Goal: Task Accomplishment & Management: Use online tool/utility

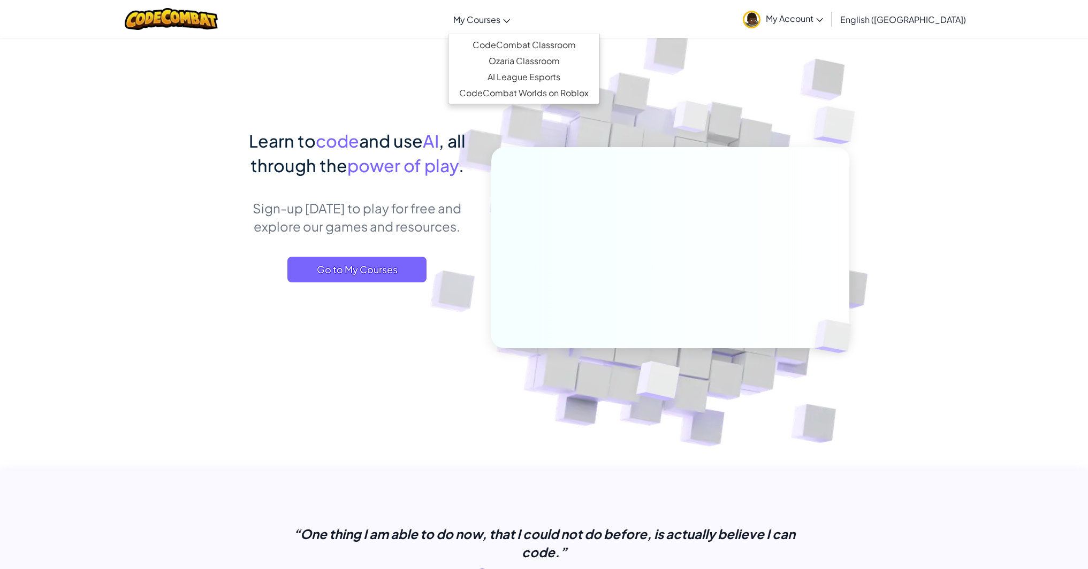
click at [515, 27] on link "My Courses" at bounding box center [481, 19] width 67 height 29
click at [547, 40] on link "CodeCombat Classroom" at bounding box center [524, 45] width 151 height 16
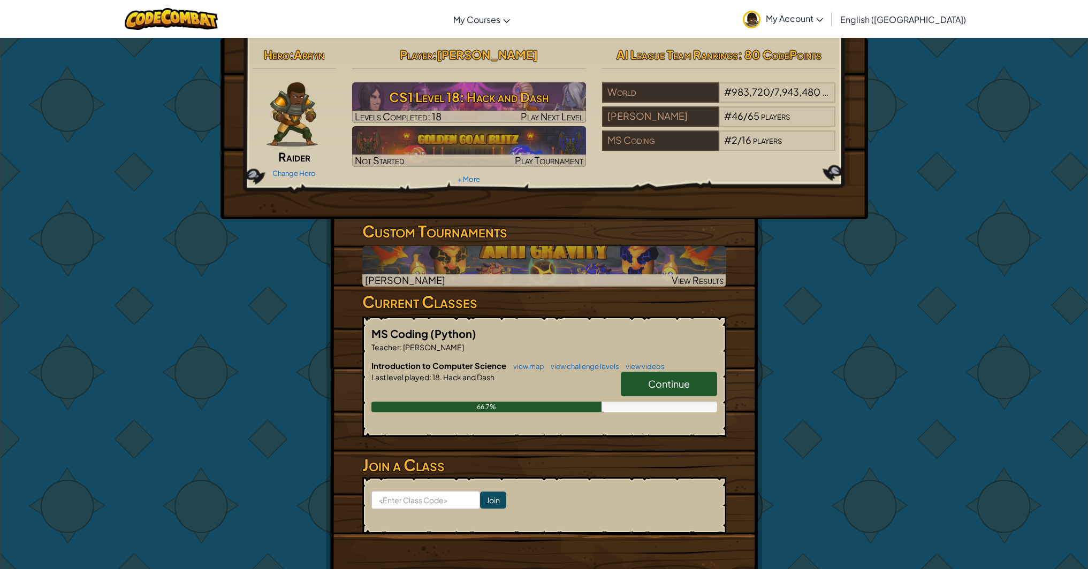
click at [675, 389] on span "Continue" at bounding box center [669, 384] width 42 height 12
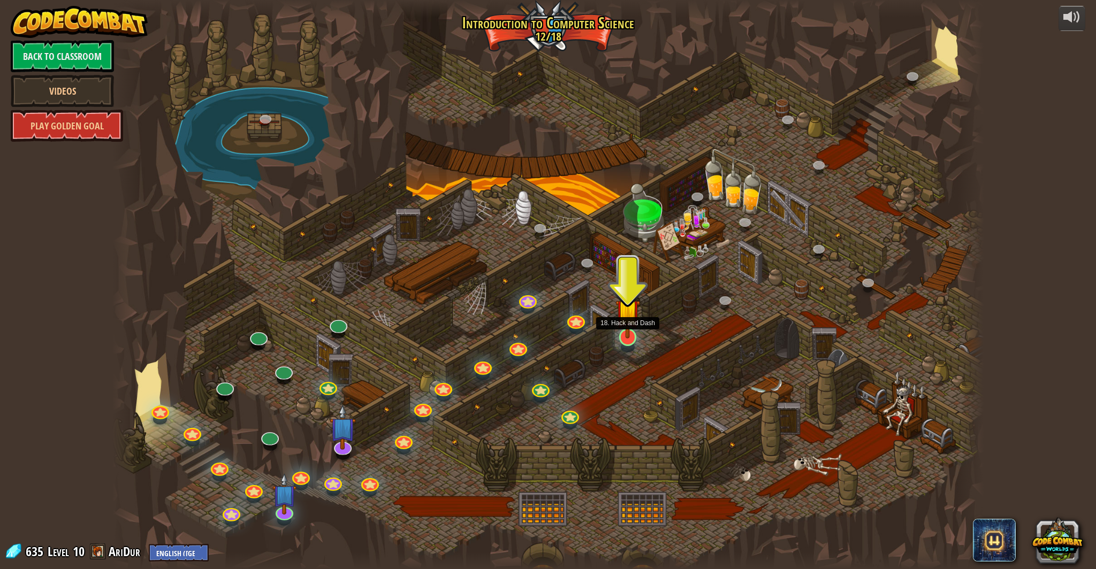
click at [624, 337] on img at bounding box center [628, 312] width 24 height 56
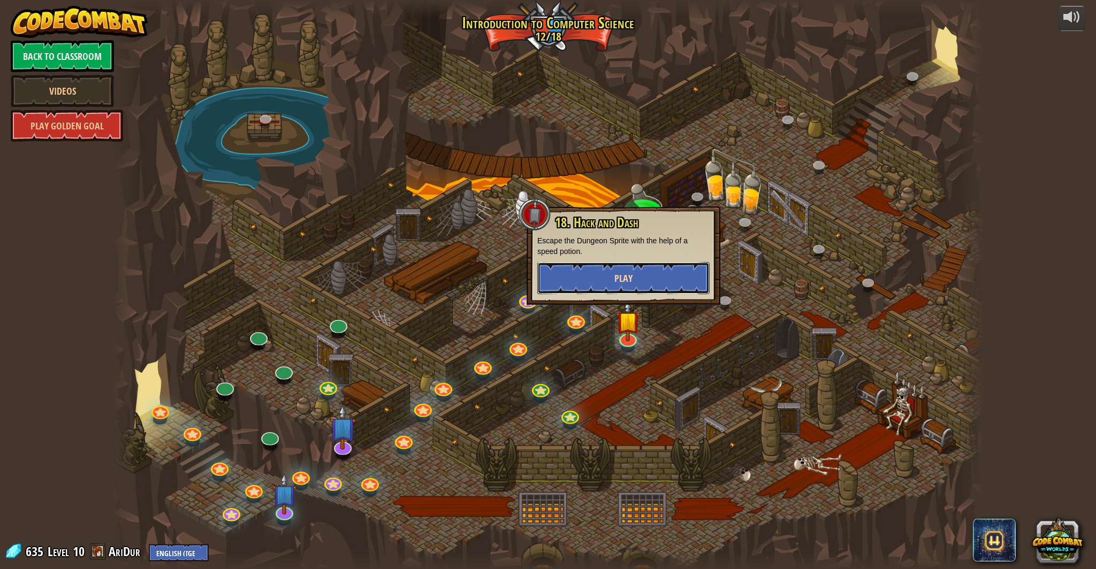
click at [632, 285] on span "Play" at bounding box center [623, 278] width 18 height 13
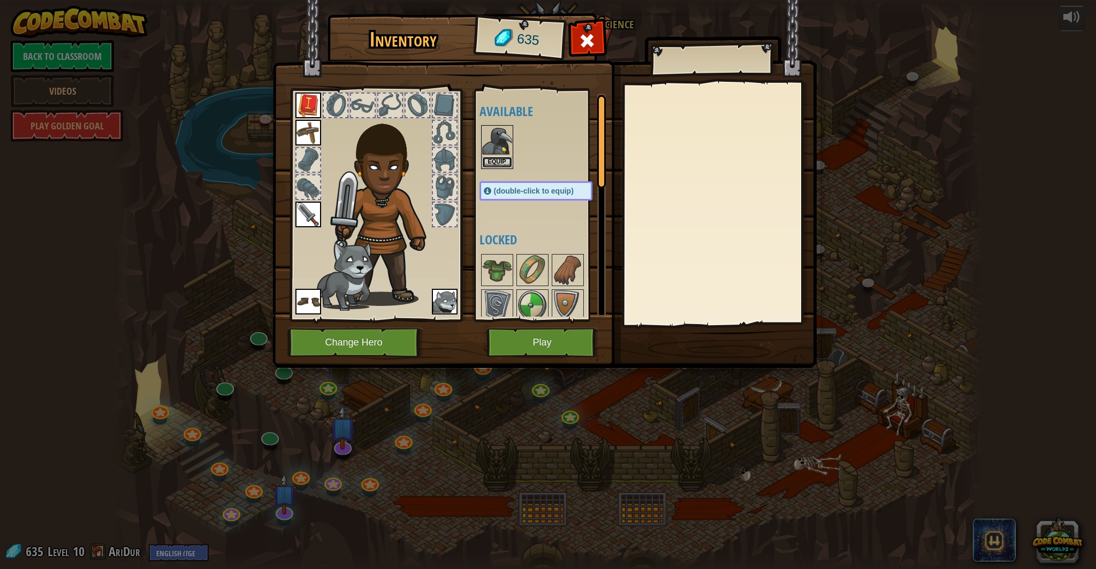
drag, startPoint x: 498, startPoint y: 159, endPoint x: 506, endPoint y: 199, distance: 40.5
click at [498, 161] on button "Equip" at bounding box center [497, 162] width 30 height 11
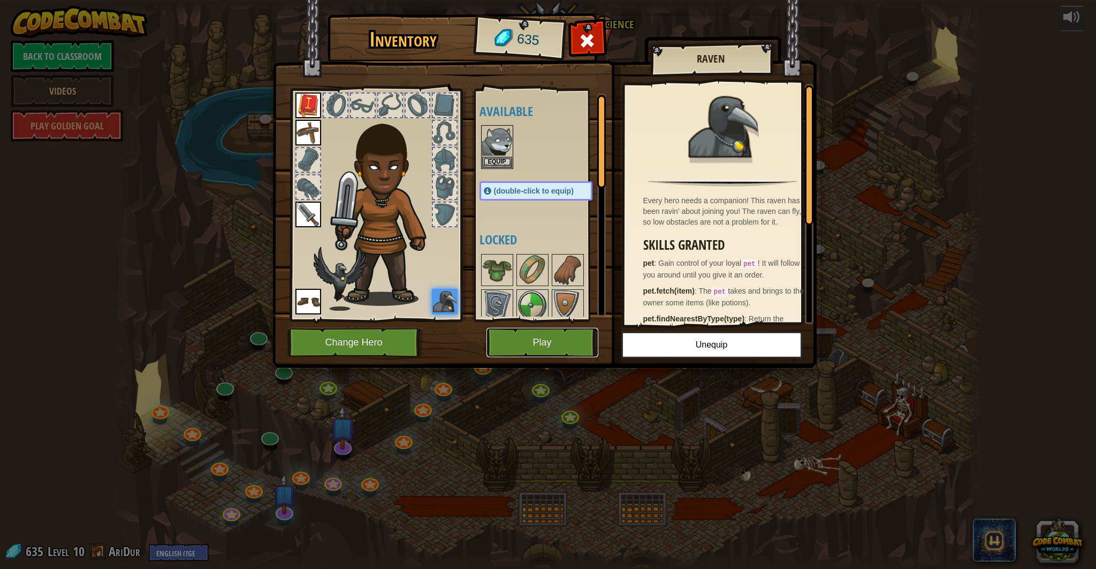
click at [551, 339] on button "Play" at bounding box center [543, 342] width 112 height 29
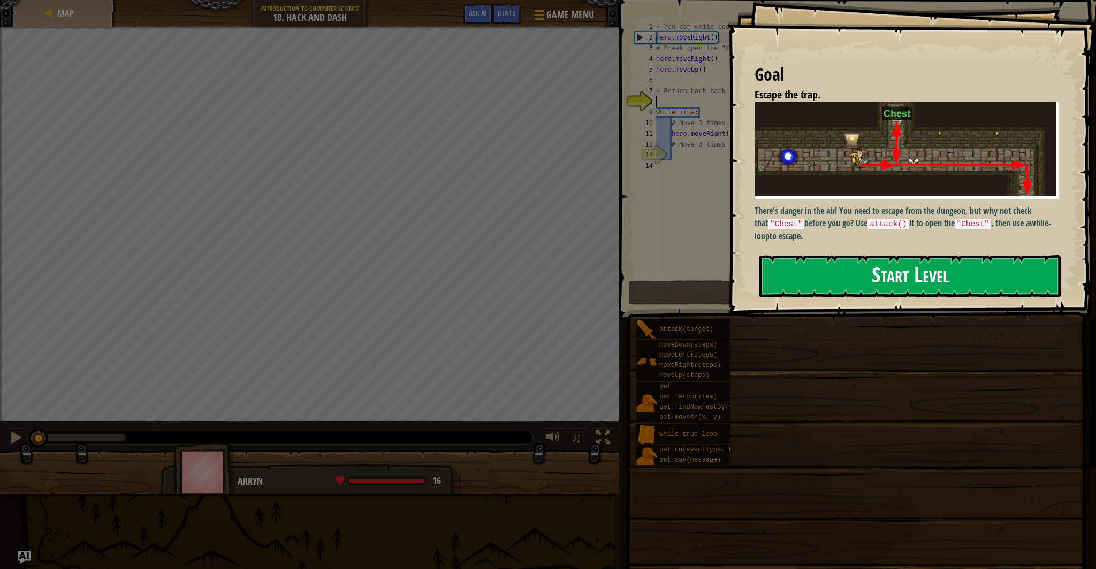
click at [918, 278] on button "Start Level" at bounding box center [909, 276] width 301 height 42
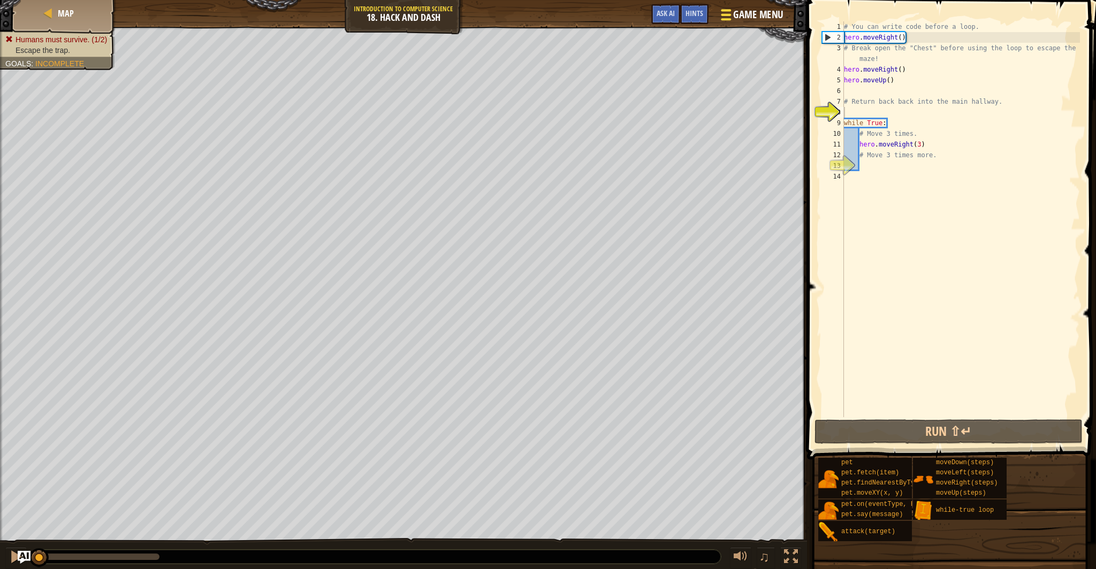
click at [761, 16] on span "Game Menu" at bounding box center [758, 14] width 50 height 14
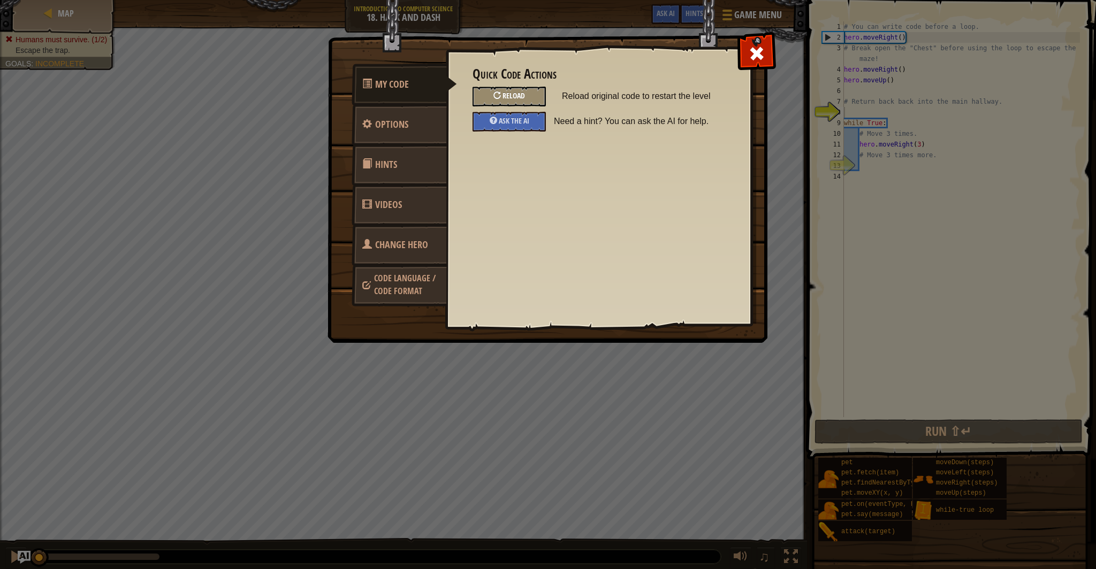
click at [520, 93] on span "Reload" at bounding box center [514, 95] width 22 height 10
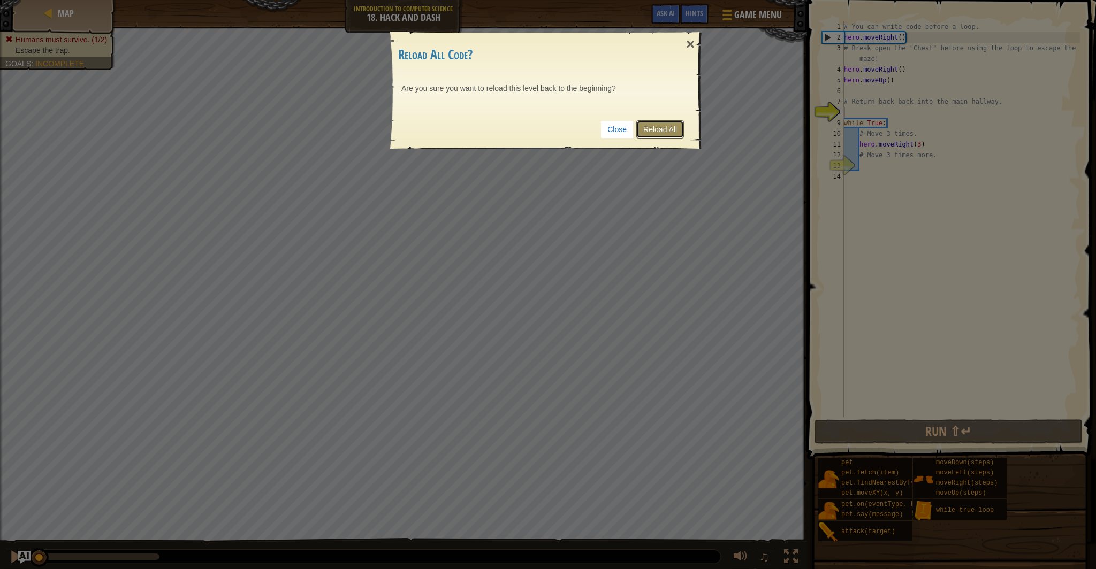
click at [674, 133] on link "Reload All" at bounding box center [660, 129] width 48 height 18
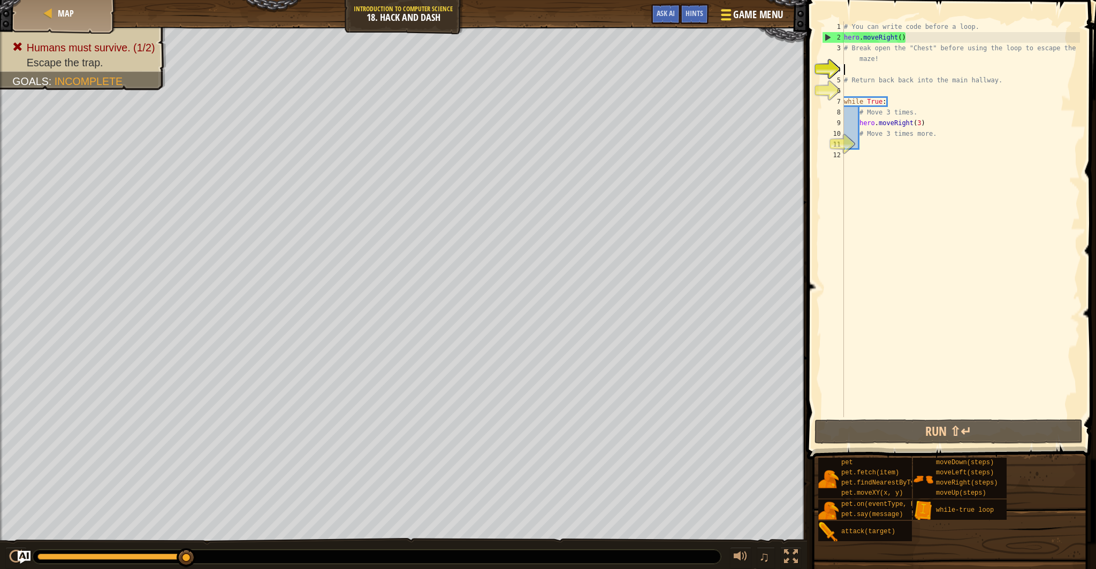
click at [745, 17] on span "Game Menu" at bounding box center [758, 14] width 50 height 14
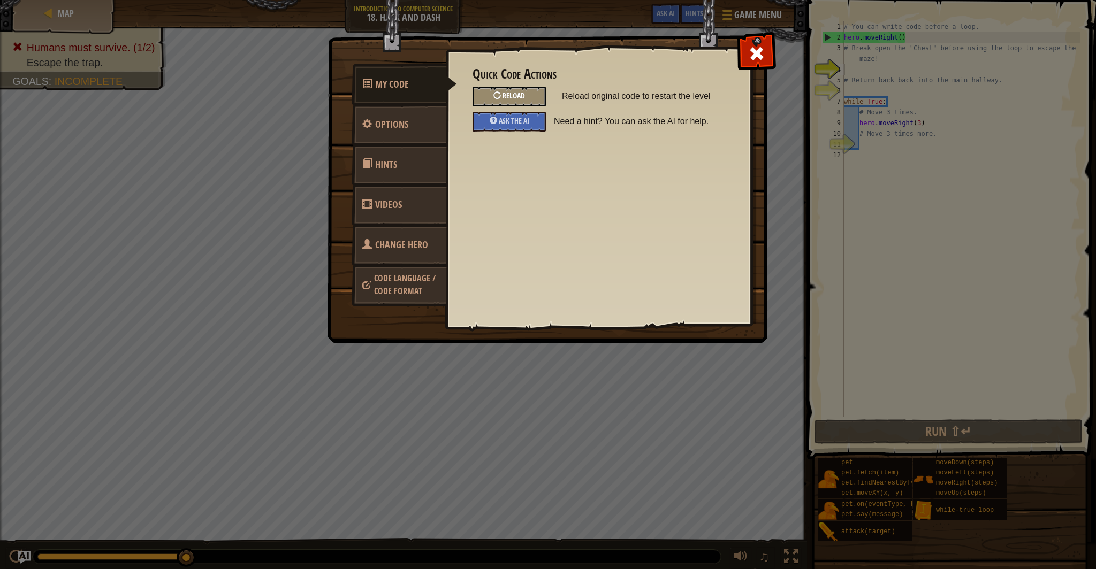
click at [516, 97] on span "Reload" at bounding box center [514, 95] width 22 height 10
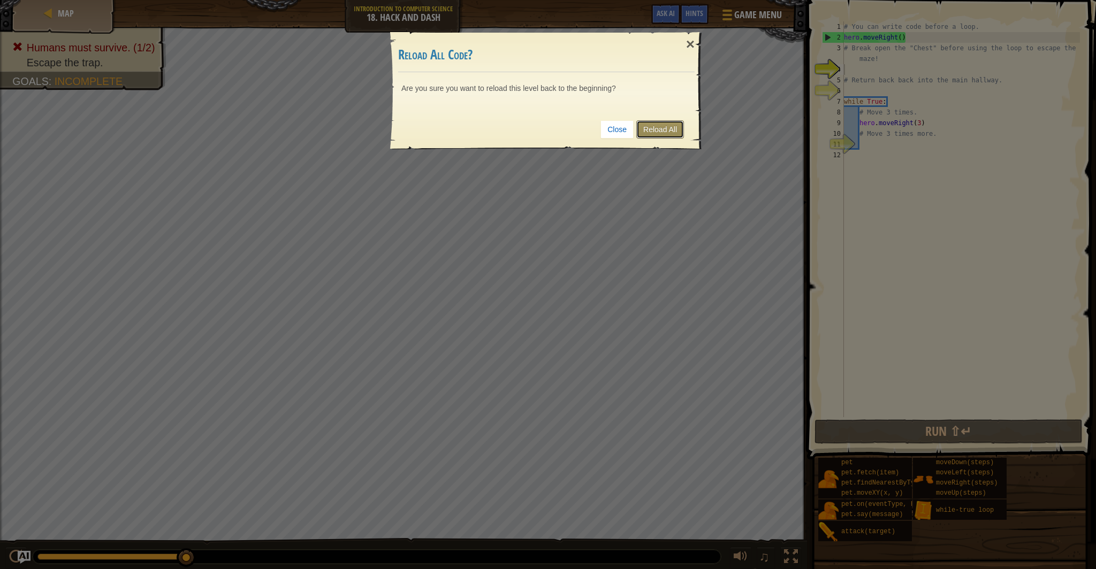
click at [656, 124] on link "Reload All" at bounding box center [660, 129] width 48 height 18
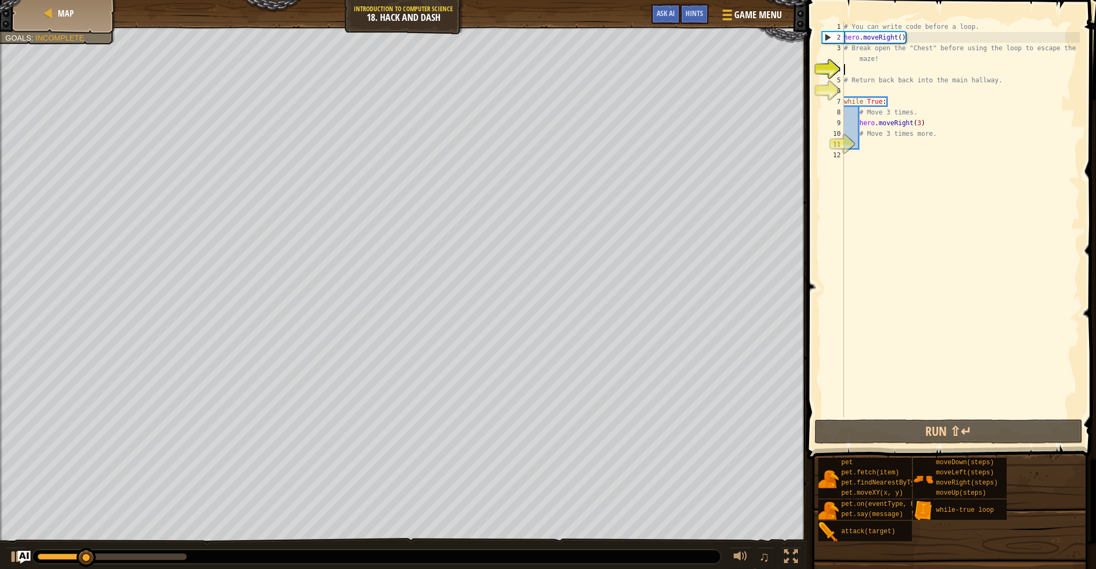
click at [932, 123] on div "# You can write code before a loop. hero . moveRight ( ) # Break open the "Ches…" at bounding box center [961, 229] width 238 height 417
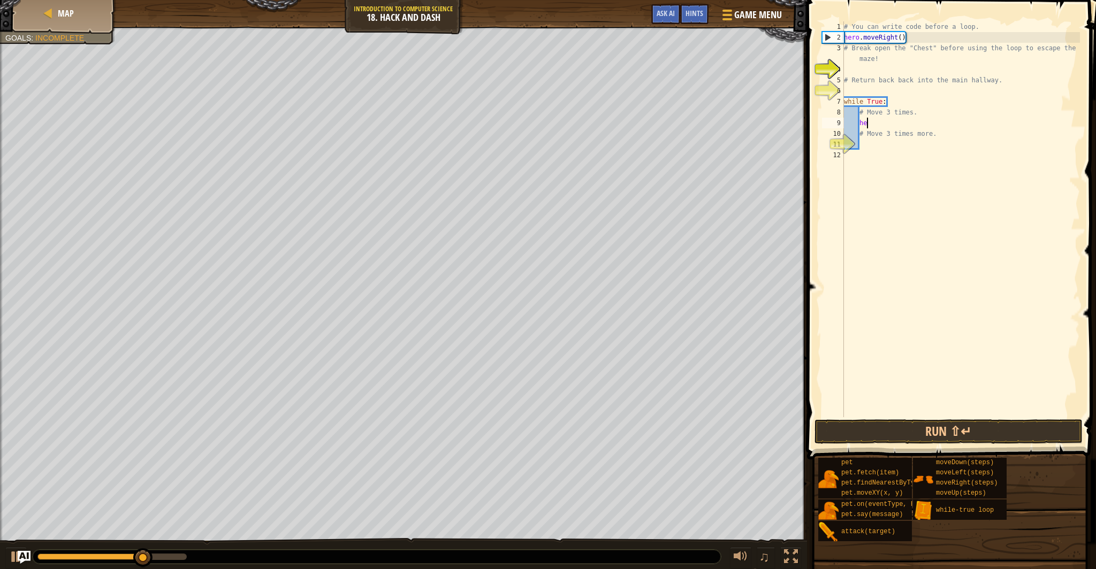
type textarea "h"
type textarea "# Move 3 times."
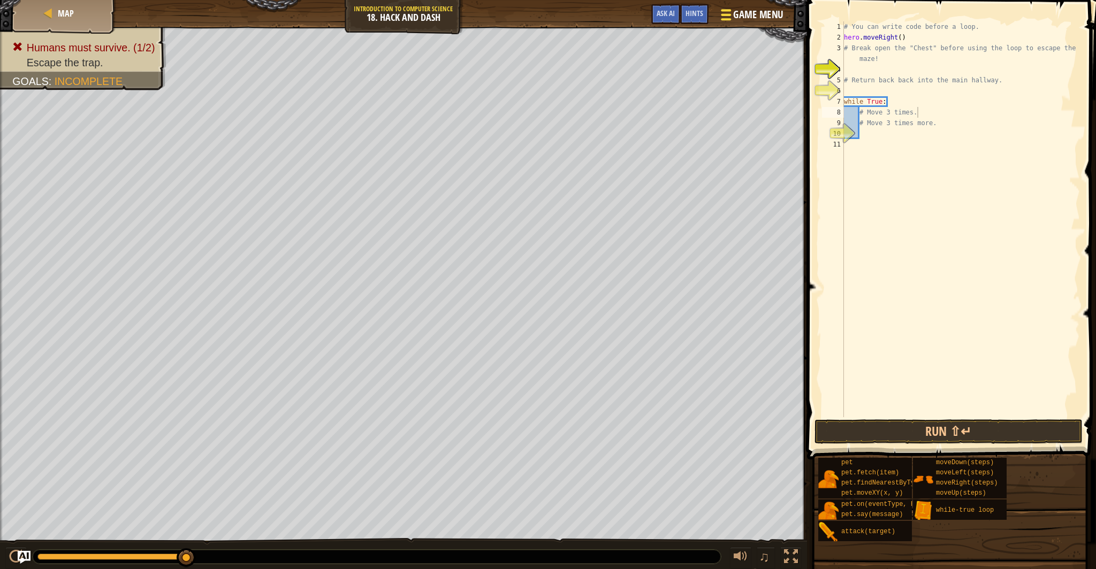
click at [732, 13] on div at bounding box center [726, 15] width 14 height 16
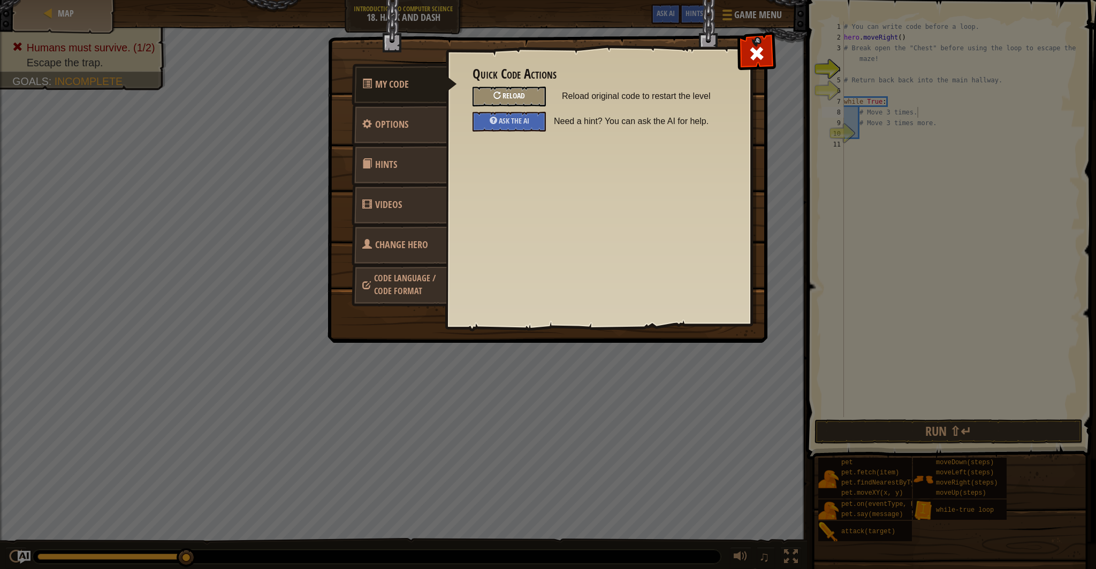
click at [525, 95] on div "Reload" at bounding box center [509, 97] width 73 height 20
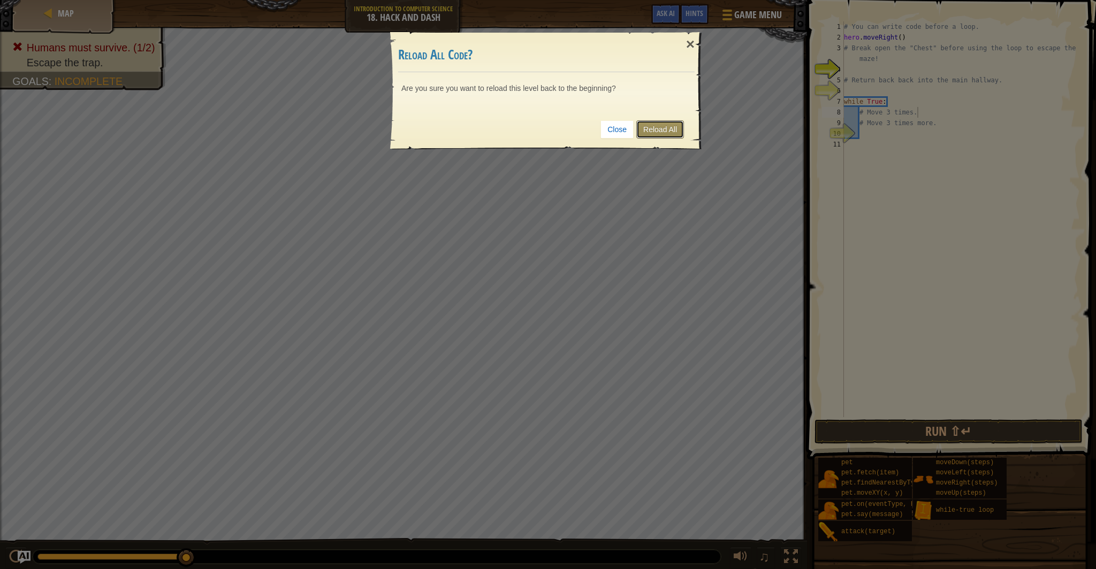
click at [664, 125] on link "Reload All" at bounding box center [660, 129] width 48 height 18
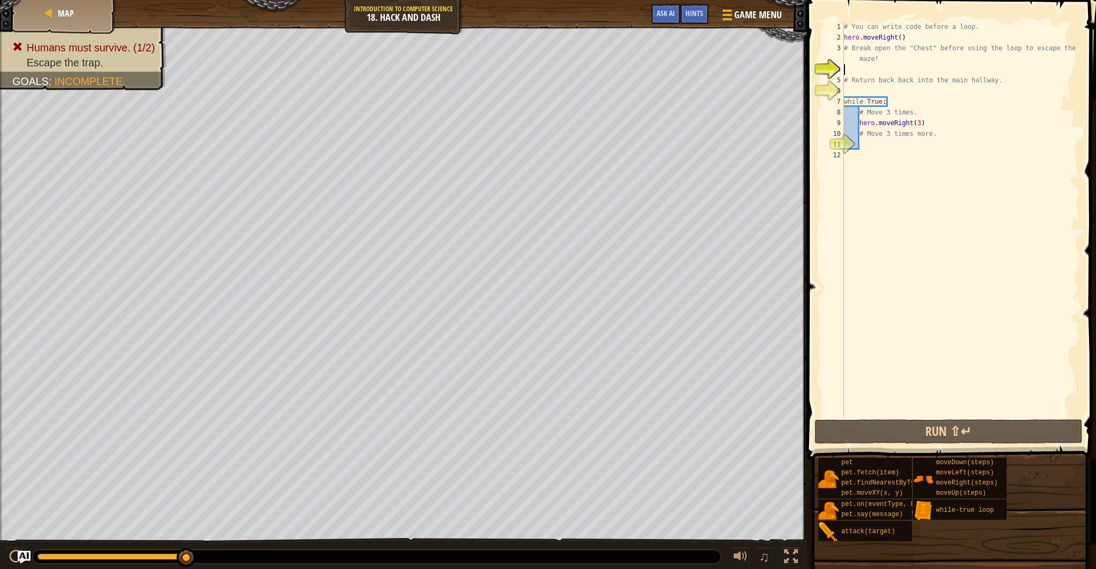
click at [603, 0] on html "Map Introduction to Computer Science 18. Hack and Dash Game Menu Done Hints Ask…" at bounding box center [548, 0] width 1096 height 0
click at [741, 14] on span "Game Menu" at bounding box center [758, 14] width 50 height 14
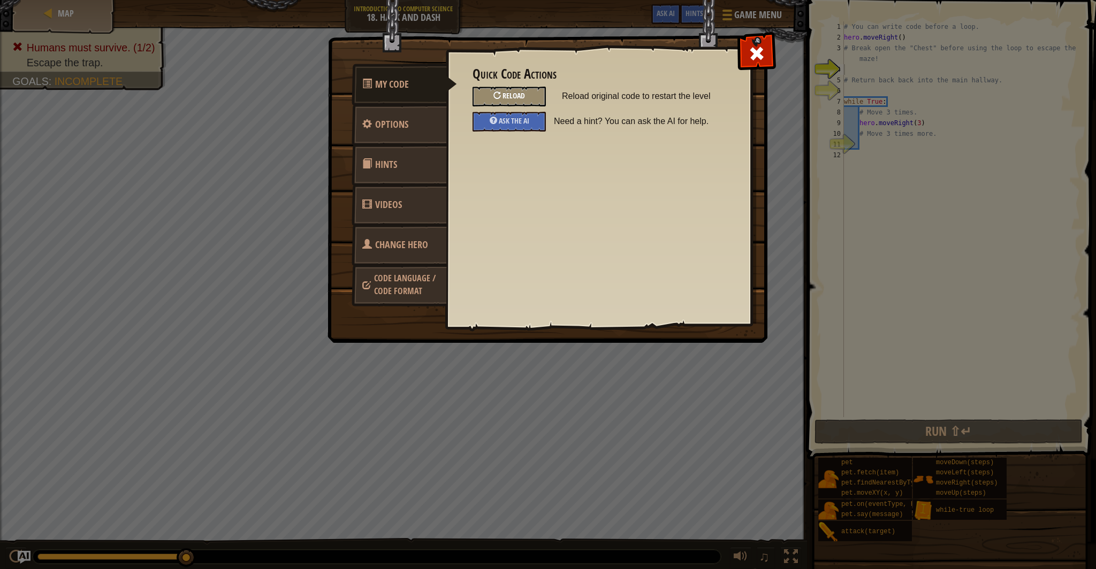
click at [529, 98] on div "Reload" at bounding box center [509, 97] width 73 height 20
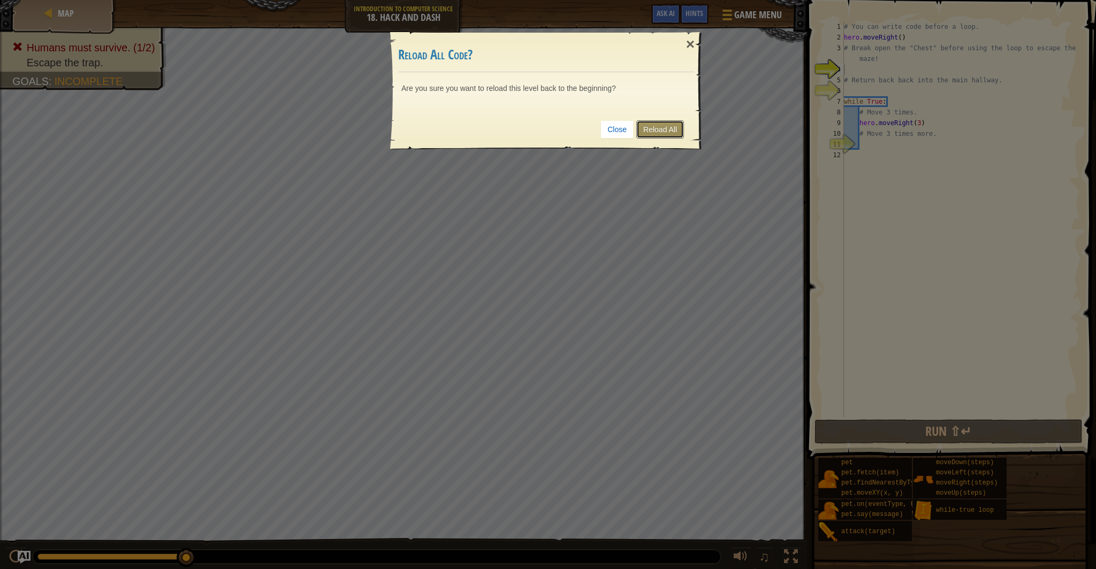
click at [669, 130] on link "Reload All" at bounding box center [660, 129] width 48 height 18
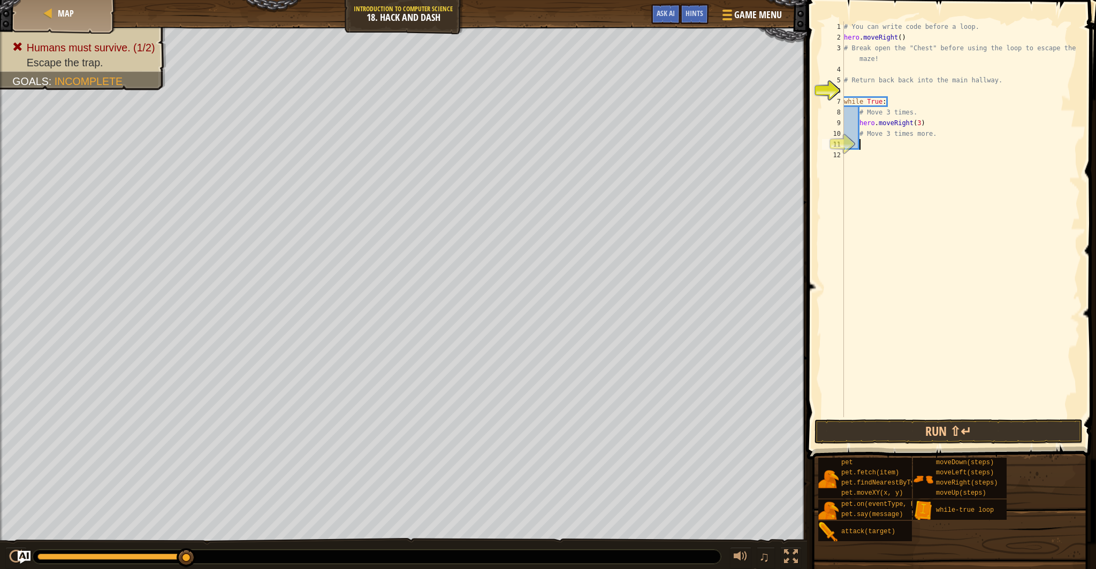
click at [871, 140] on div "# You can write code before a loop. hero . moveRight ( ) # Break open the "Ches…" at bounding box center [961, 229] width 238 height 417
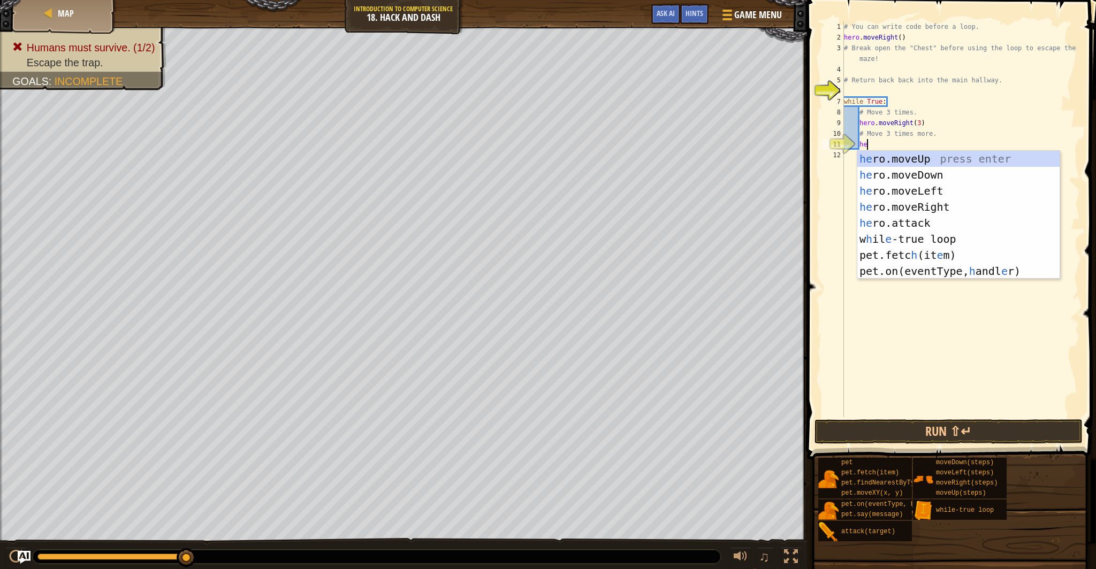
type textarea "her"
click at [946, 179] on div "her o.moveUp press enter her o.moveDown press enter her o.moveLeft press enter …" at bounding box center [958, 223] width 202 height 145
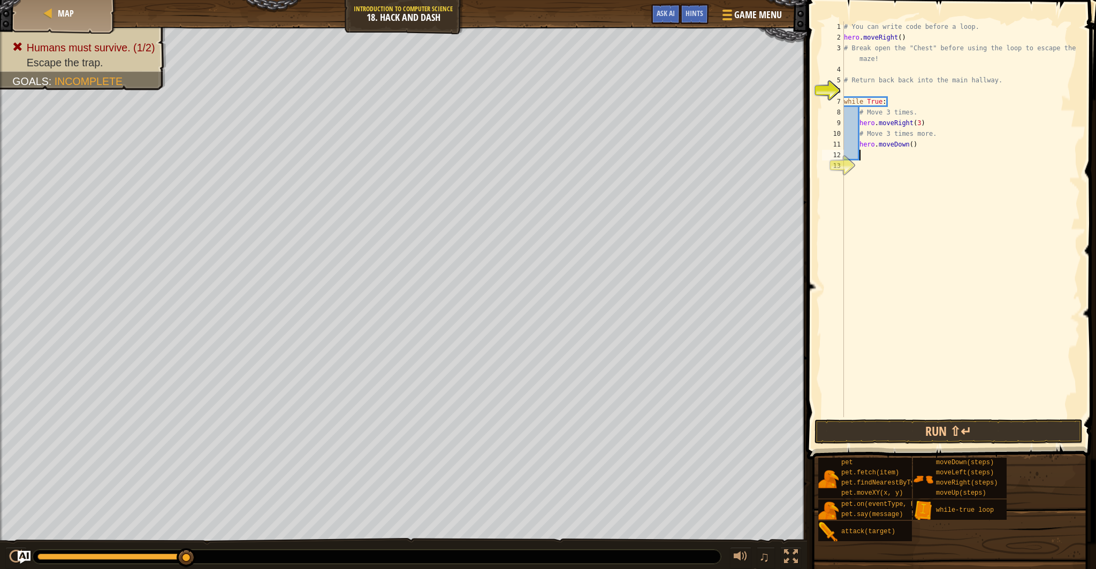
scroll to position [5, 1]
click at [935, 423] on button "Run ⇧↵" at bounding box center [949, 432] width 268 height 25
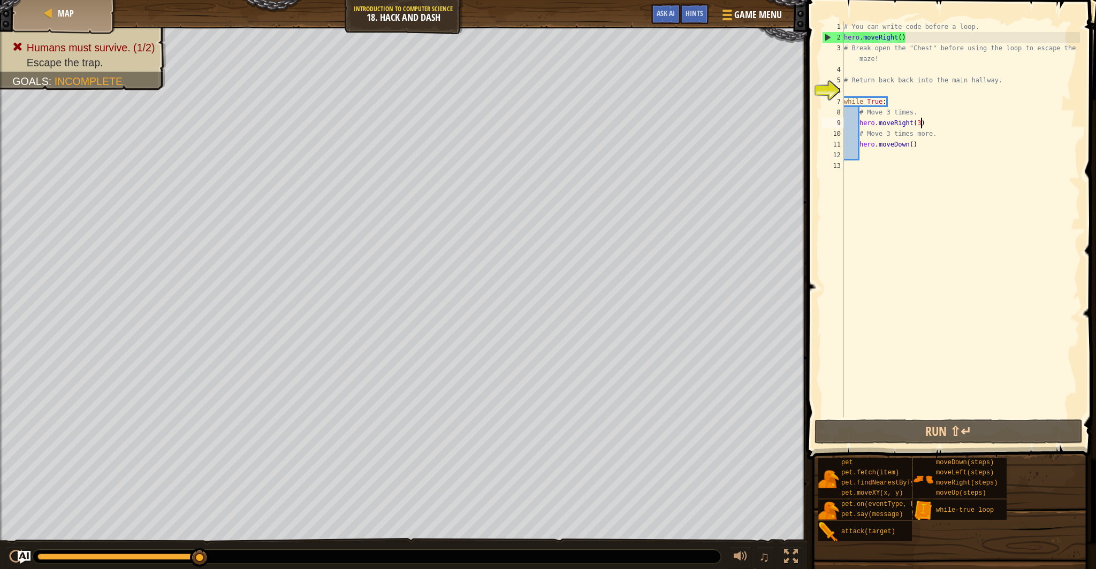
click at [922, 126] on div "# You can write code before a loop. hero . moveRight ( ) # Break open the "Ches…" at bounding box center [961, 229] width 238 height 417
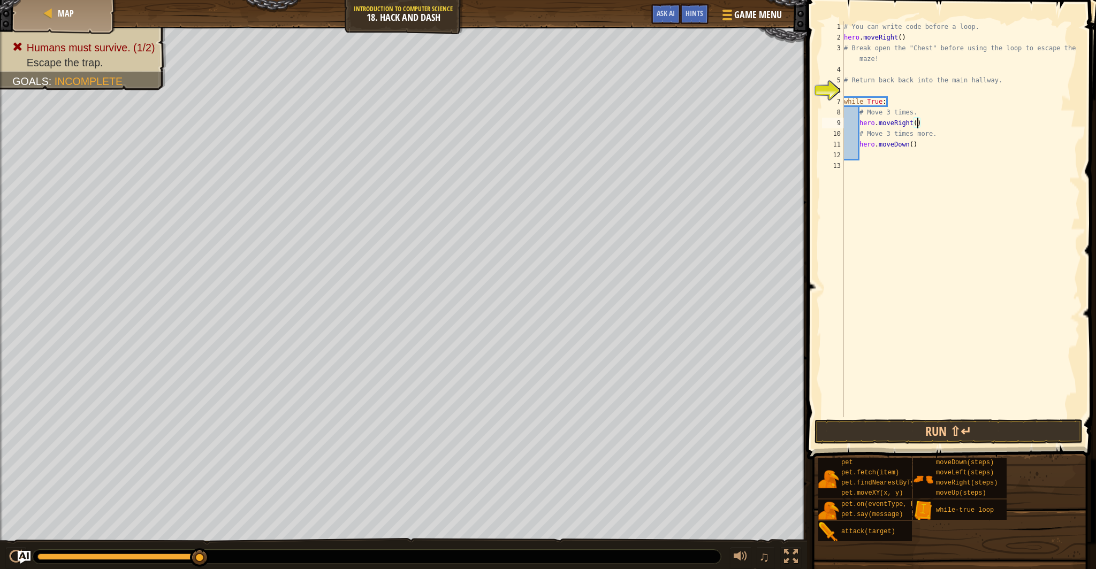
scroll to position [5, 6]
click at [920, 146] on div "# You can write code before a loop. hero . moveRight ( ) # Break open the "Ches…" at bounding box center [961, 229] width 238 height 417
type textarea "h"
click at [926, 430] on button "Run ⇧↵" at bounding box center [949, 432] width 268 height 25
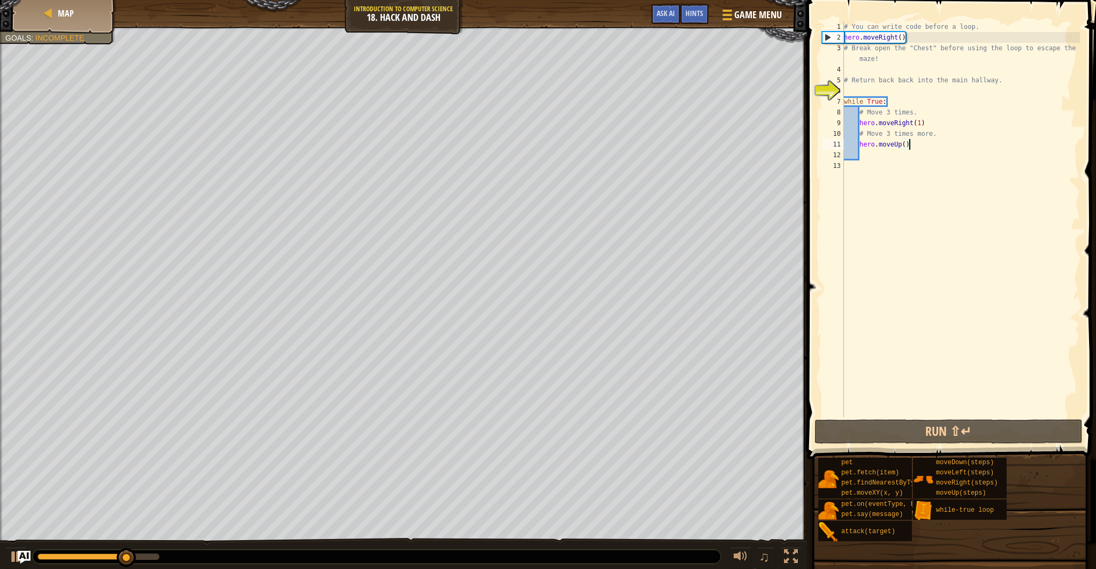
click at [921, 124] on div "# You can write code before a loop. hero . moveRight ( ) # Break open the "Ches…" at bounding box center [961, 229] width 238 height 417
type textarea "hero.moveRight()"
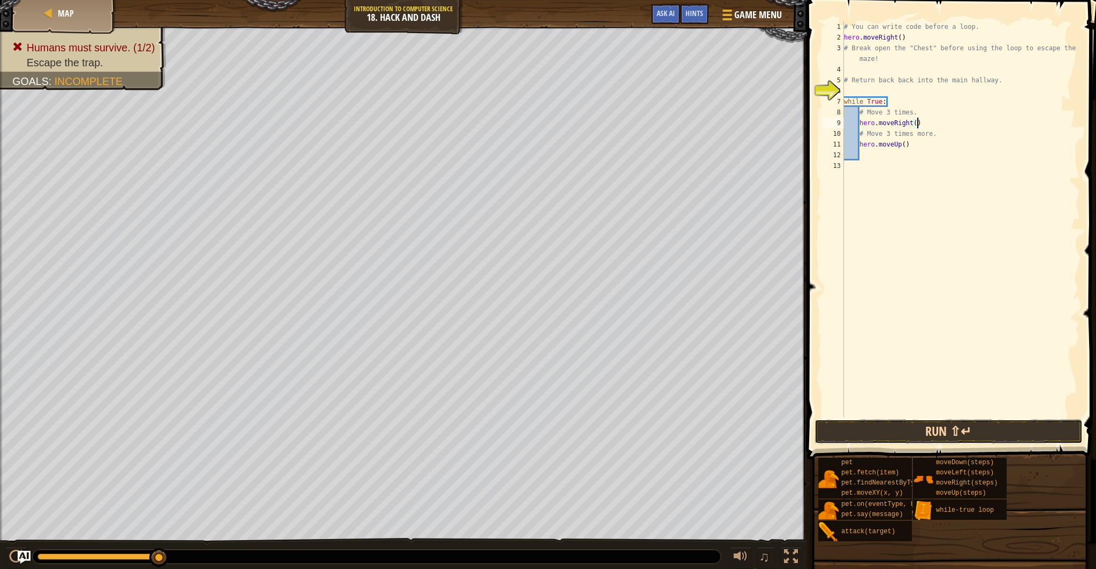
click at [890, 427] on button "Run ⇧↵" at bounding box center [949, 432] width 268 height 25
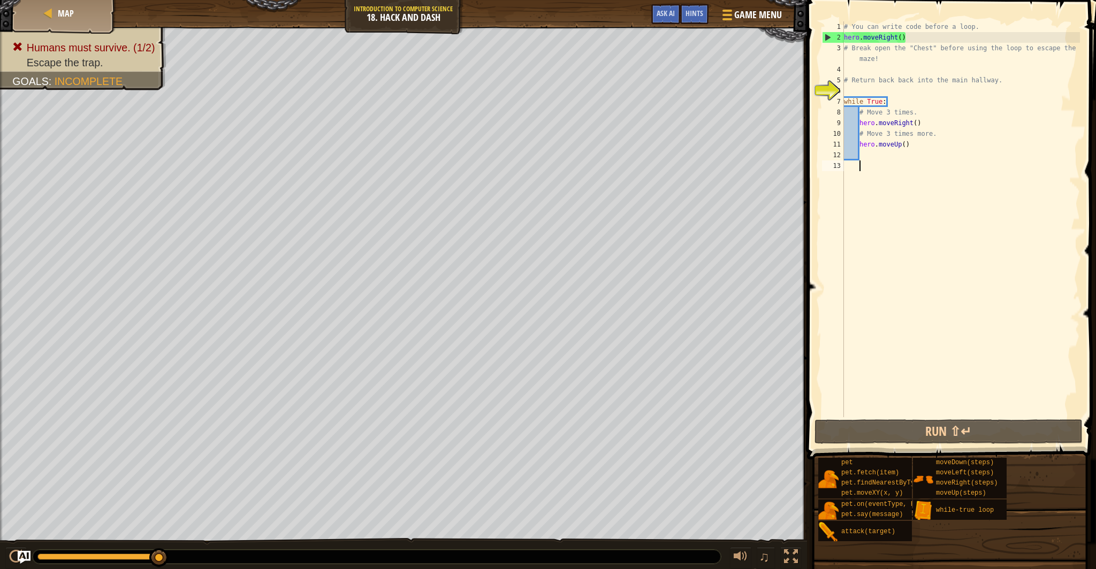
click at [946, 161] on div "# You can write code before a loop. hero . moveRight ( ) # Break open the "Ches…" at bounding box center [961, 229] width 238 height 417
click at [861, 148] on div "# You can write code before a loop. hero . moveRight ( ) # Break open the "Ches…" at bounding box center [961, 229] width 238 height 417
click at [928, 126] on div "# You can write code before a loop. hero . moveRight ( ) # Break open the "Ches…" at bounding box center [961, 229] width 238 height 417
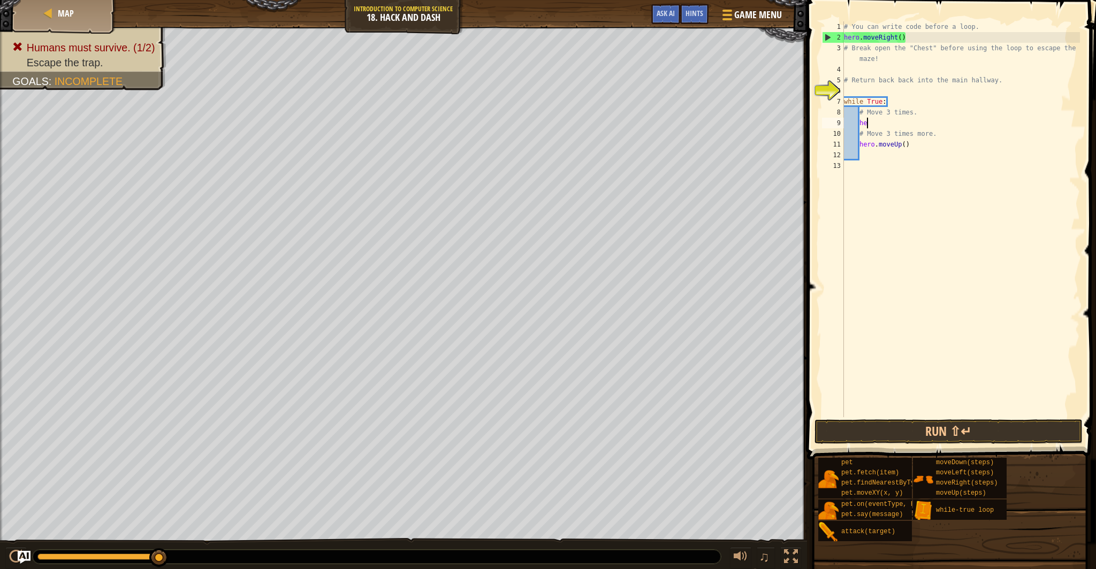
type textarea "h"
click at [880, 433] on button "Run ⇧↵" at bounding box center [949, 432] width 268 height 25
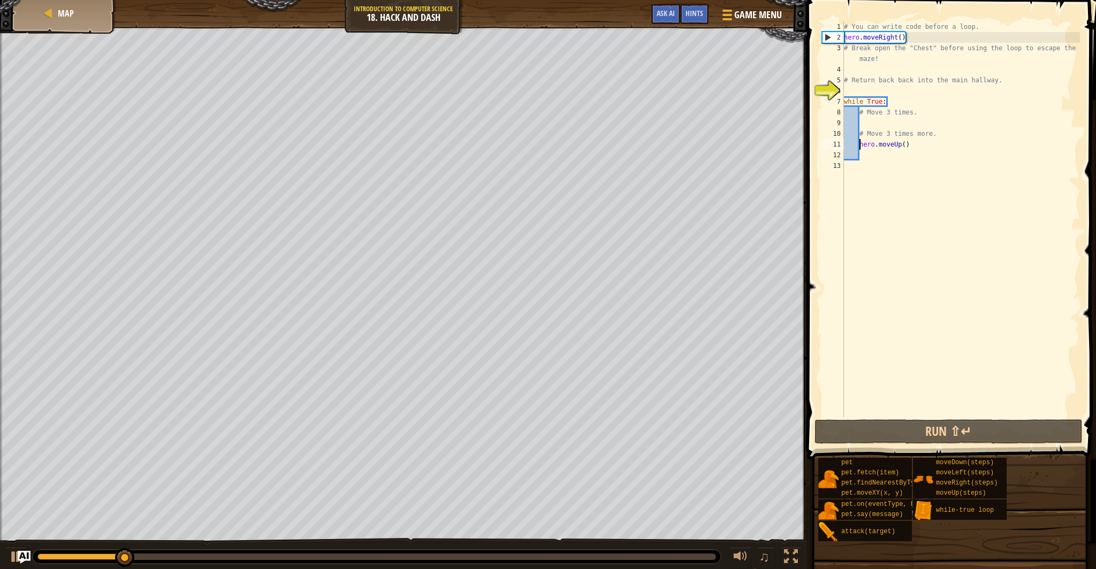
drag, startPoint x: 860, startPoint y: 146, endPoint x: 859, endPoint y: 157, distance: 10.8
click at [860, 147] on div "# You can write code before a loop. hero . moveRight ( ) # Break open the "Ches…" at bounding box center [961, 229] width 238 height 417
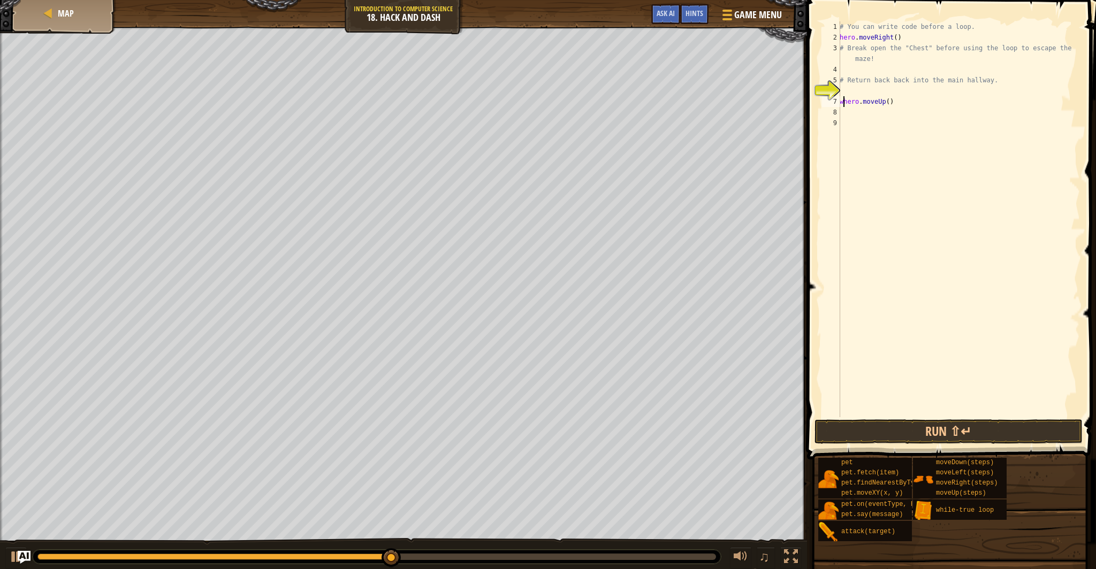
type textarea "hero.moveUp()"
click at [859, 112] on div "# You can write code before a loop. hero . moveRight ( ) # Break open the "Ches…" at bounding box center [959, 229] width 242 height 417
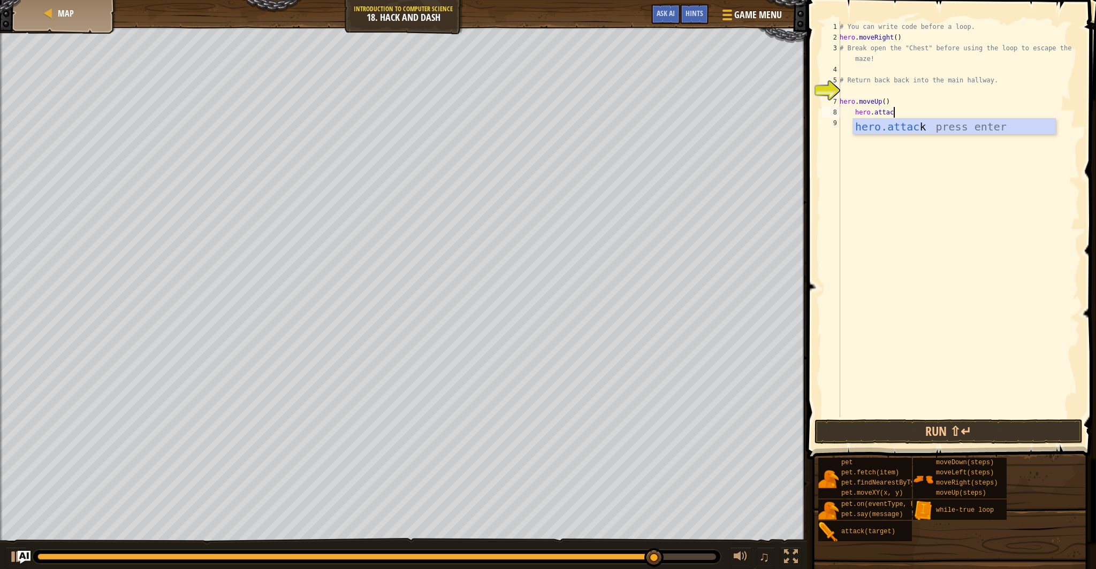
scroll to position [5, 4]
click at [827, 113] on div "8" at bounding box center [831, 112] width 18 height 11
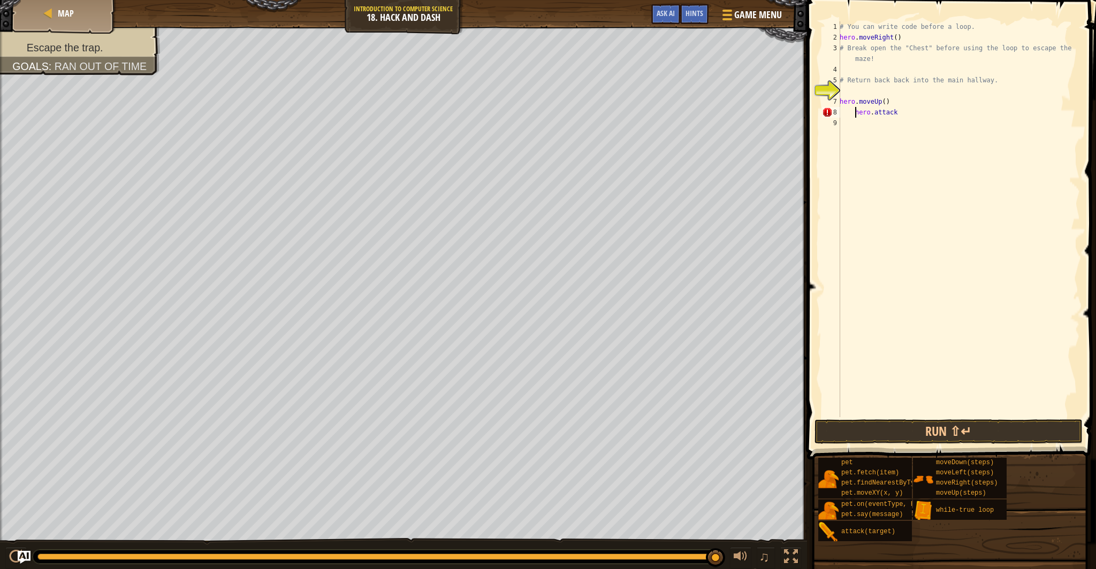
drag, startPoint x: 856, startPoint y: 111, endPoint x: 854, endPoint y: 119, distance: 8.3
click at [856, 111] on div "# You can write code before a loop. hero . moveRight ( ) # Break open the "Ches…" at bounding box center [959, 229] width 242 height 417
click at [893, 115] on div "# You can write code before a loop. hero . moveRight ( ) # Break open the "Ches…" at bounding box center [959, 229] width 242 height 417
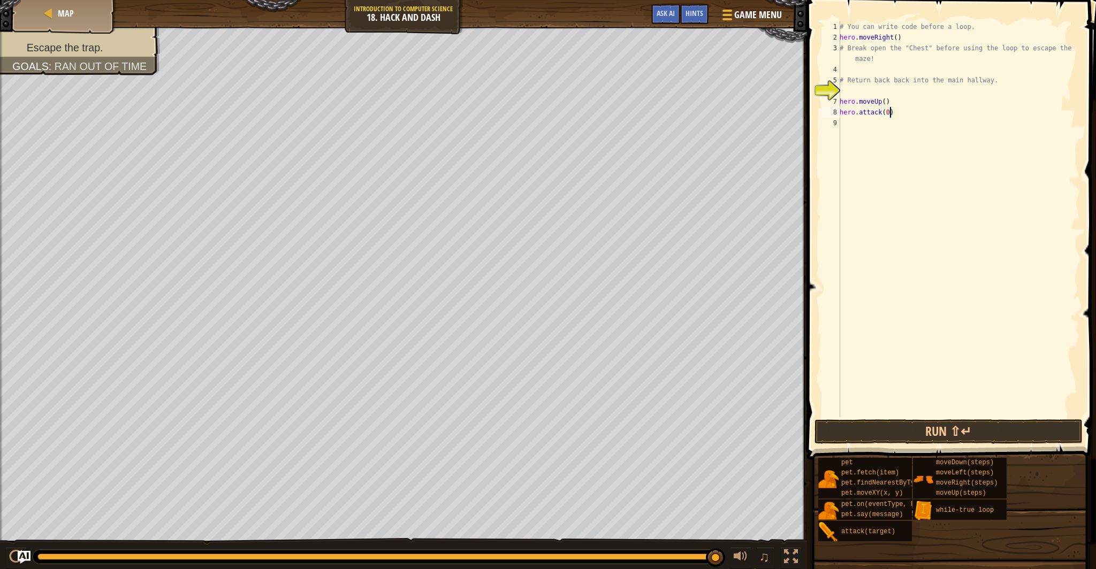
click at [891, 115] on div "# You can write code before a loop. hero . moveRight ( ) # Break open the "Ches…" at bounding box center [959, 229] width 242 height 417
drag, startPoint x: 894, startPoint y: 115, endPoint x: 894, endPoint y: 121, distance: 7.0
click at [894, 117] on div "# You can write code before a loop. hero . moveRight ( ) # Break open the "Ches…" at bounding box center [959, 229] width 242 height 417
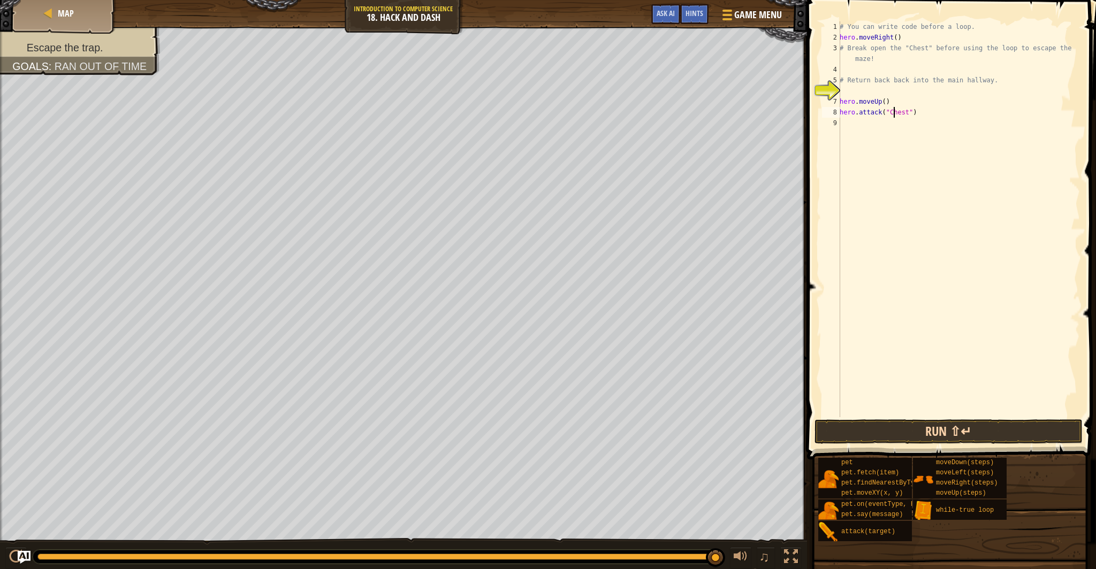
type textarea "hero.attack("Chest")"
click at [933, 430] on button "Run ⇧↵" at bounding box center [949, 432] width 268 height 25
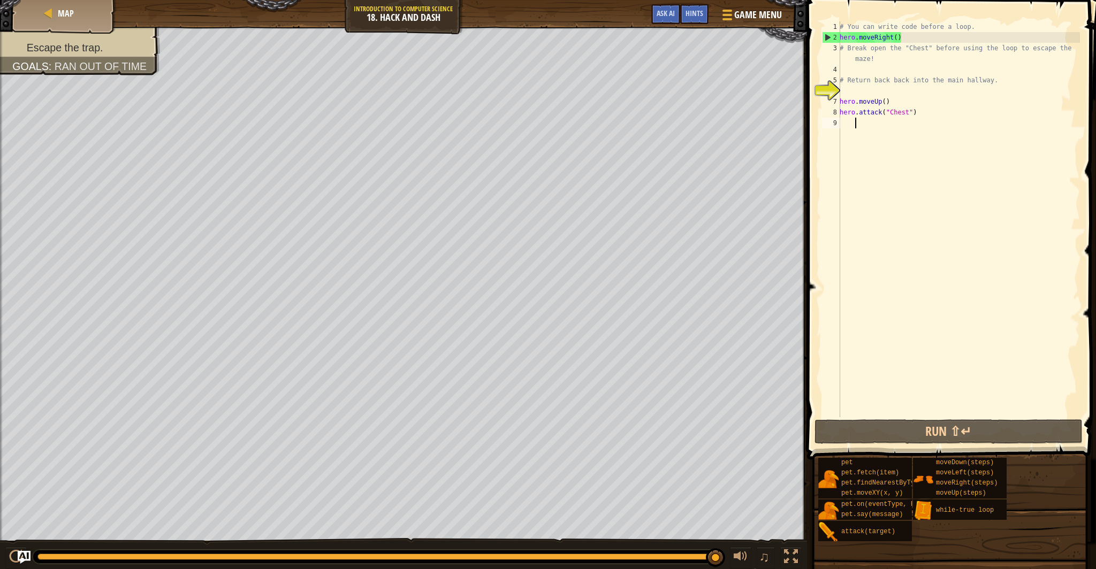
click at [858, 128] on div "# You can write code before a loop. hero . moveRight ( ) # Break open the "Ches…" at bounding box center [959, 229] width 242 height 417
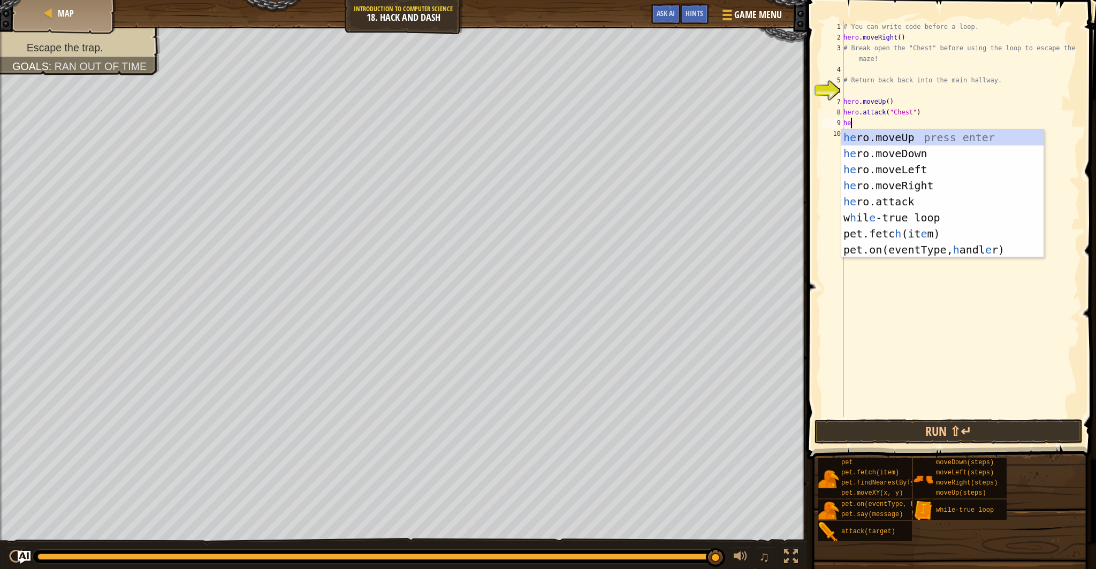
type textarea "hero"
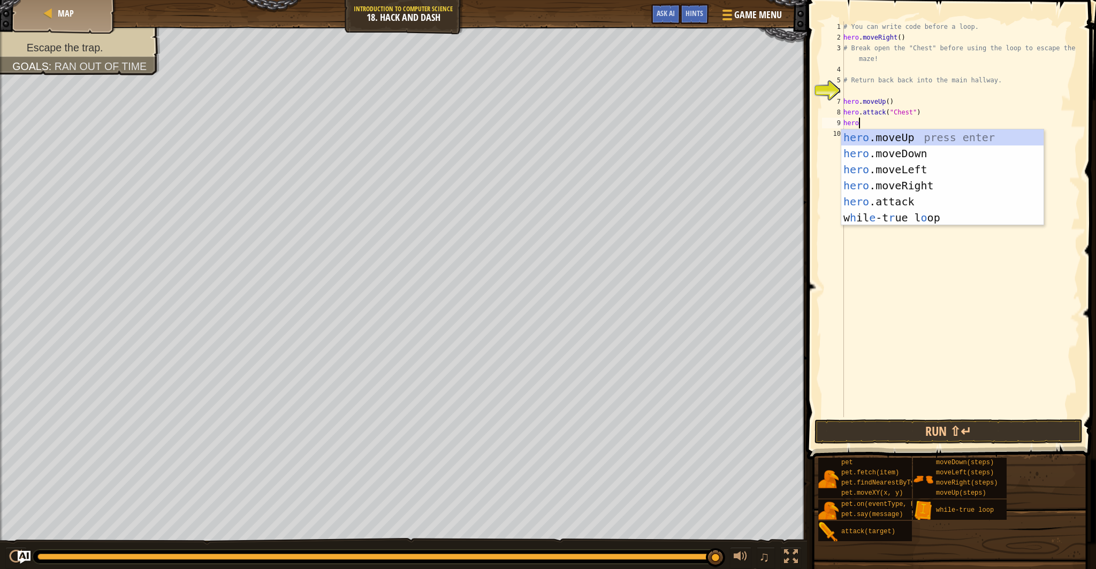
scroll to position [5, 1]
click at [905, 157] on div "hero .moveUp press enter hero .moveDown press enter hero .moveLeft press enter …" at bounding box center [942, 194] width 202 height 128
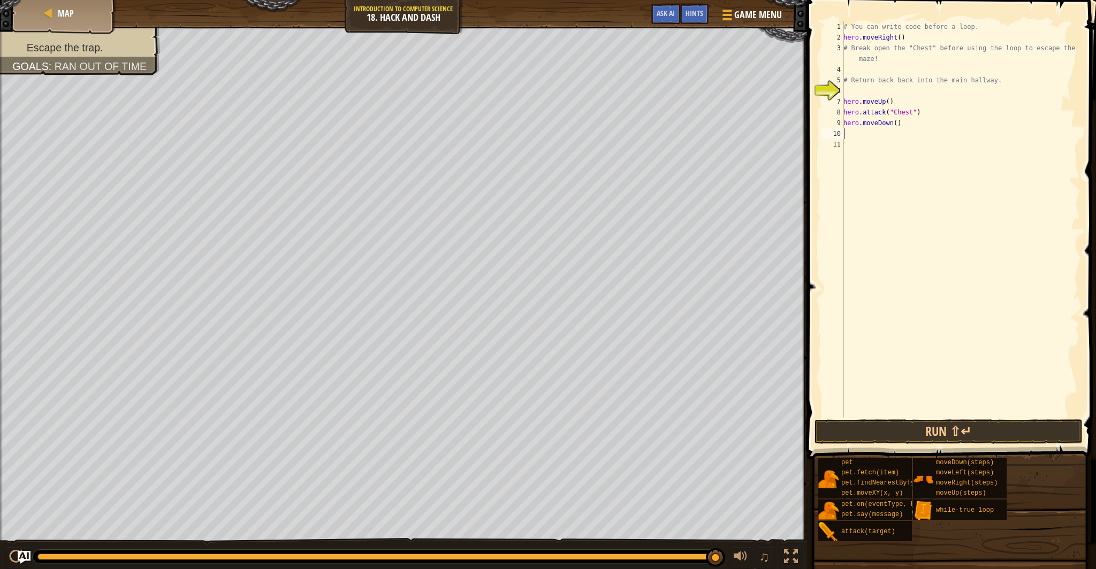
scroll to position [5, 0]
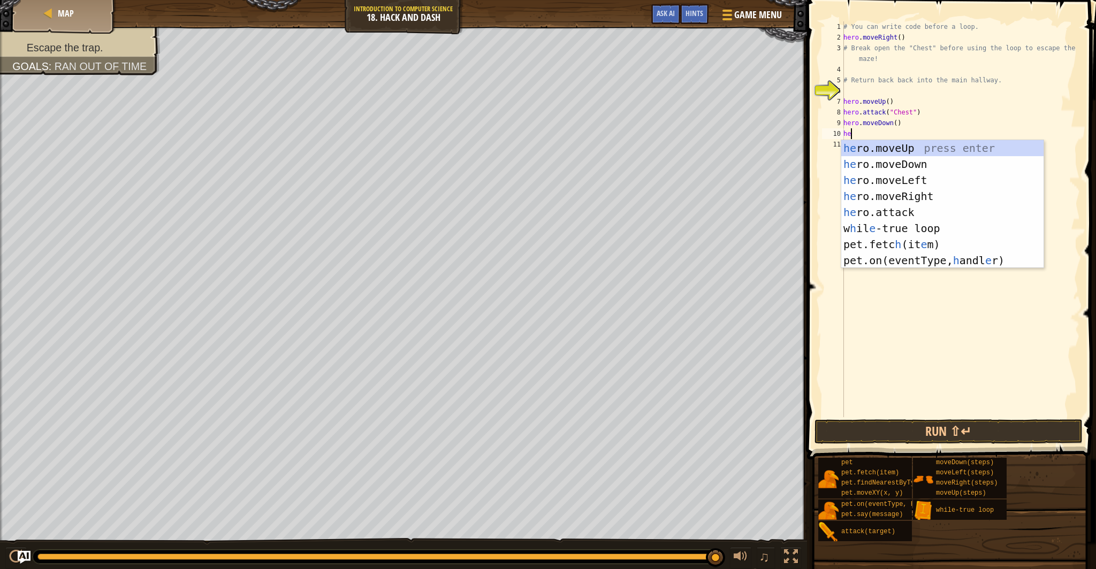
type textarea "her"
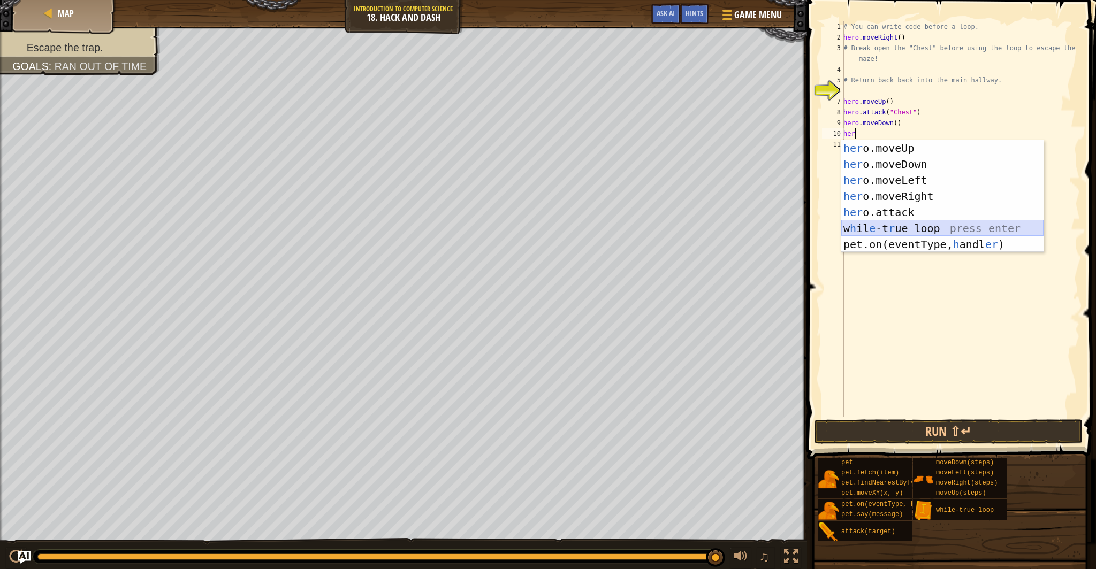
drag, startPoint x: 886, startPoint y: 227, endPoint x: 887, endPoint y: 216, distance: 10.8
click at [887, 224] on div "her o.moveUp press enter her o.moveDown press enter her o.moveLeft press enter …" at bounding box center [942, 212] width 202 height 145
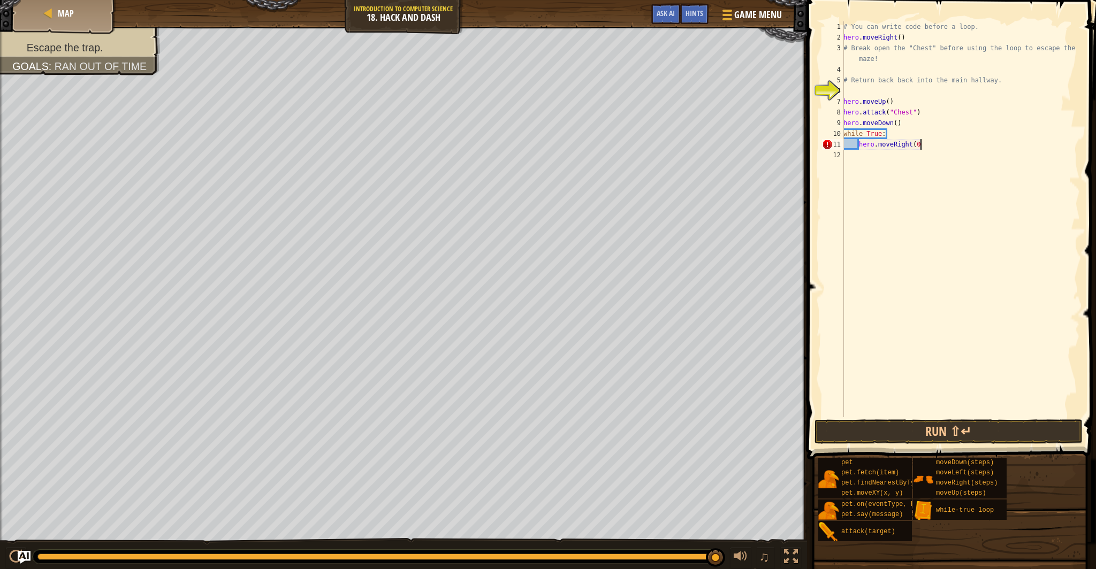
scroll to position [5, 6]
drag, startPoint x: 921, startPoint y: 142, endPoint x: 918, endPoint y: 149, distance: 7.0
click at [921, 143] on div "# You can write code before a loop. hero . moveRight ( ) # Break open the "Ches…" at bounding box center [960, 229] width 239 height 417
type textarea "hero.moveRight(3)"
click at [913, 423] on button "Run ⇧↵" at bounding box center [949, 432] width 268 height 25
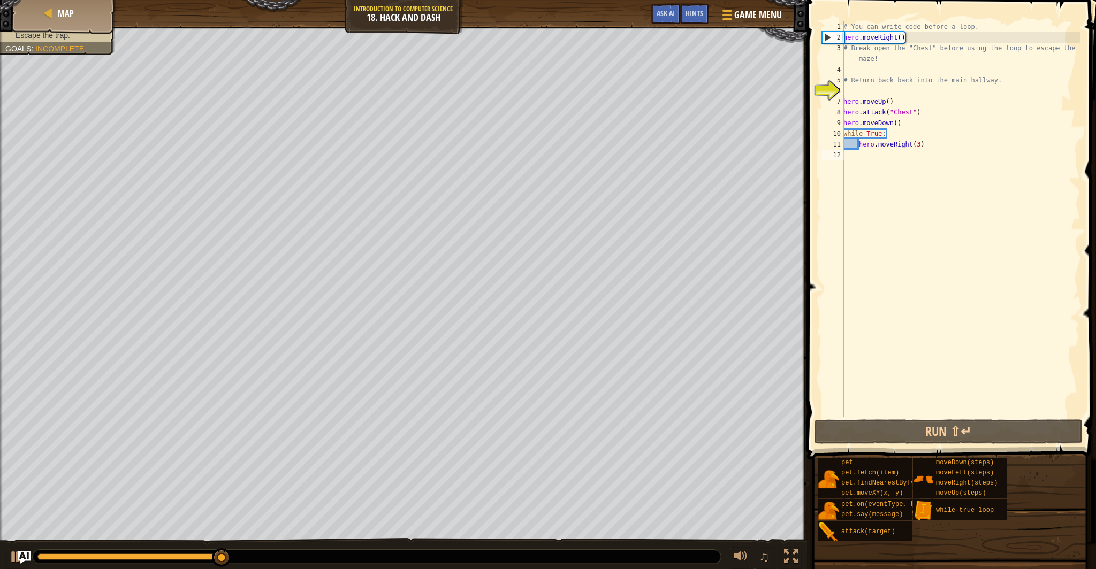
click at [863, 164] on div "# You can write code before a loop. hero . moveRight ( ) # Break open the "Ches…" at bounding box center [960, 229] width 239 height 417
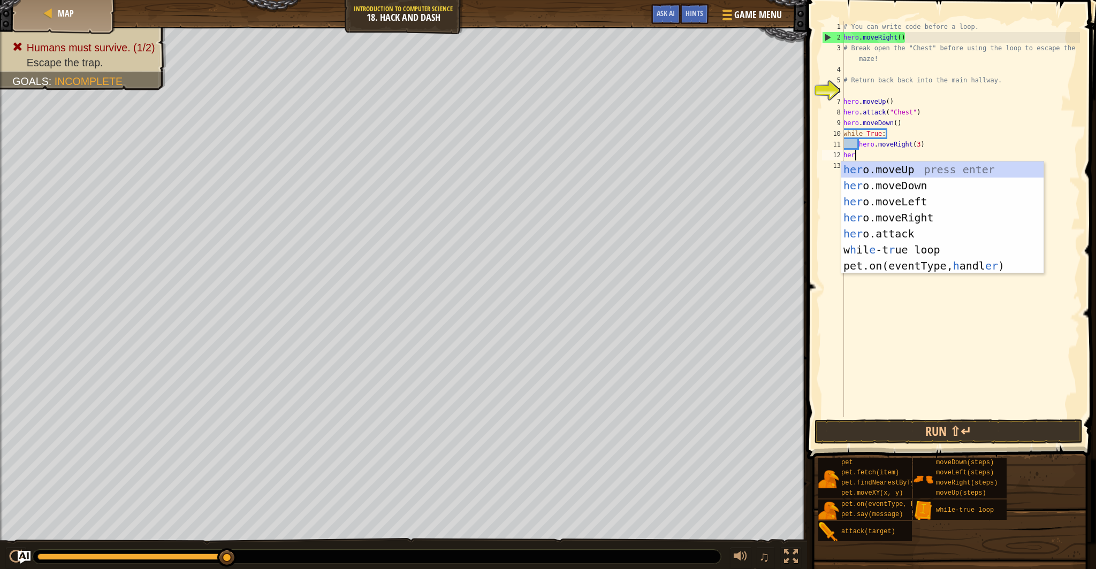
scroll to position [5, 1]
type textarea "hero"
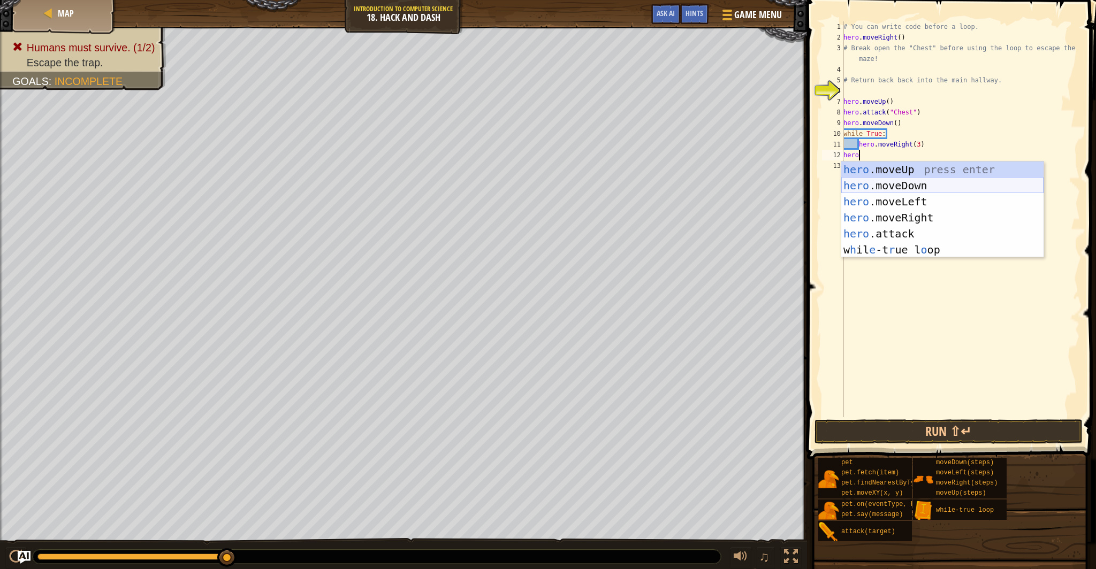
click at [910, 184] on div "hero .moveUp press enter hero .moveDown press enter hero .moveLeft press enter …" at bounding box center [942, 226] width 202 height 128
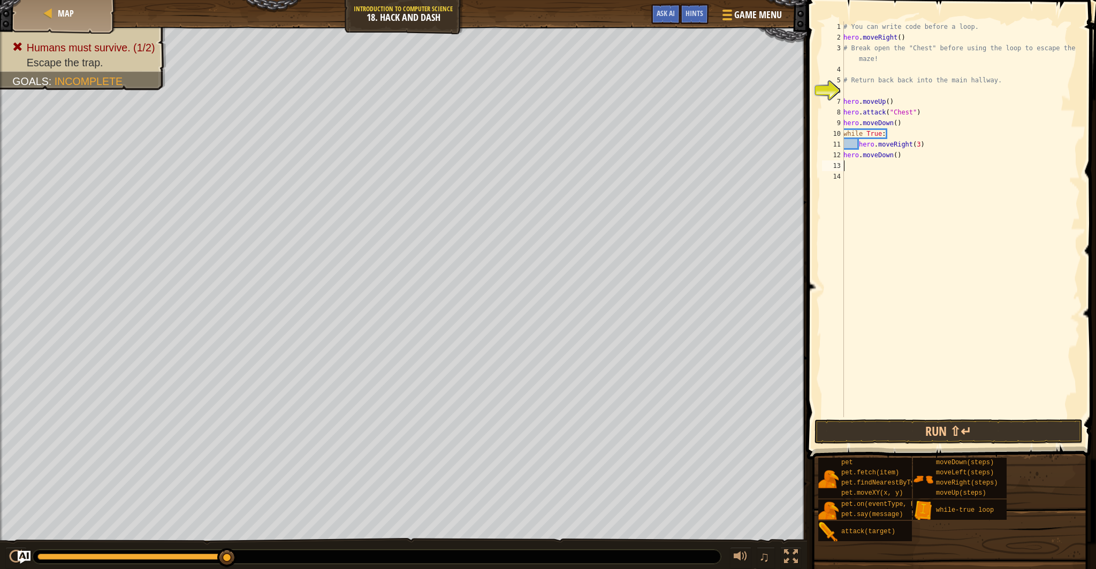
scroll to position [5, 0]
click at [898, 156] on div "# You can write code before a loop. hero . moveRight ( ) # Break open the "Ches…" at bounding box center [960, 229] width 239 height 417
click at [909, 424] on button "Run ⇧↵" at bounding box center [949, 432] width 268 height 25
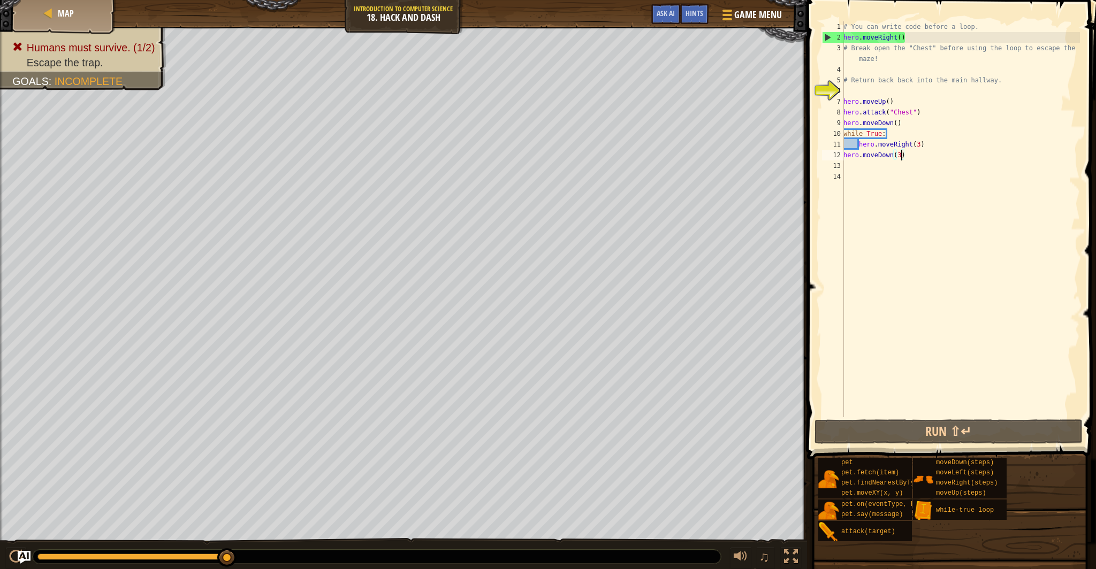
click at [921, 146] on div "# You can write code before a loop. hero . moveRight ( ) # Break open the "Ches…" at bounding box center [960, 229] width 239 height 417
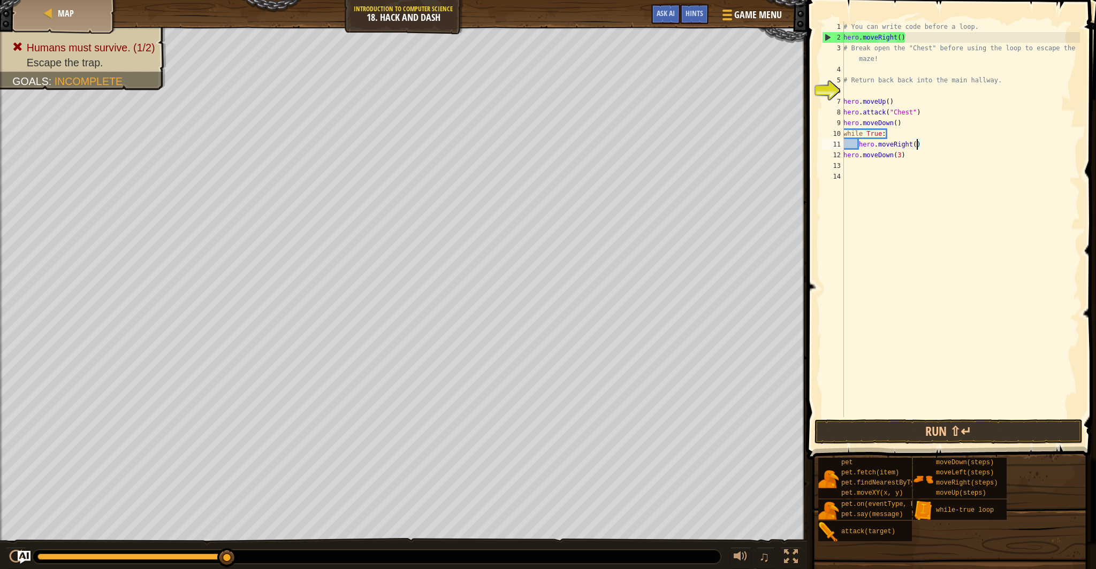
type textarea "hero.moveRight(2)"
click at [929, 428] on button "Run ⇧↵" at bounding box center [949, 432] width 268 height 25
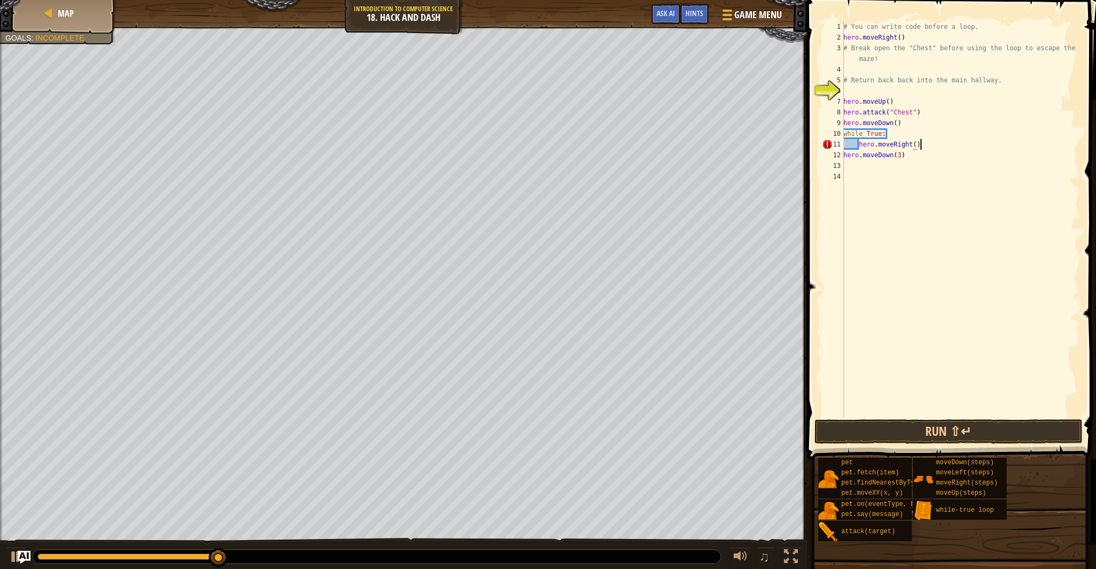
scroll to position [5, 6]
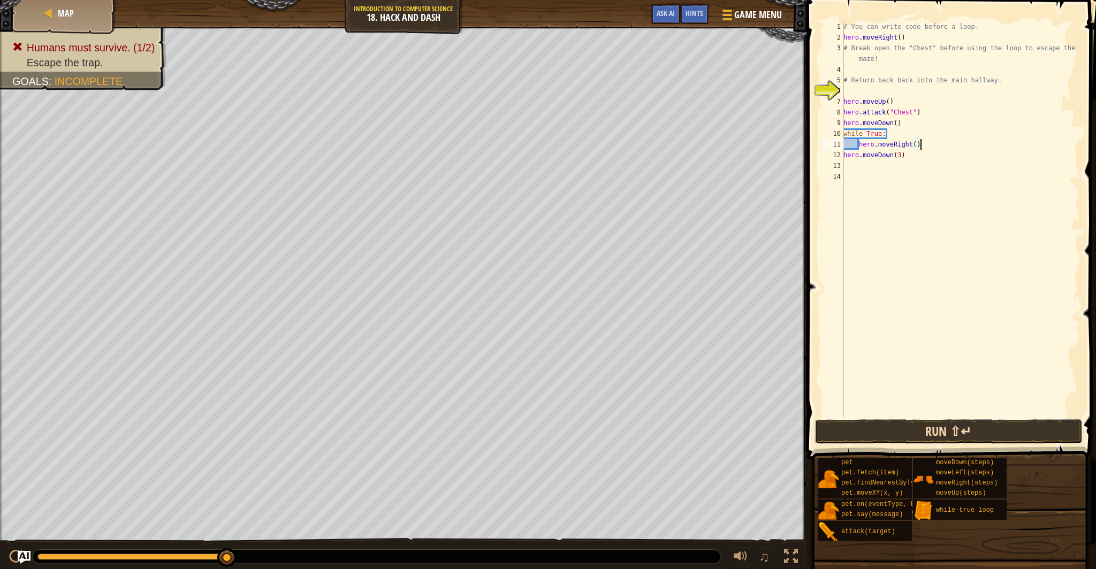
click at [877, 428] on button "Run ⇧↵" at bounding box center [949, 432] width 268 height 25
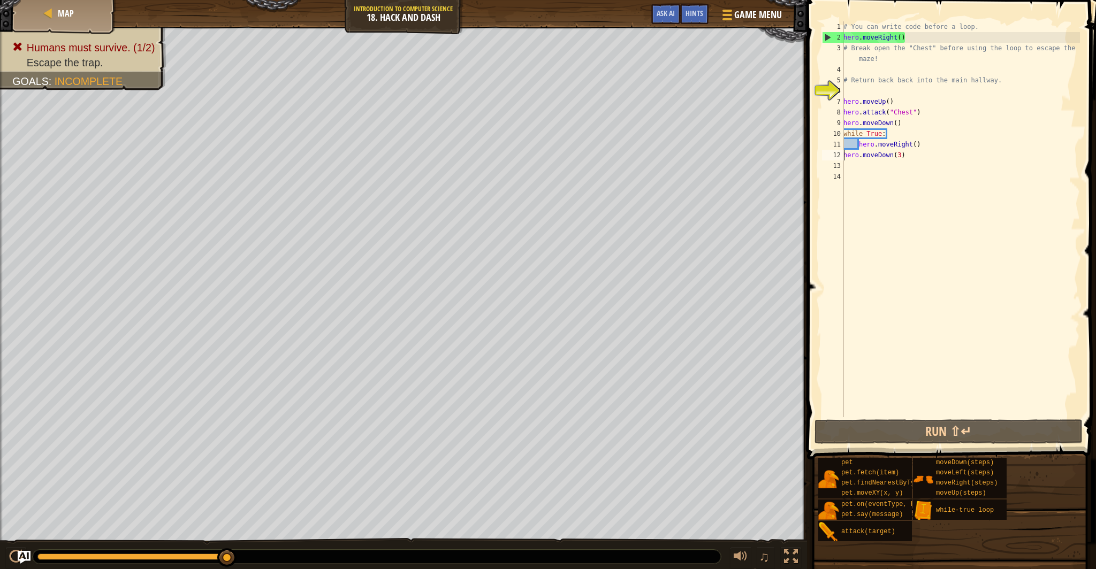
click at [844, 159] on div "# You can write code before a loop. hero . moveRight ( ) # Break open the "Ches…" at bounding box center [960, 229] width 239 height 417
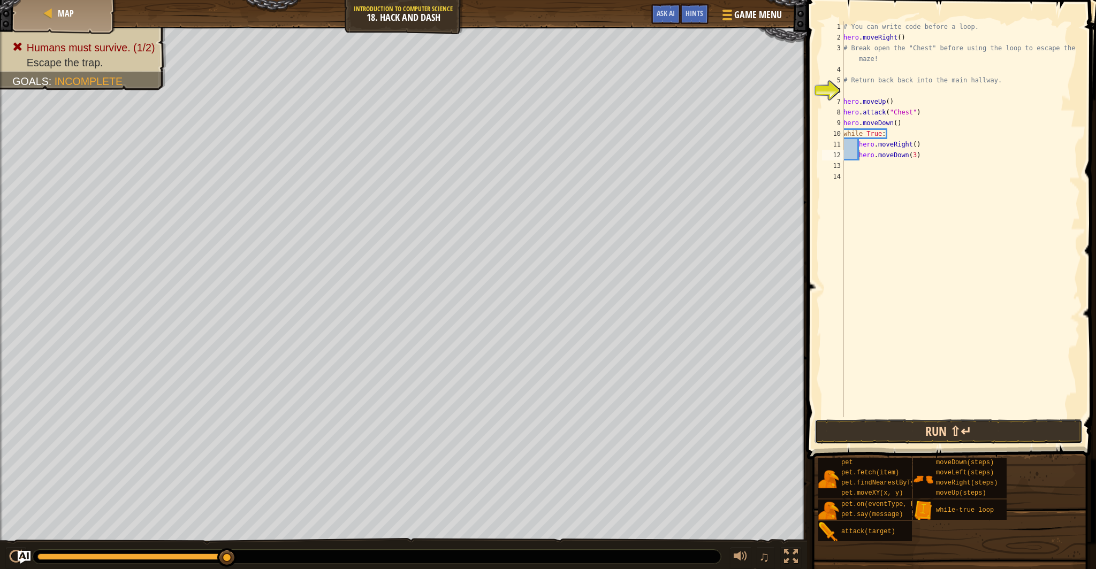
click at [889, 432] on button "Run ⇧↵" at bounding box center [949, 432] width 268 height 25
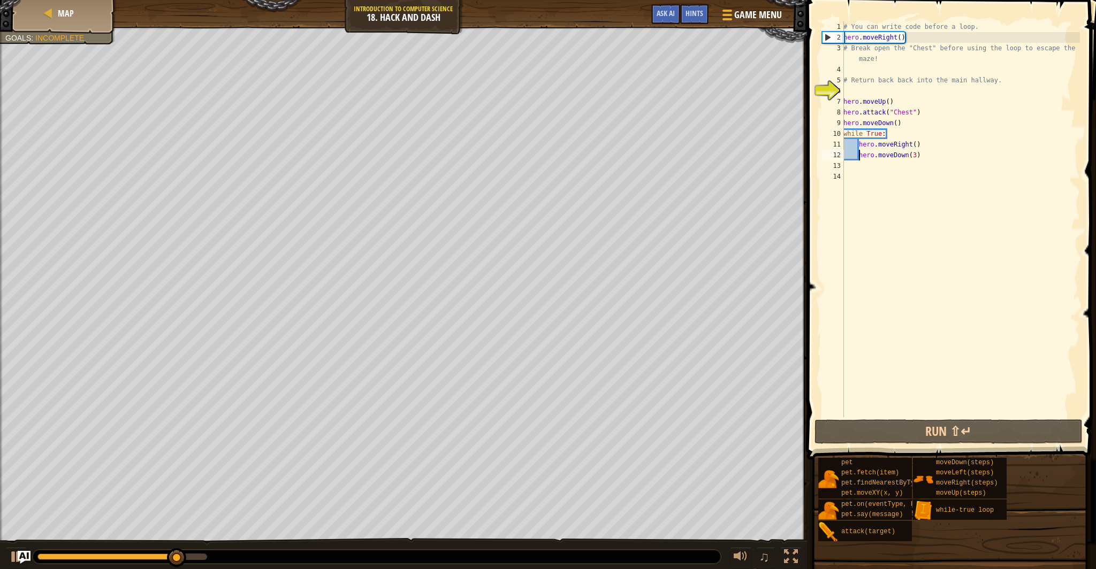
click at [916, 147] on div "# You can write code before a loop. hero . moveRight ( ) # Break open the "Ches…" at bounding box center [960, 229] width 239 height 417
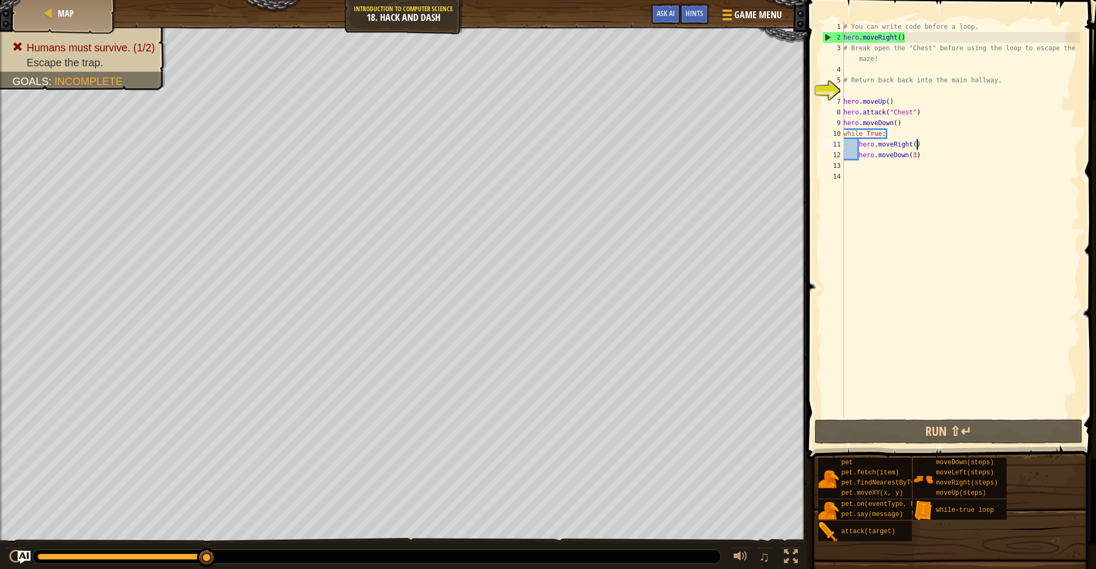
scroll to position [5, 6]
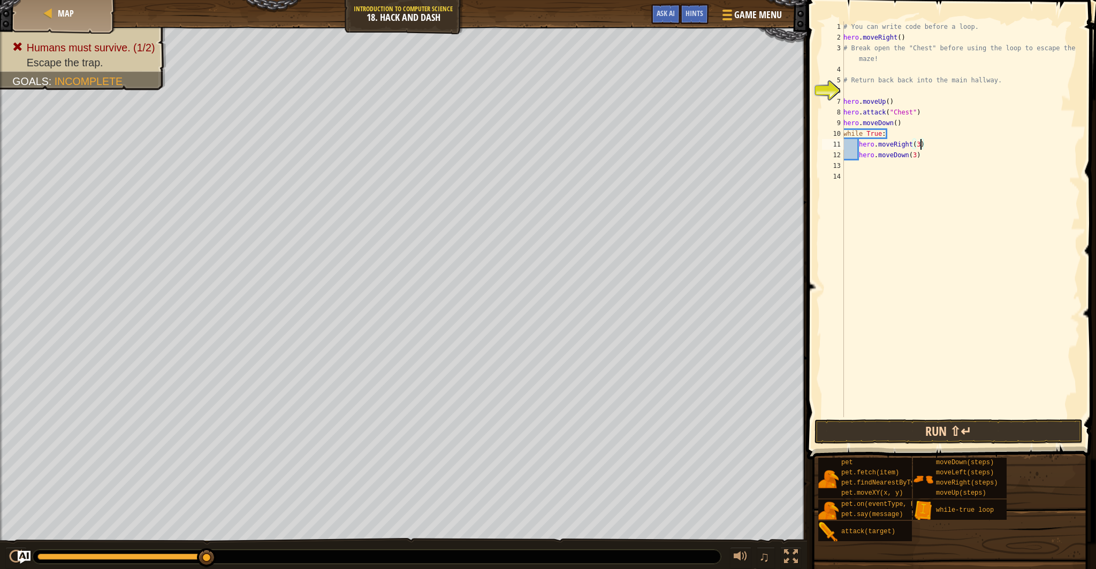
type textarea "hero.moveRight(3)"
click at [914, 426] on button "Run ⇧↵" at bounding box center [949, 432] width 268 height 25
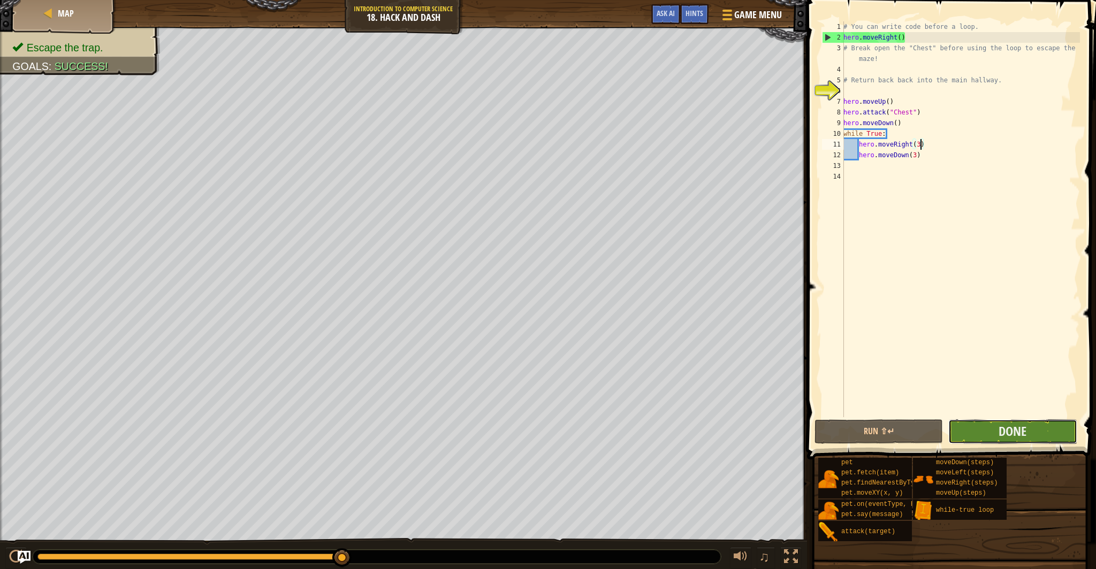
click at [980, 436] on button "Done" at bounding box center [1012, 432] width 128 height 25
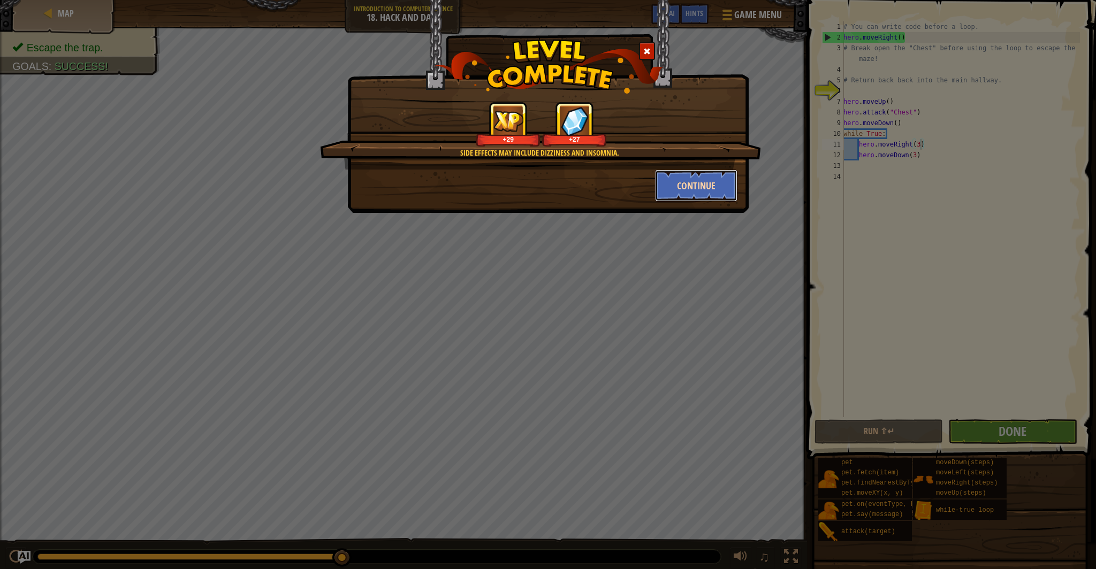
click at [717, 191] on button "Continue" at bounding box center [696, 186] width 83 height 32
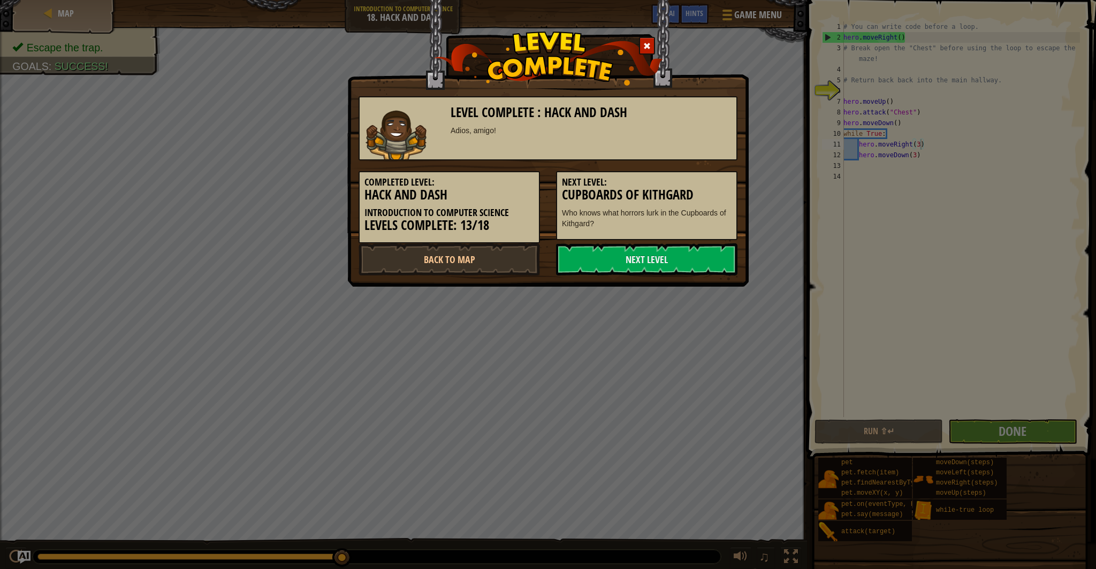
click at [718, 188] on h3 "Cupboards of Kithgard" at bounding box center [647, 195] width 170 height 14
click at [709, 265] on link "Next Level" at bounding box center [646, 260] width 181 height 32
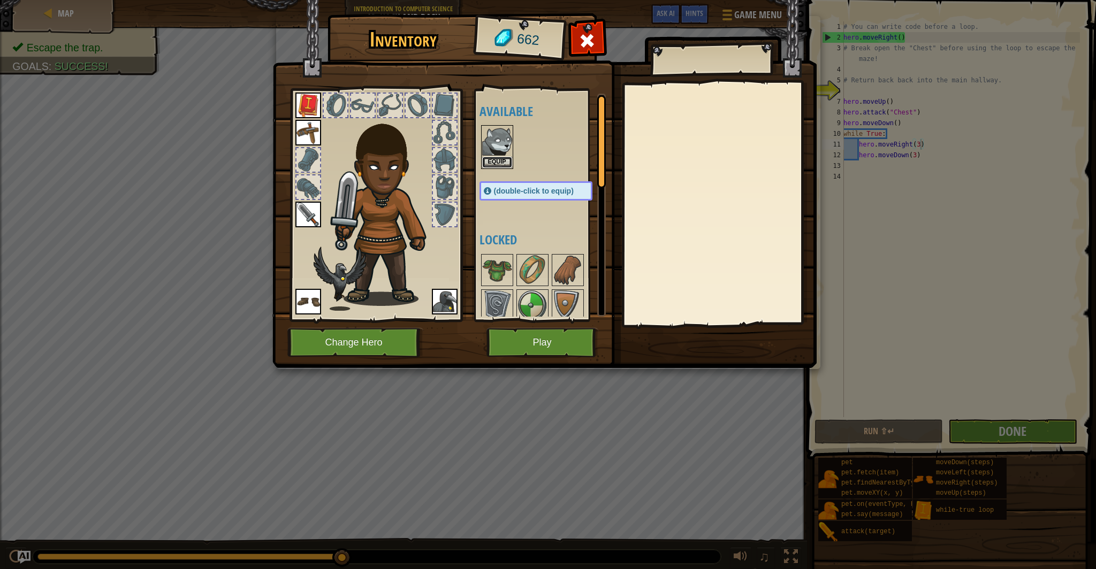
click at [506, 160] on button "Equip" at bounding box center [497, 162] width 30 height 11
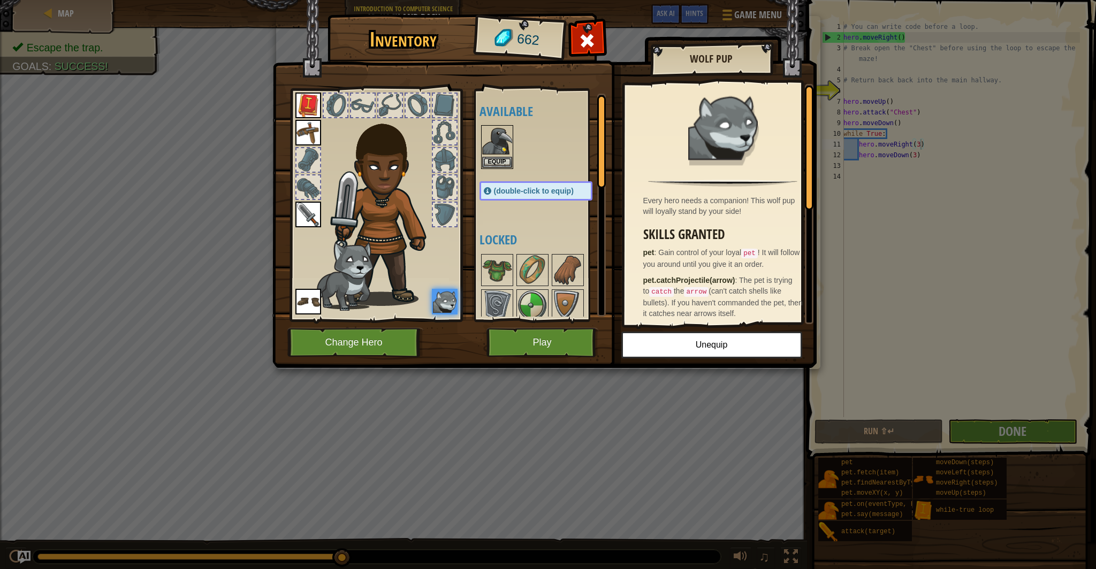
click at [305, 102] on img at bounding box center [308, 106] width 26 height 26
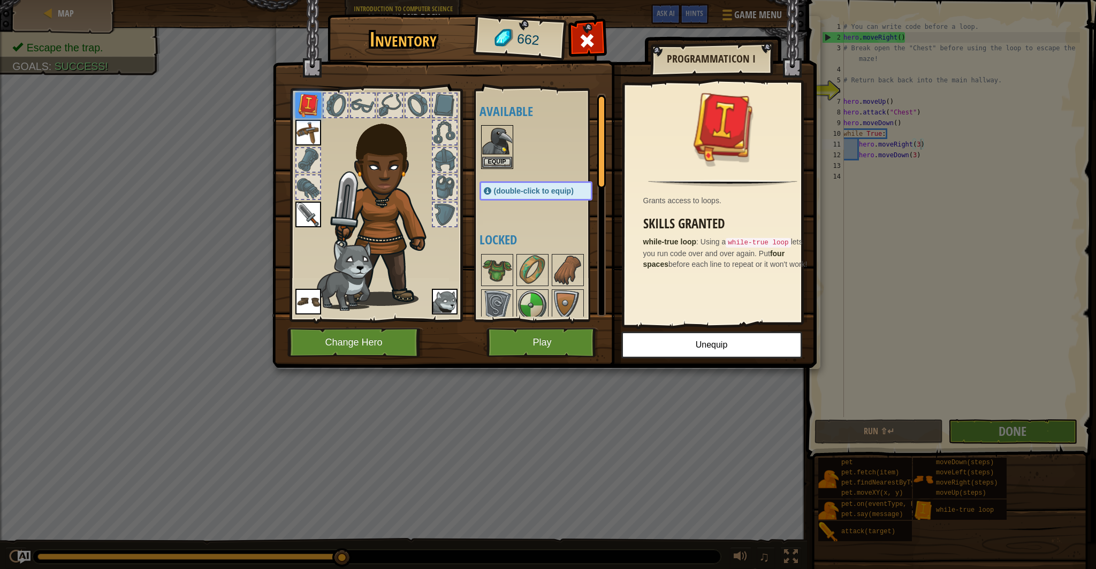
click at [316, 132] on img at bounding box center [308, 133] width 26 height 26
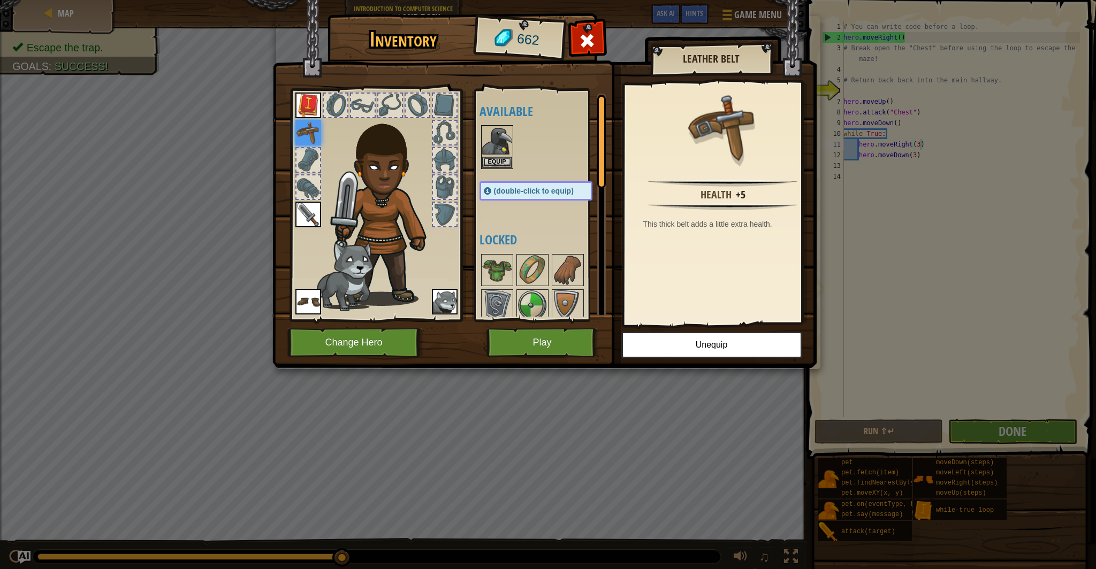
click at [305, 209] on img at bounding box center [308, 215] width 26 height 26
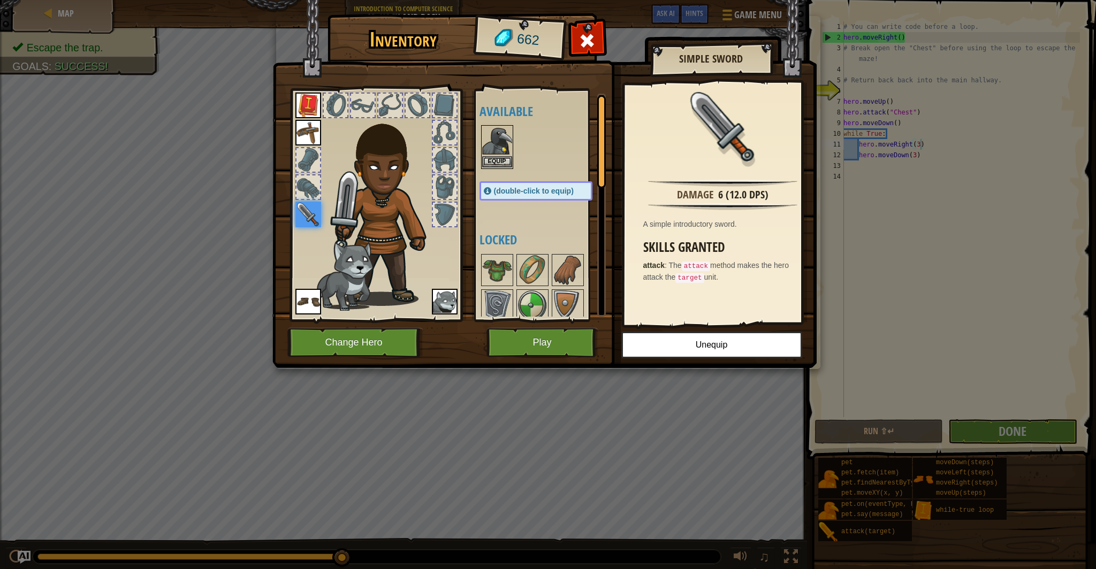
click at [495, 147] on img at bounding box center [497, 141] width 30 height 30
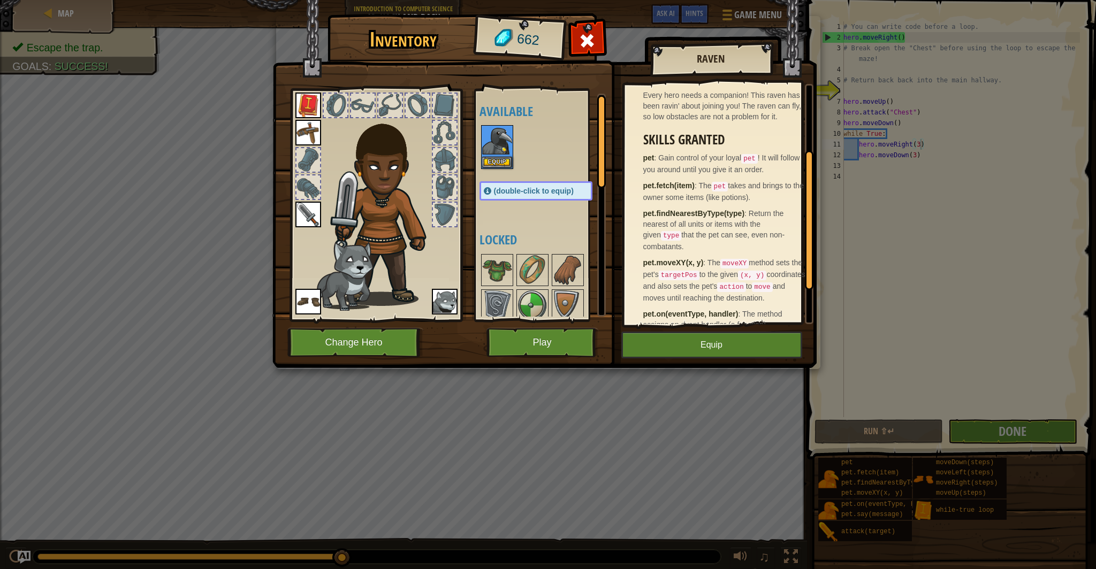
scroll to position [109, 0]
click at [696, 342] on button "Equip" at bounding box center [711, 345] width 181 height 27
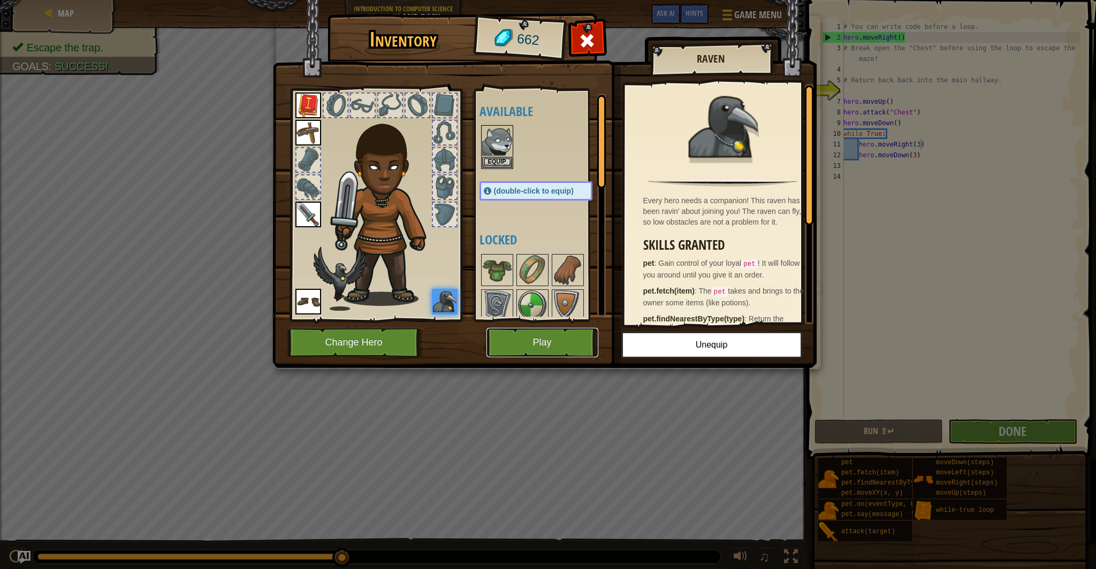
click at [541, 350] on button "Play" at bounding box center [543, 342] width 112 height 29
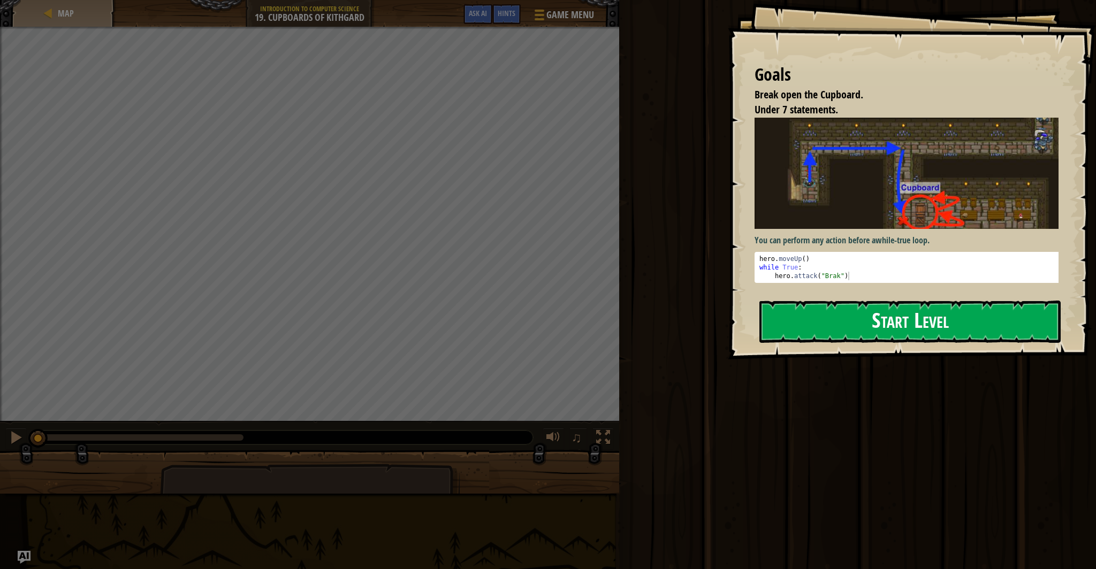
click at [806, 323] on button "Start Level" at bounding box center [909, 322] width 301 height 42
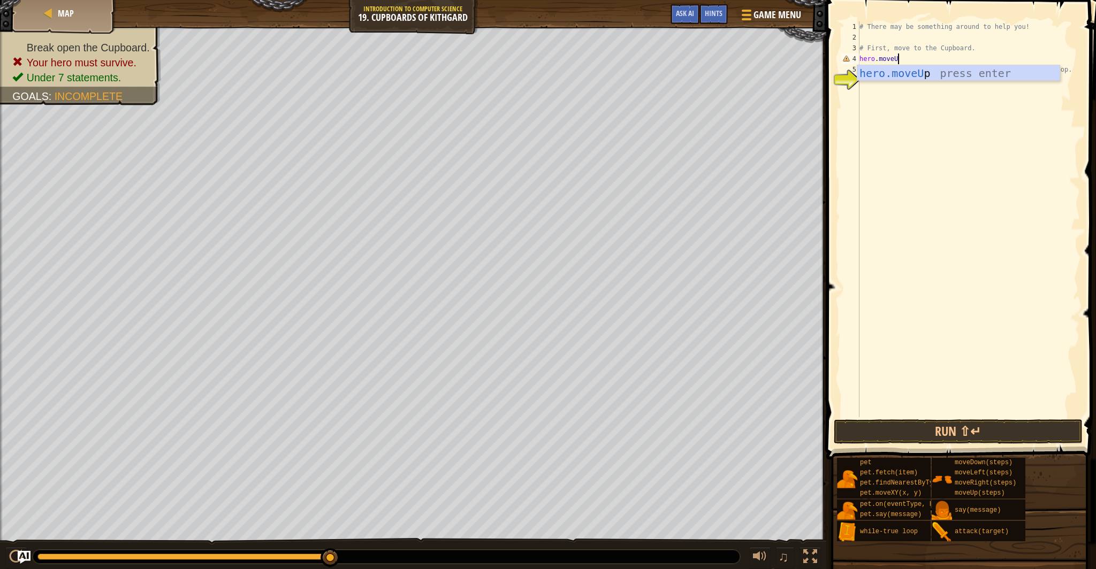
scroll to position [5, 3]
type textarea "hero.moveUp()"
drag, startPoint x: 882, startPoint y: 82, endPoint x: 897, endPoint y: 84, distance: 15.7
click at [882, 82] on div "# There may be something around to help you! # First, move to the Cupboard. her…" at bounding box center [968, 229] width 223 height 417
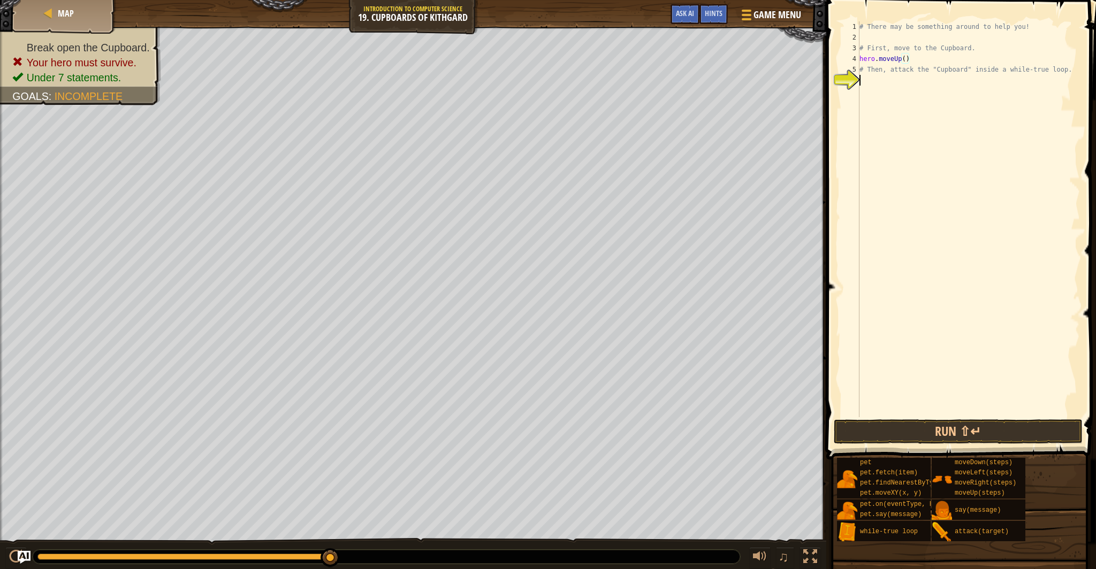
scroll to position [5, 0]
click at [1075, 69] on div "# There may be something around to help you! # First, move to the Cupboard. her…" at bounding box center [968, 229] width 223 height 417
type textarea "# Then, attack the "Cupboard" inside a while-true loop."
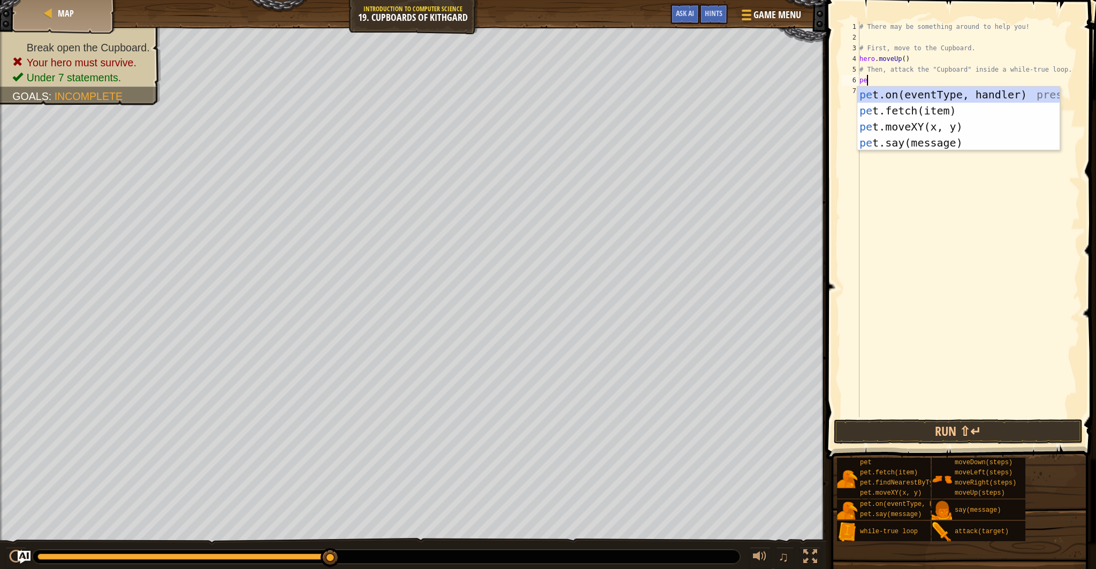
type textarea "p"
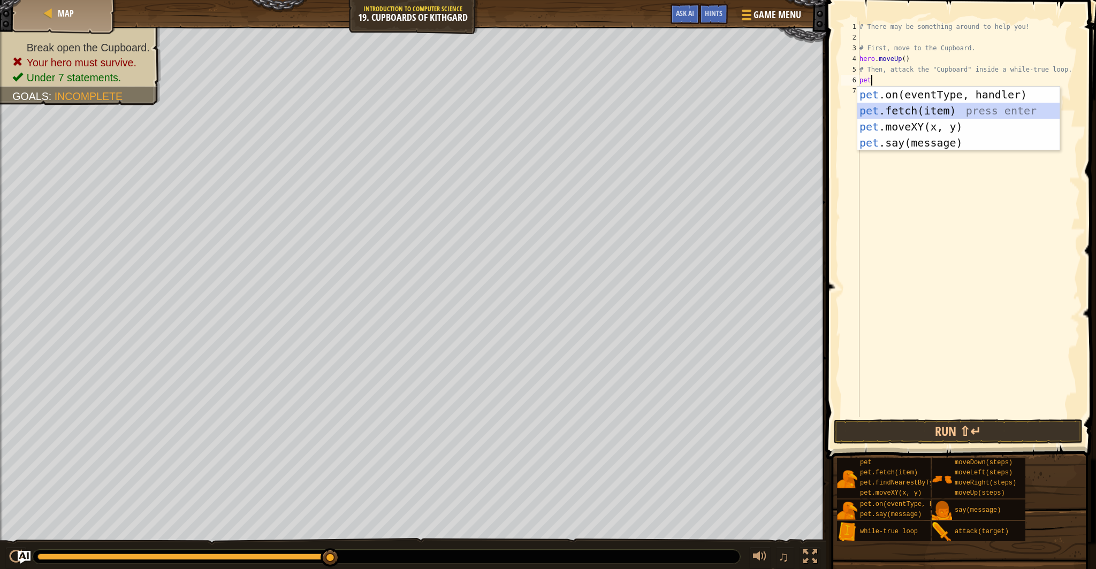
click at [966, 111] on div "pet .on(eventType, handler) press enter pet .fetch(item) press enter pet .moveX…" at bounding box center [958, 135] width 202 height 96
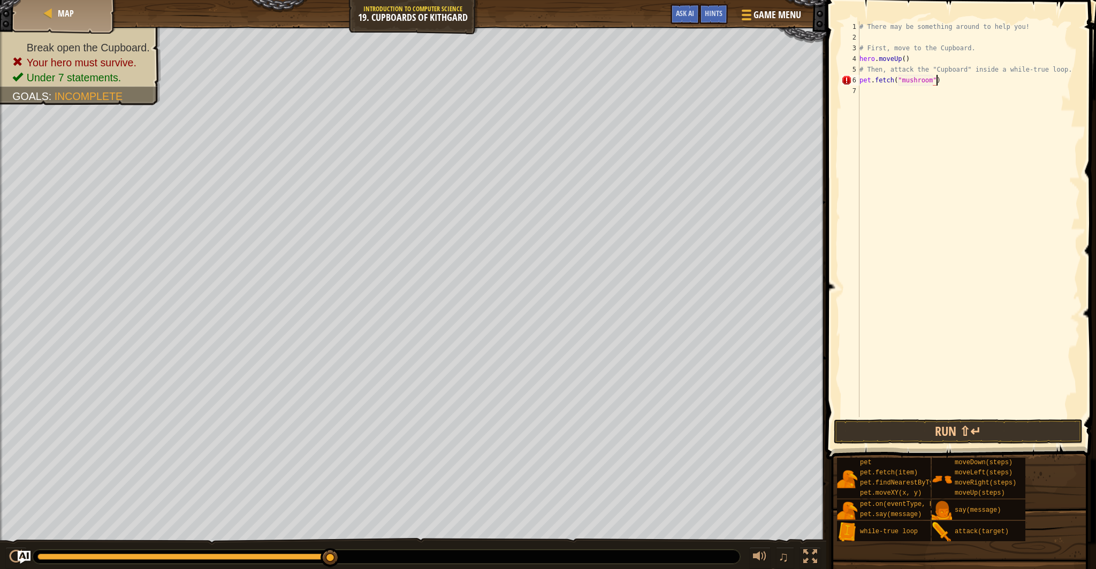
scroll to position [5, 6]
click at [906, 431] on button "Run ⇧↵" at bounding box center [958, 432] width 249 height 25
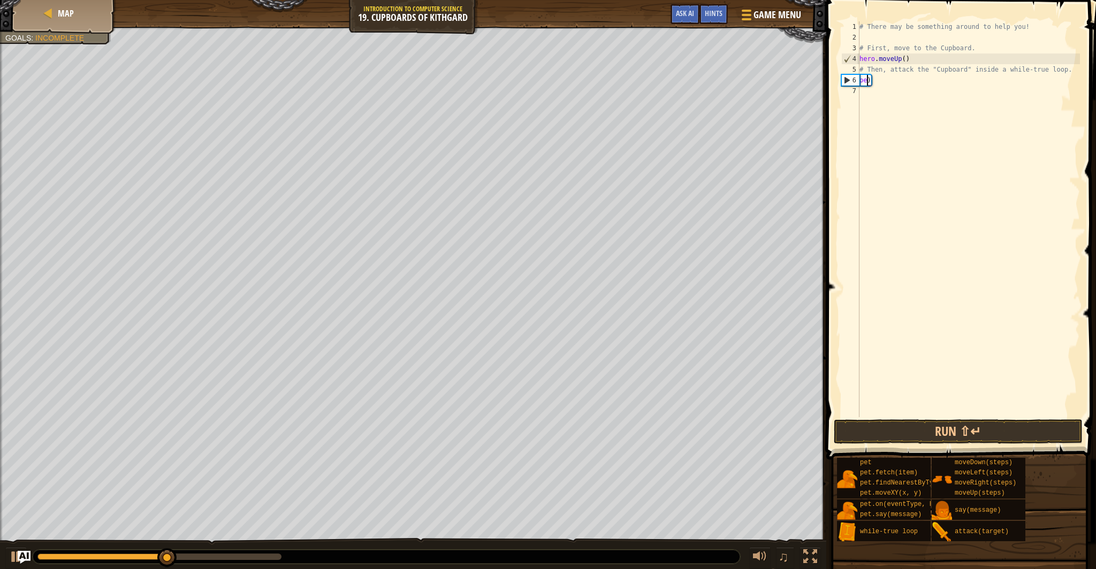
scroll to position [5, 0]
type textarea ")"
click at [876, 86] on div "# There may be something around to help you! # First, move to the Cupboard. her…" at bounding box center [968, 229] width 223 height 417
click at [867, 79] on div "# There may be something around to help you! # First, move to the Cupboard. her…" at bounding box center [968, 229] width 223 height 417
type textarea ")"
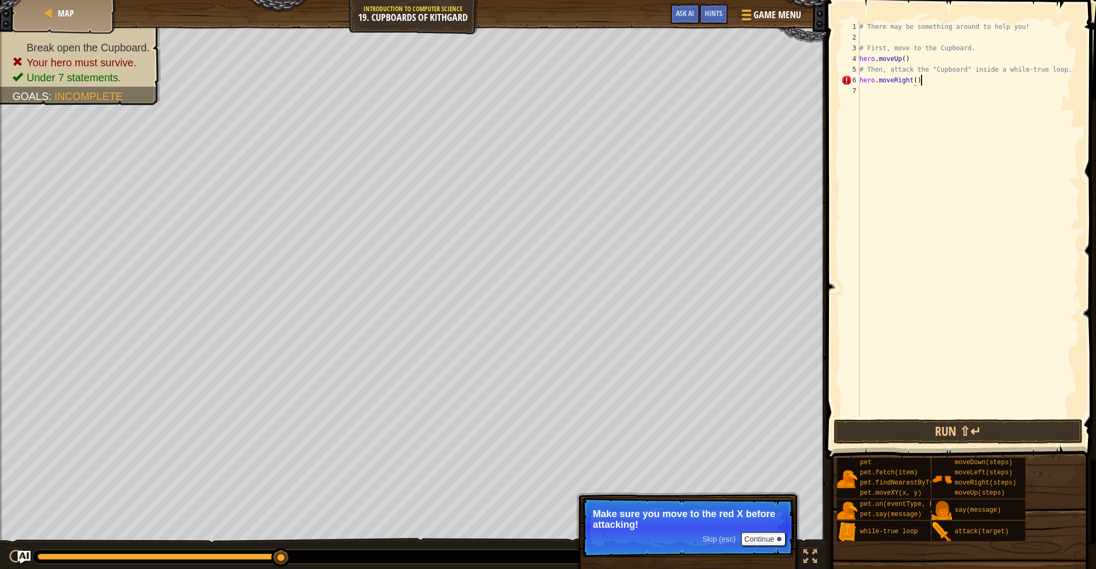
scroll to position [5, 4]
click at [917, 80] on div "# There may be something around to help you! # First, move to the Cupboard. her…" at bounding box center [968, 229] width 223 height 417
type textarea "hero.moveRight(2)"
drag, startPoint x: 931, startPoint y: 80, endPoint x: 929, endPoint y: 89, distance: 9.9
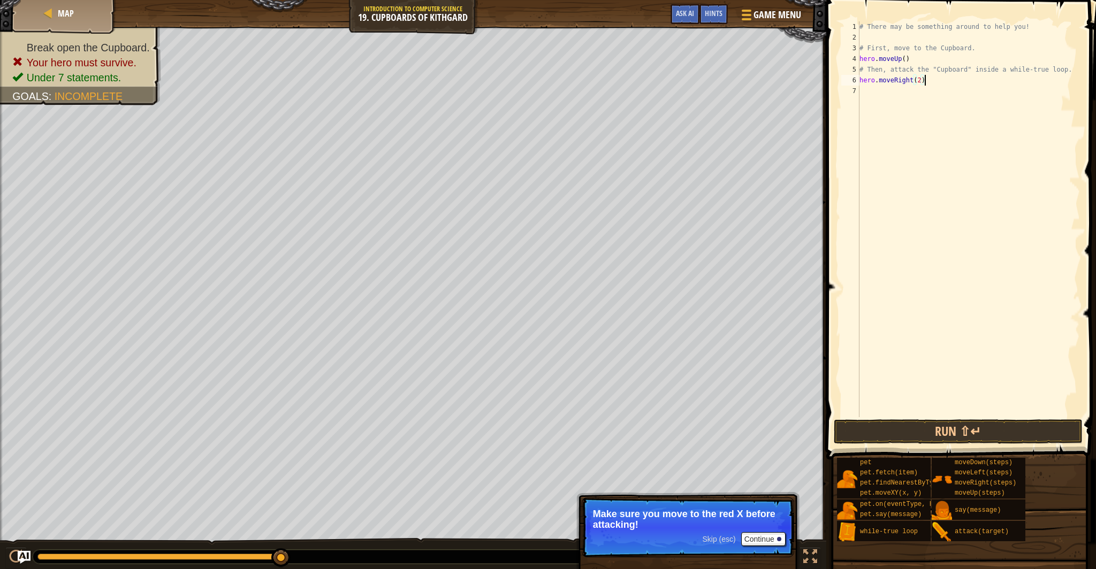
click at [931, 80] on div "# There may be something around to help you! # First, move to the Cupboard. her…" at bounding box center [968, 229] width 223 height 417
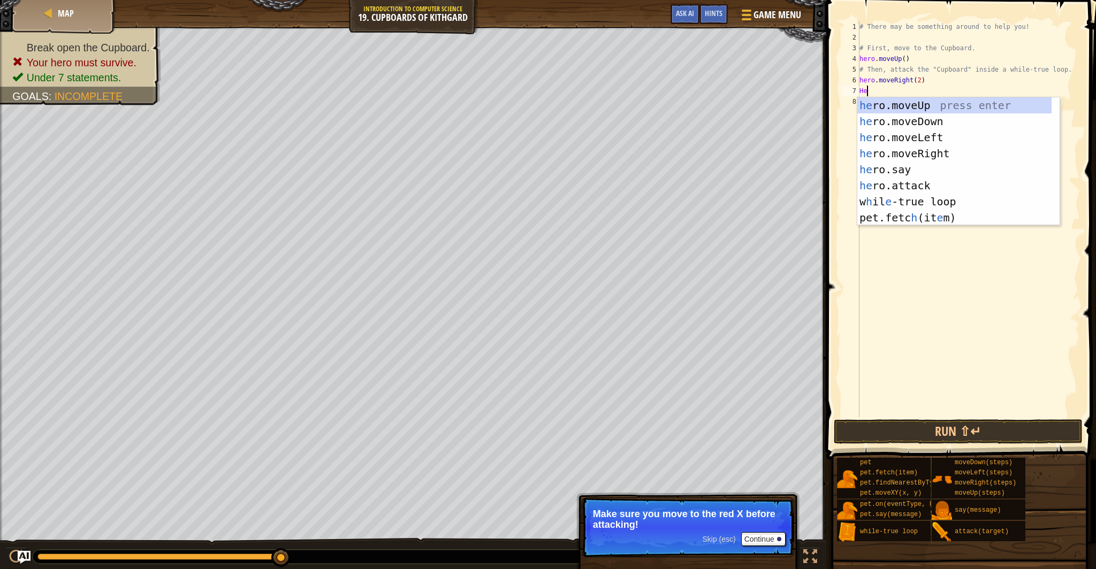
type textarea "H"
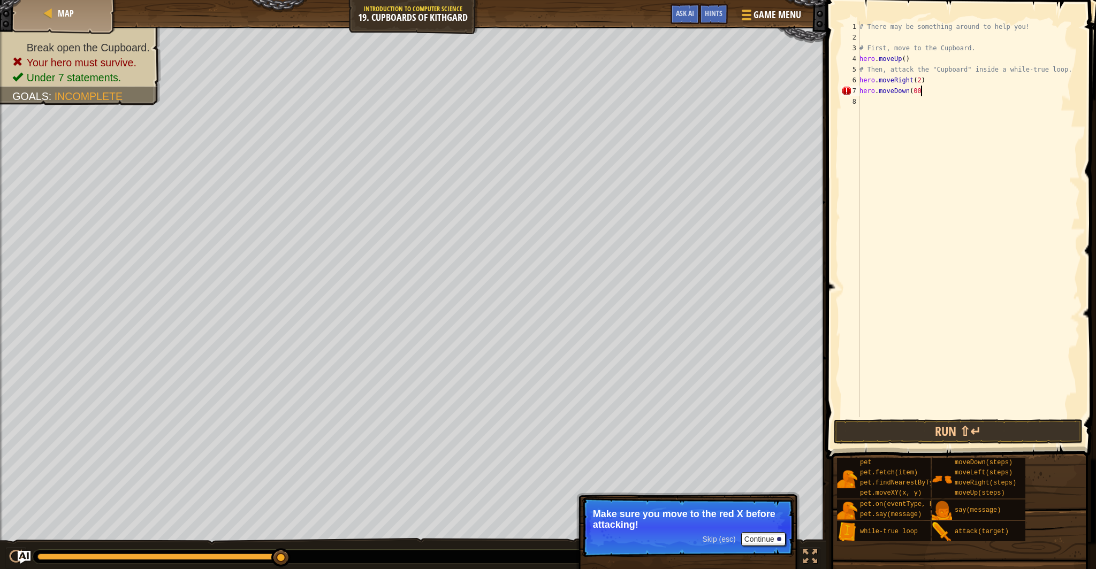
scroll to position [5, 5]
drag, startPoint x: 921, startPoint y: 92, endPoint x: 880, endPoint y: 152, distance: 72.4
click at [921, 96] on div "# There may be something around to help you! # First, move to the Cupboard. her…" at bounding box center [968, 229] width 223 height 417
drag, startPoint x: 921, startPoint y: 90, endPoint x: 923, endPoint y: 97, distance: 7.3
click at [921, 90] on div "# There may be something around to help you! # First, move to the Cupboard. her…" at bounding box center [968, 229] width 223 height 417
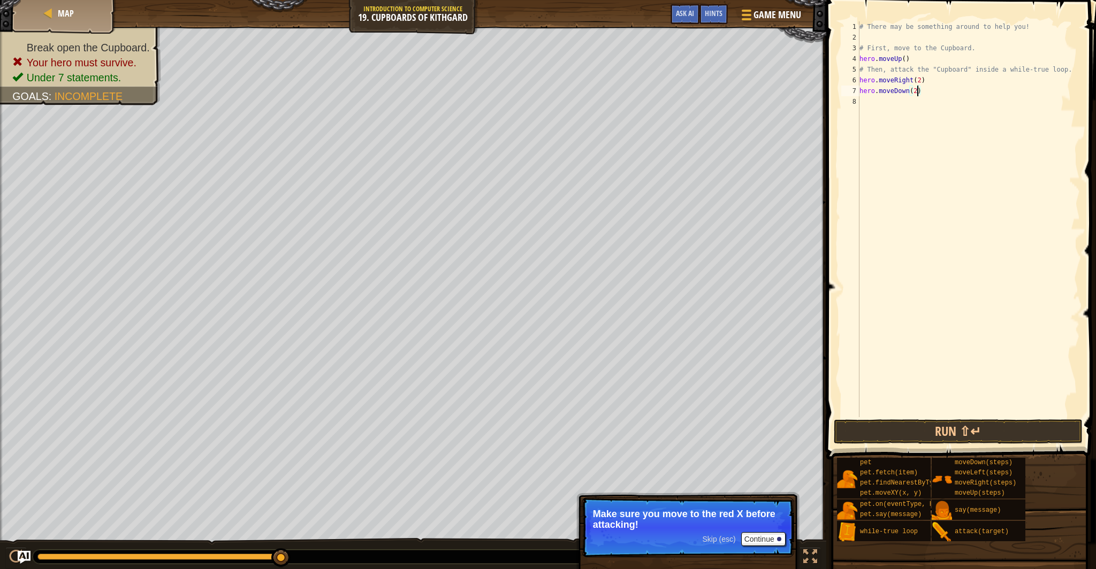
scroll to position [5, 4]
type textarea "hero.moveDown(2)"
drag, startPoint x: 950, startPoint y: 437, endPoint x: 945, endPoint y: 432, distance: 6.1
click at [948, 434] on button "Run ⇧↵" at bounding box center [958, 432] width 249 height 25
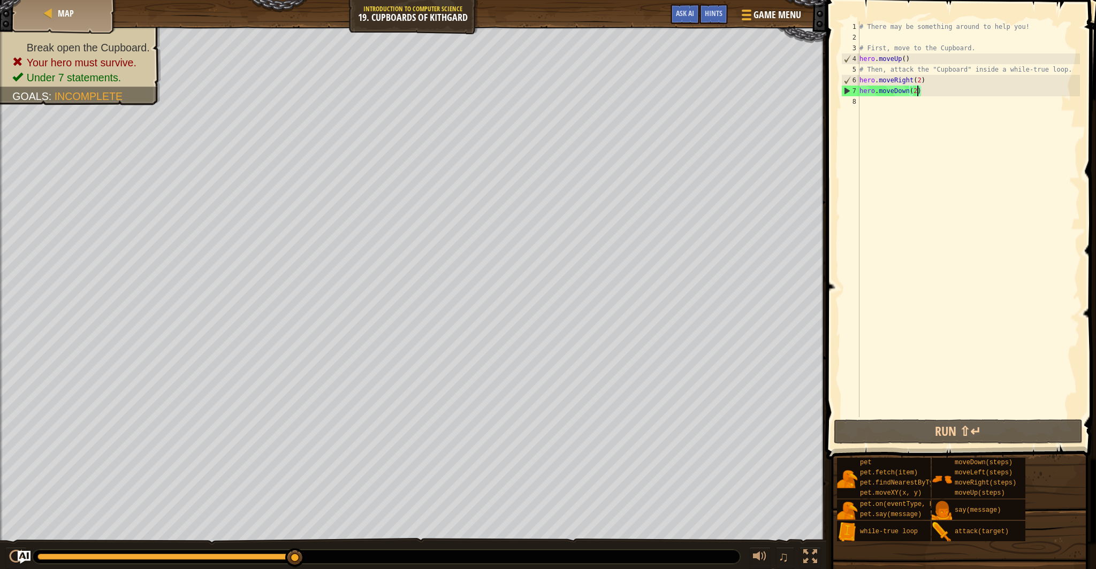
click at [889, 108] on div "# There may be something around to help you! # First, move to the Cupboard. her…" at bounding box center [968, 229] width 223 height 417
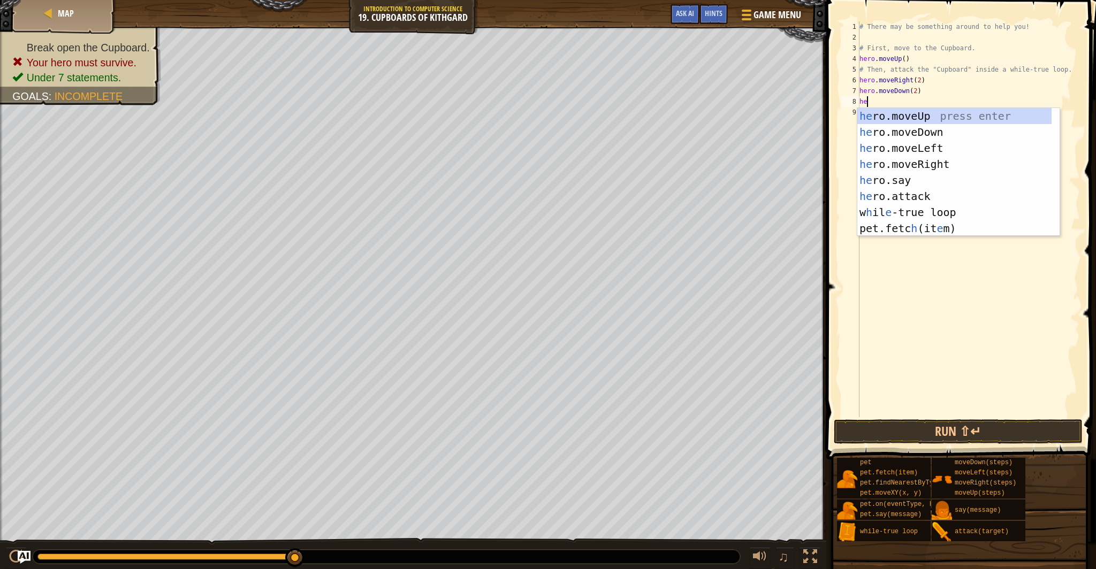
type textarea "h"
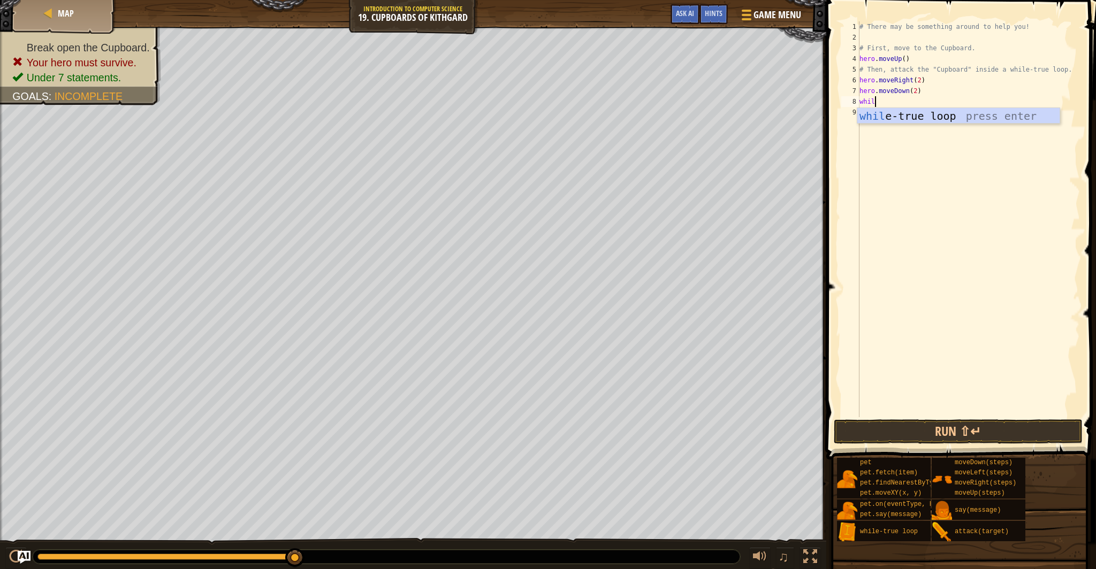
scroll to position [5, 1]
type textarea "while"
click at [916, 120] on div "while -true loop press enter" at bounding box center [958, 132] width 202 height 48
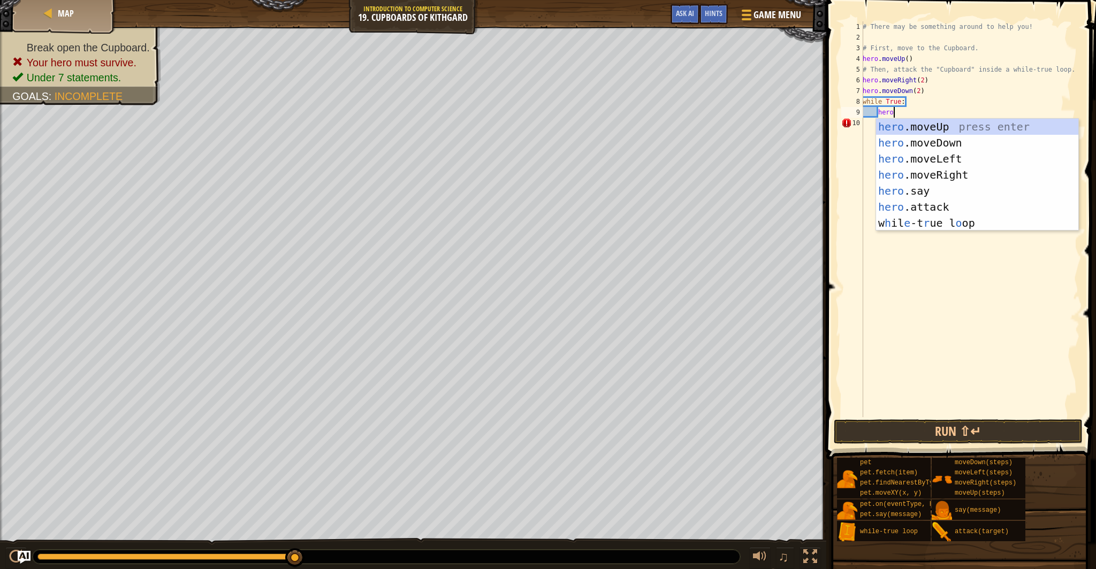
scroll to position [5, 2]
click at [939, 210] on div "hero .moveUp press enter hero .moveDown press enter hero .moveLeft press enter …" at bounding box center [977, 191] width 202 height 145
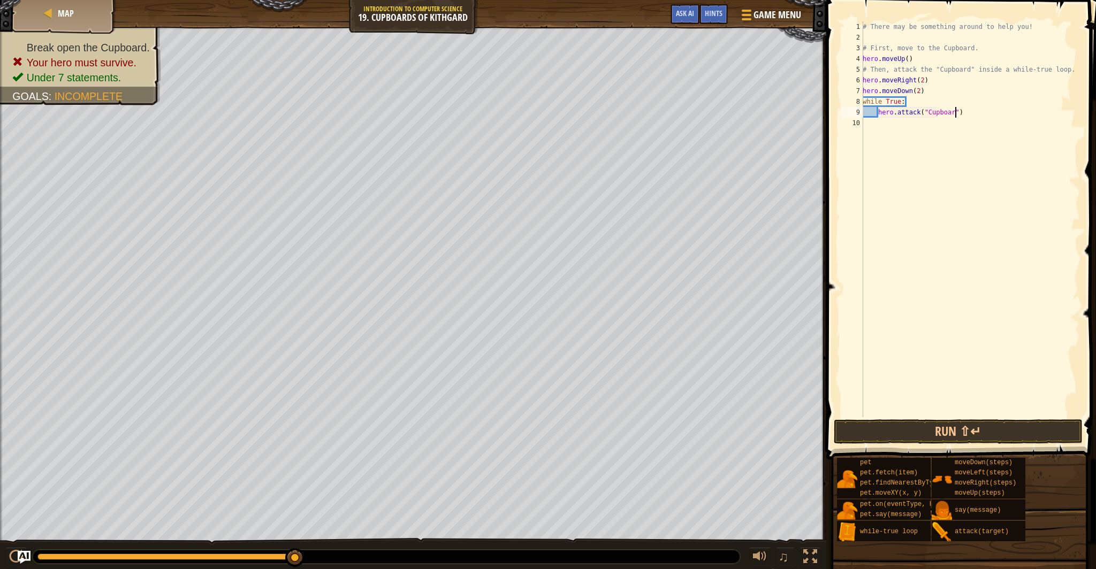
scroll to position [5, 8]
type textarea "hero.attack("Cupboard")"
click at [913, 436] on button "Run ⇧↵" at bounding box center [958, 432] width 249 height 25
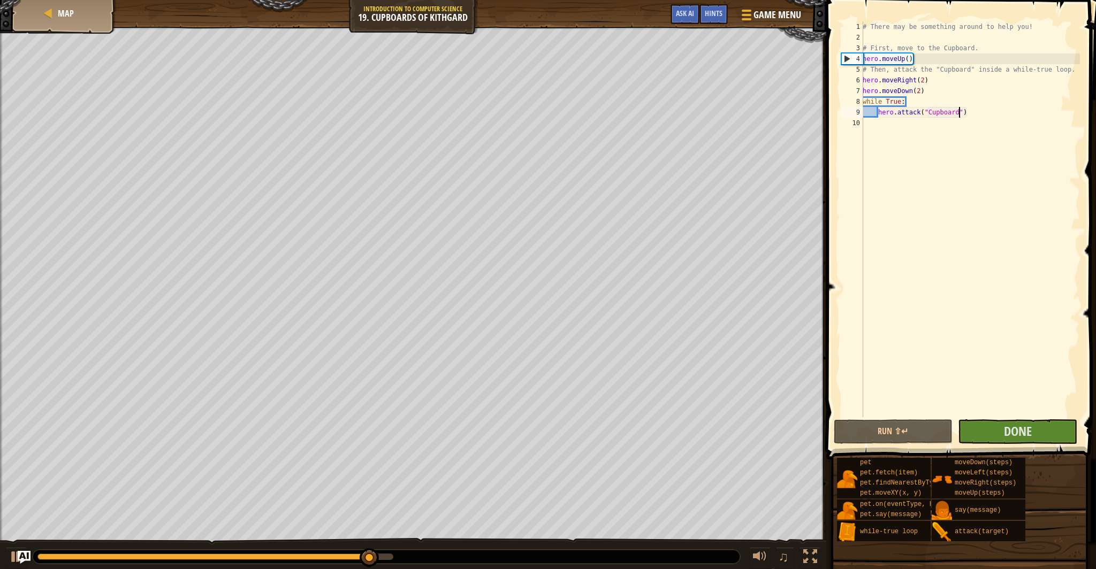
click at [895, 134] on div "# There may be something around to help you! # First, move to the Cupboard. her…" at bounding box center [970, 229] width 219 height 417
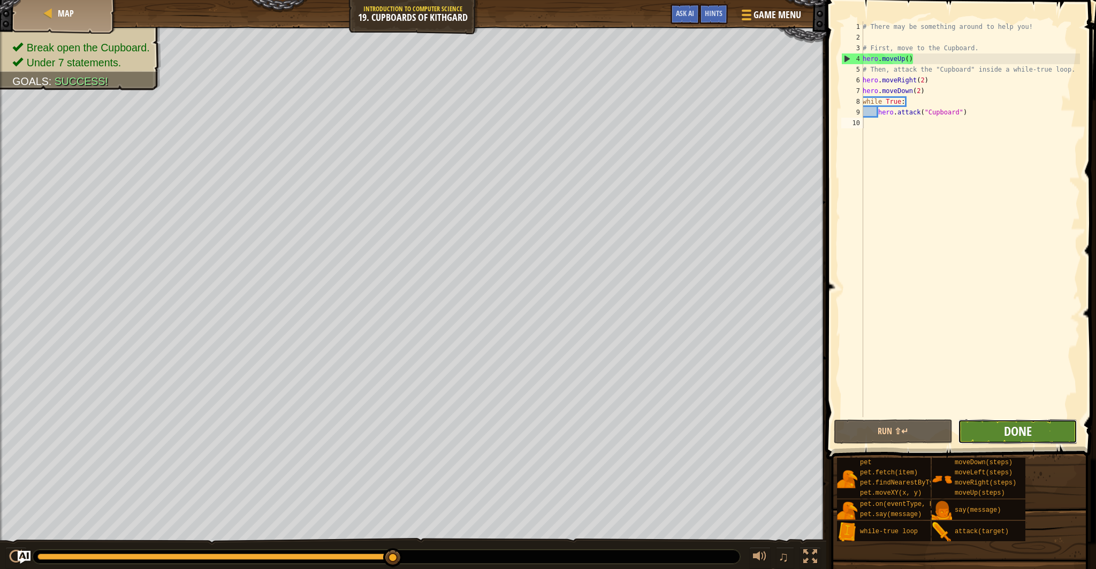
click at [1004, 435] on span "Done" at bounding box center [1018, 431] width 28 height 17
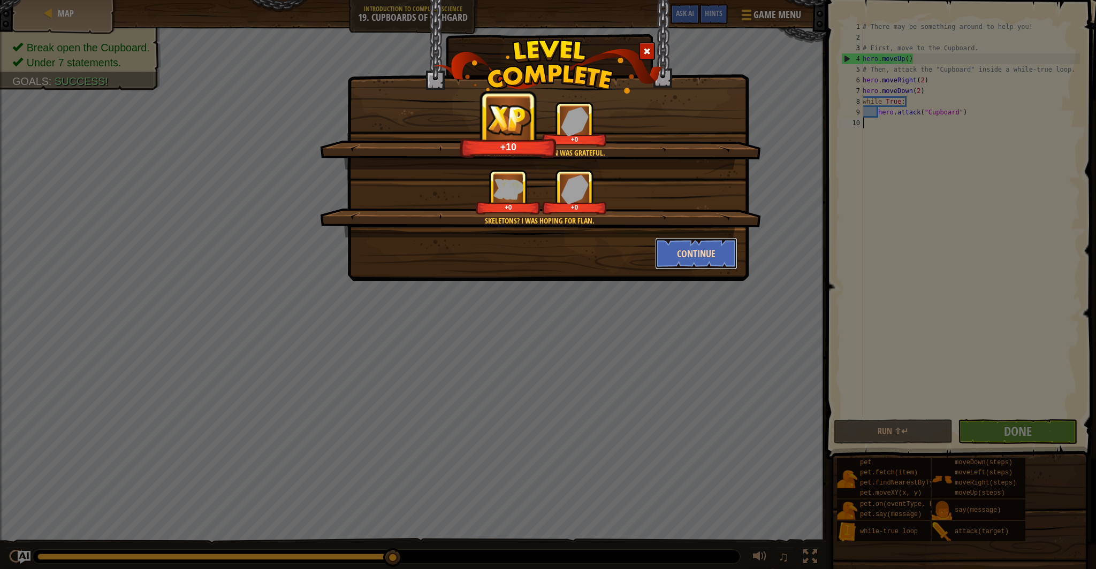
click at [705, 256] on button "Continue" at bounding box center [696, 254] width 83 height 32
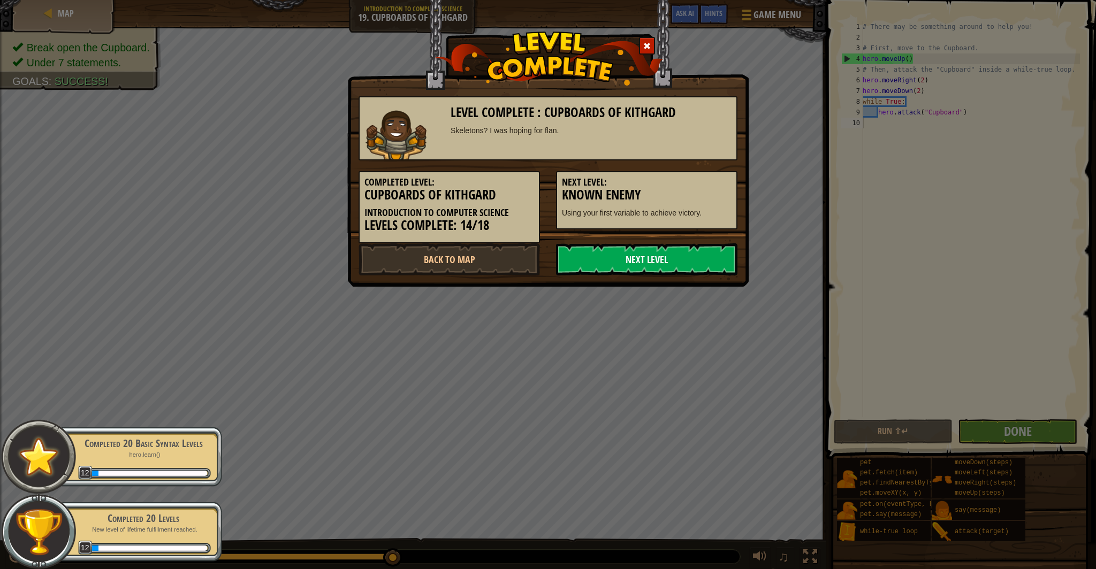
click at [707, 258] on link "Next Level" at bounding box center [646, 260] width 181 height 32
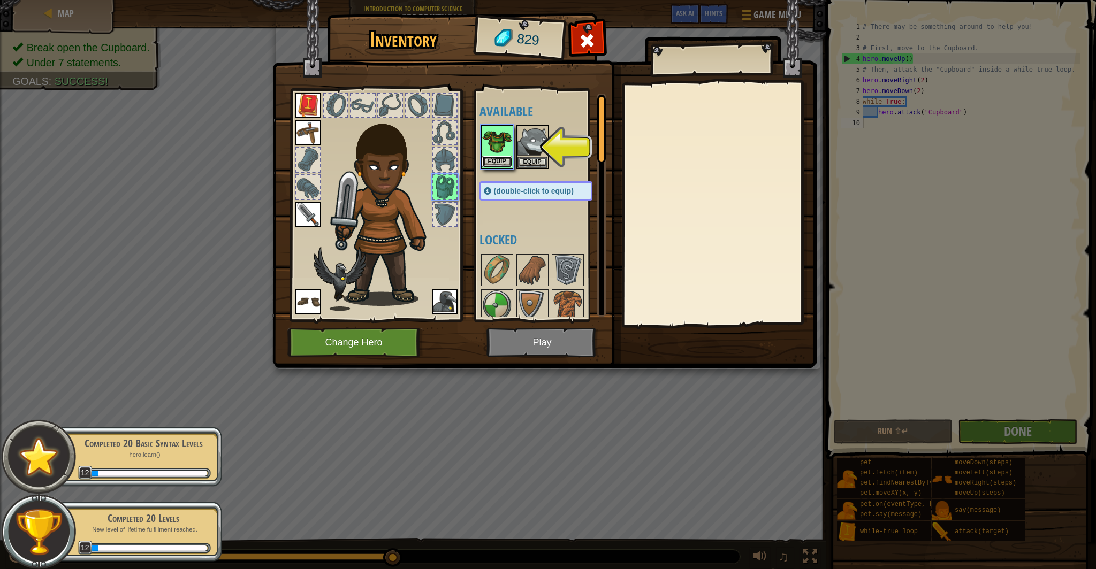
click at [509, 165] on button "Equip" at bounding box center [497, 161] width 30 height 11
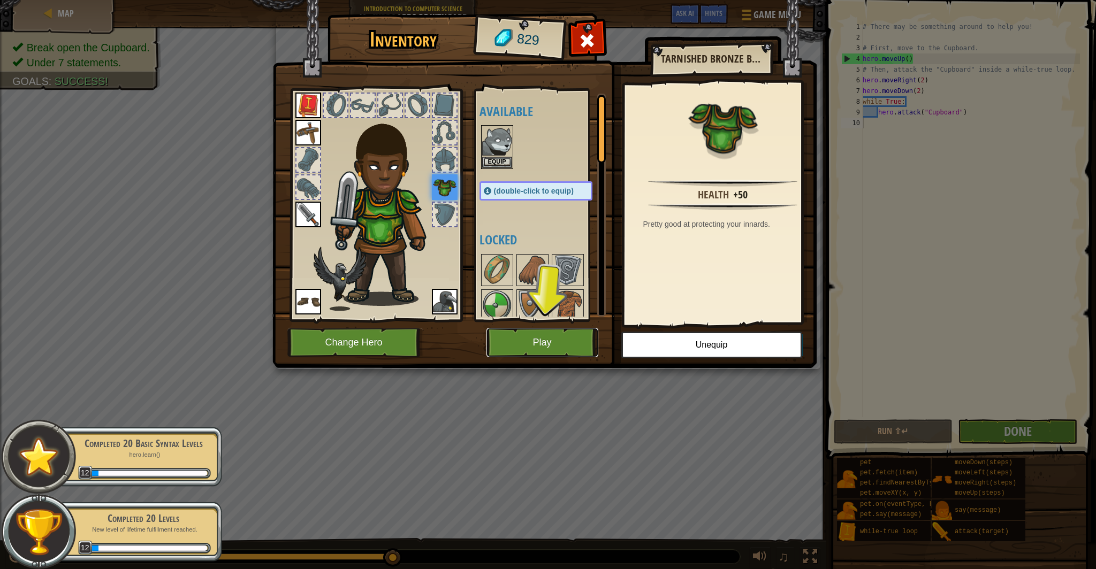
click at [553, 347] on button "Play" at bounding box center [543, 342] width 112 height 29
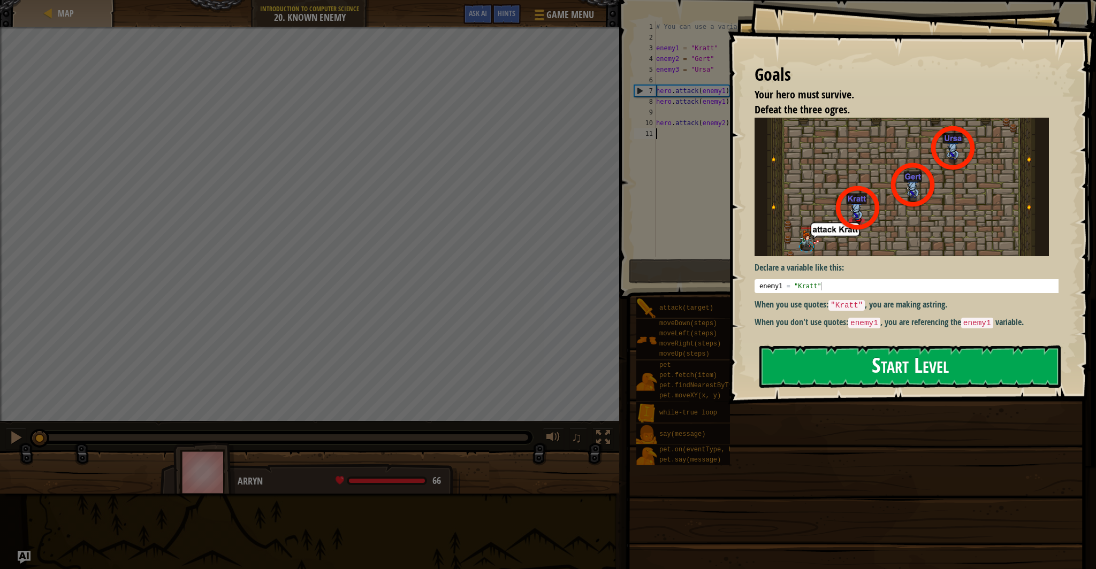
click at [812, 362] on button "Start Level" at bounding box center [909, 367] width 301 height 42
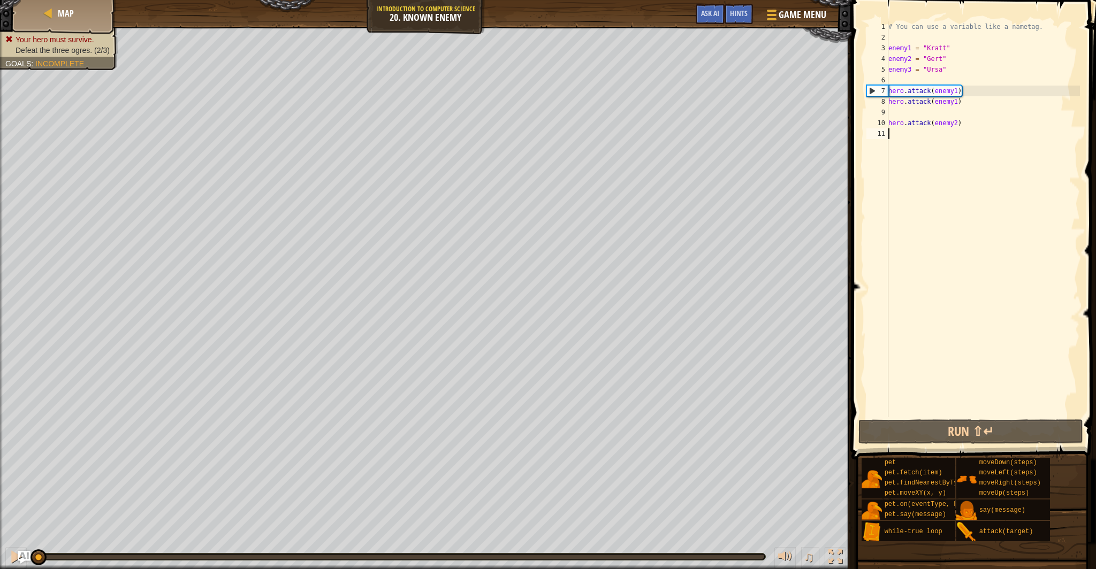
scroll to position [5, 0]
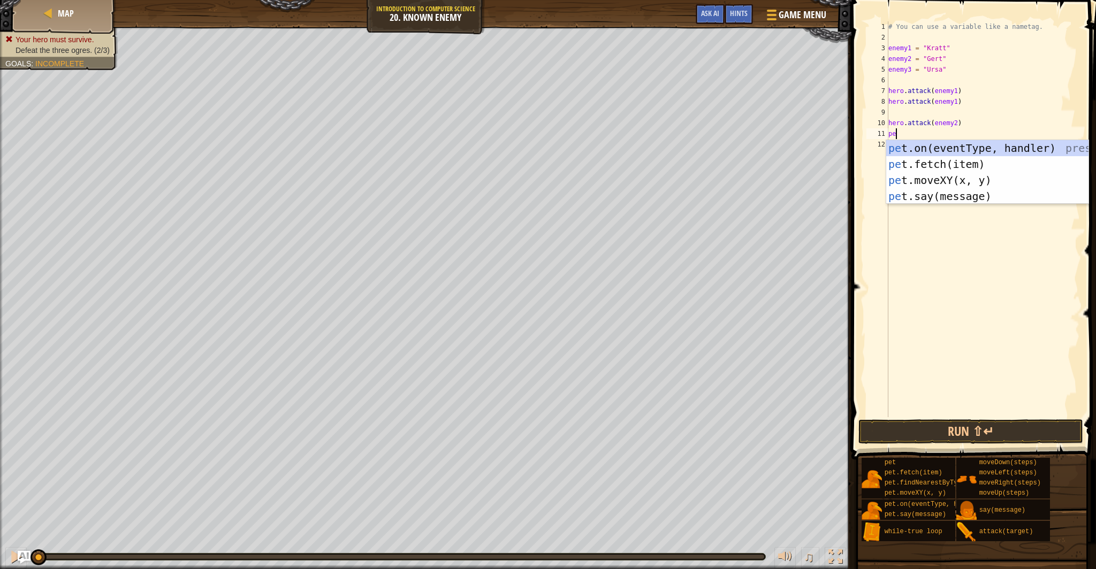
type textarea "p"
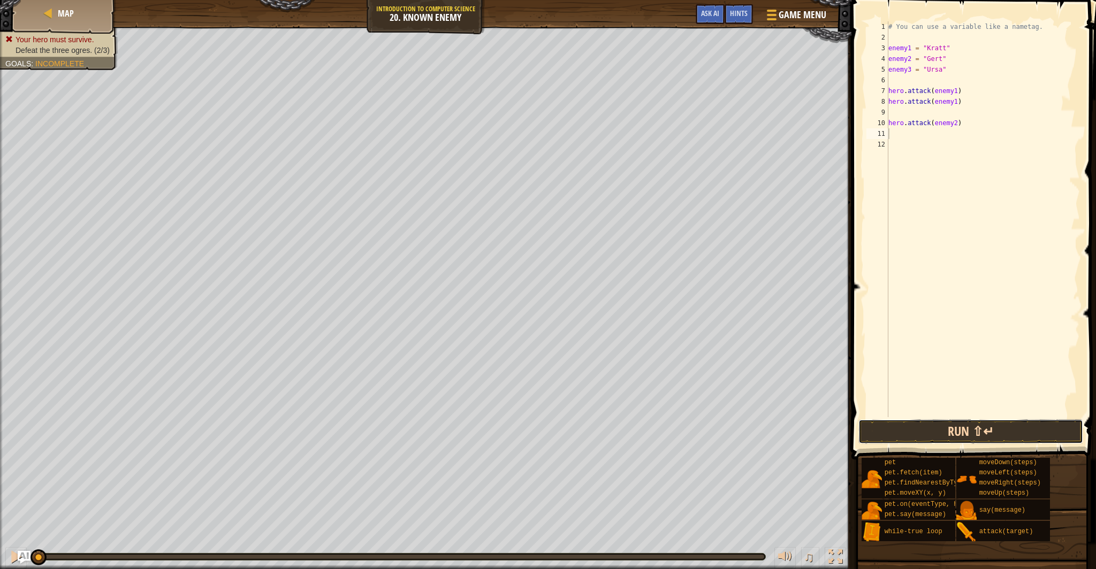
drag, startPoint x: 935, startPoint y: 438, endPoint x: 933, endPoint y: 432, distance: 5.6
click at [934, 436] on button "Run ⇧↵" at bounding box center [971, 432] width 225 height 25
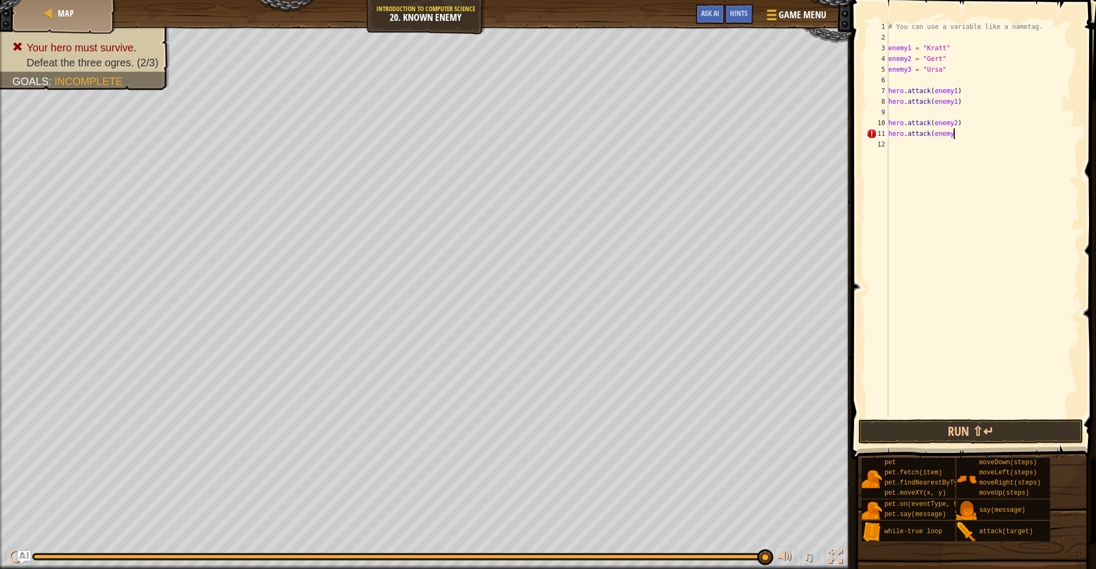
scroll to position [5, 5]
type textarea "hero.attack(enemy2)"
type textarea "hero.attack(enemy3)"
drag, startPoint x: 955, startPoint y: 167, endPoint x: 952, endPoint y: 179, distance: 12.2
click at [955, 169] on div "# You can use a variable like a nametag. enemy1 = "[PERSON_NAME]" enemy2 = "[PE…" at bounding box center [983, 229] width 194 height 417
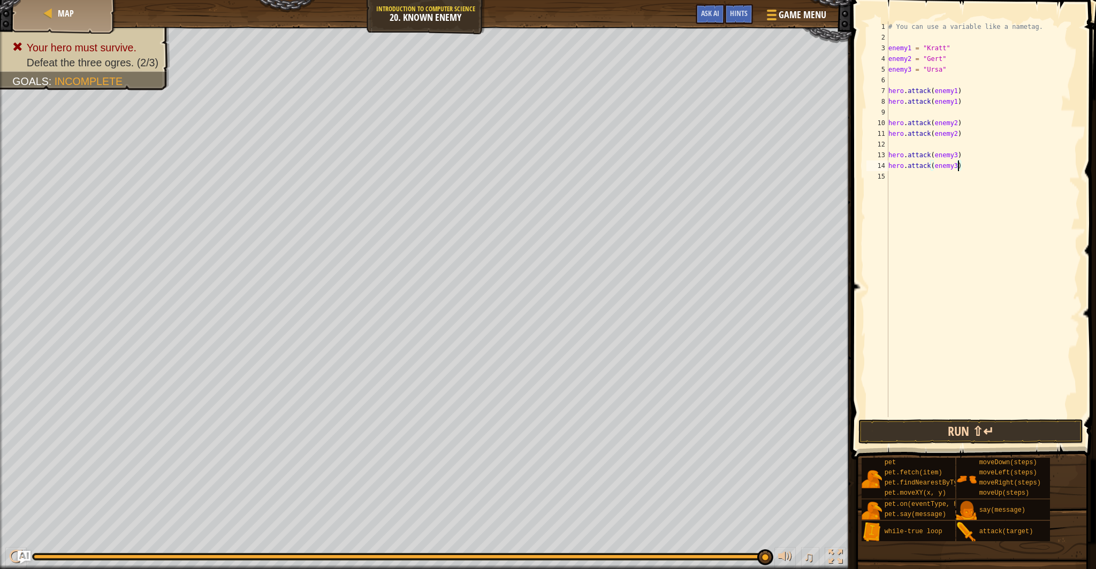
type textarea "hero.attack(enemy3)"
click at [933, 426] on button "Run ⇧↵" at bounding box center [971, 432] width 225 height 25
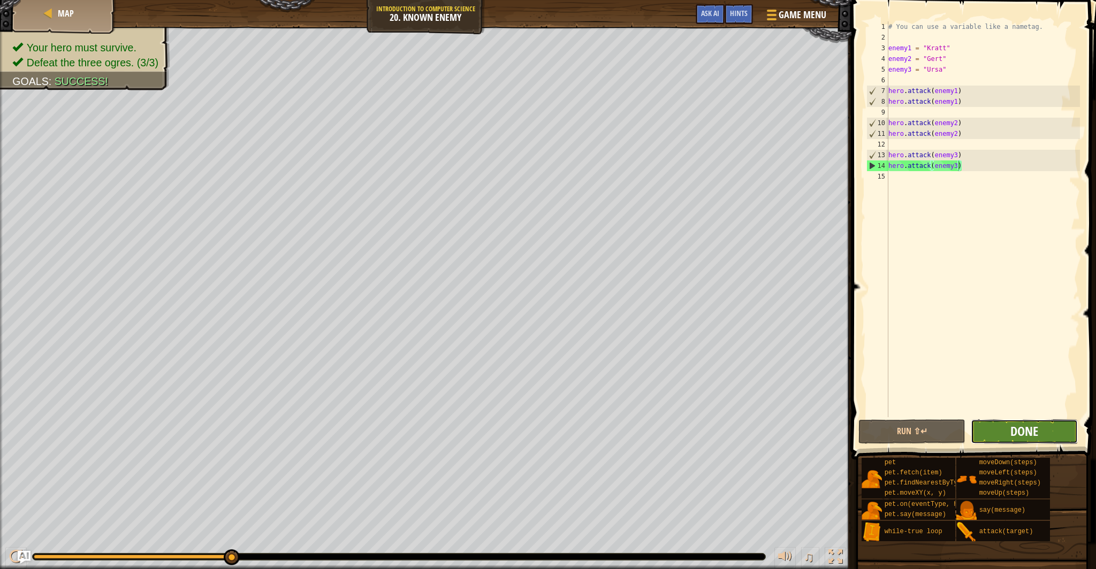
drag, startPoint x: 1009, startPoint y: 432, endPoint x: 1015, endPoint y: 431, distance: 6.6
click at [1015, 431] on button "Done" at bounding box center [1024, 432] width 107 height 25
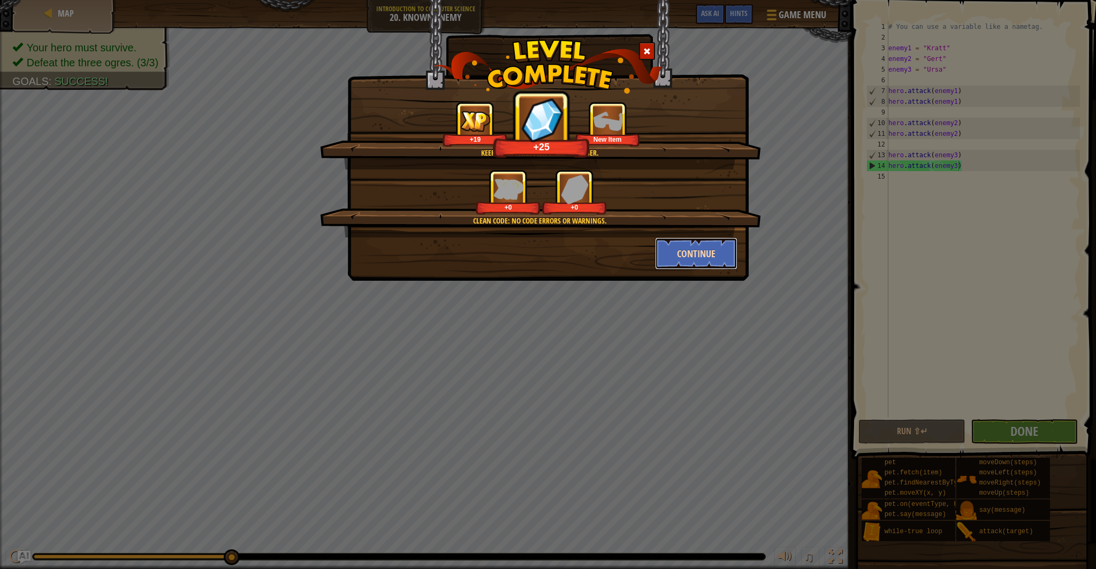
click at [700, 255] on button "Continue" at bounding box center [696, 254] width 83 height 32
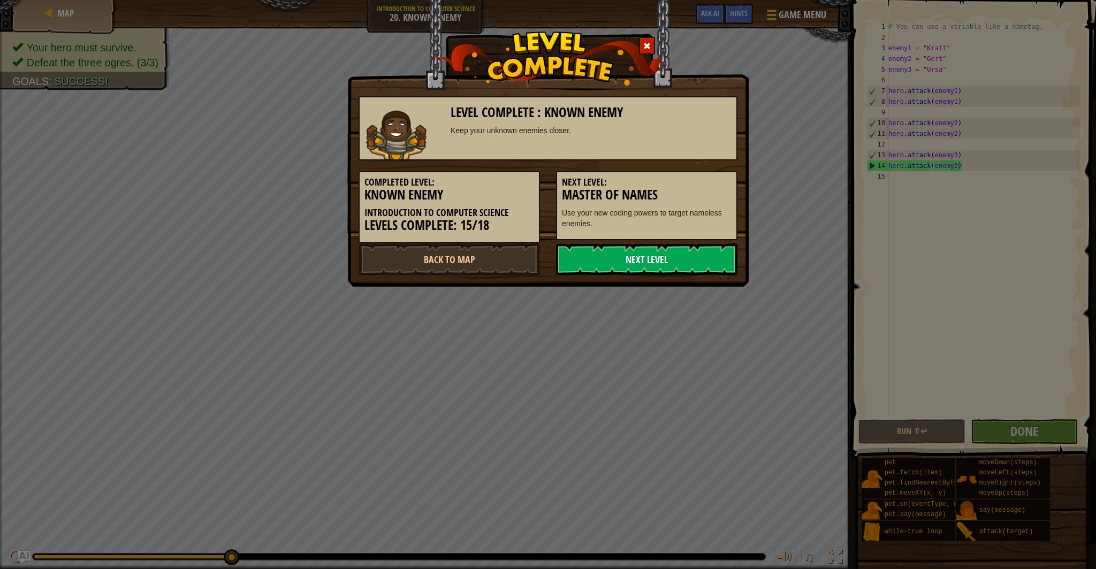
click at [702, 263] on link "Next Level" at bounding box center [646, 260] width 181 height 32
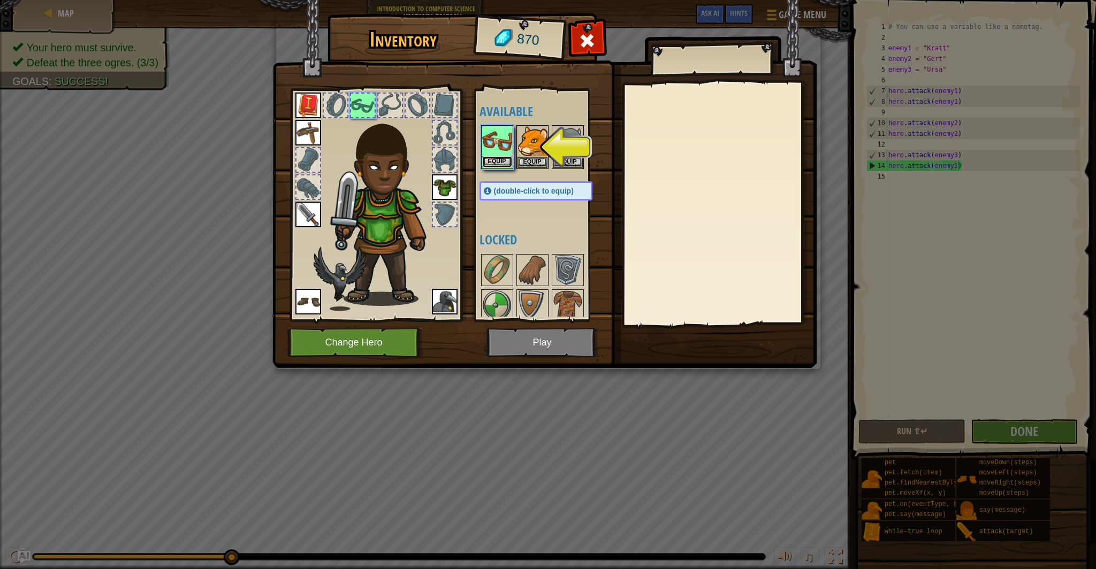
click at [507, 159] on button "Equip" at bounding box center [497, 161] width 30 height 11
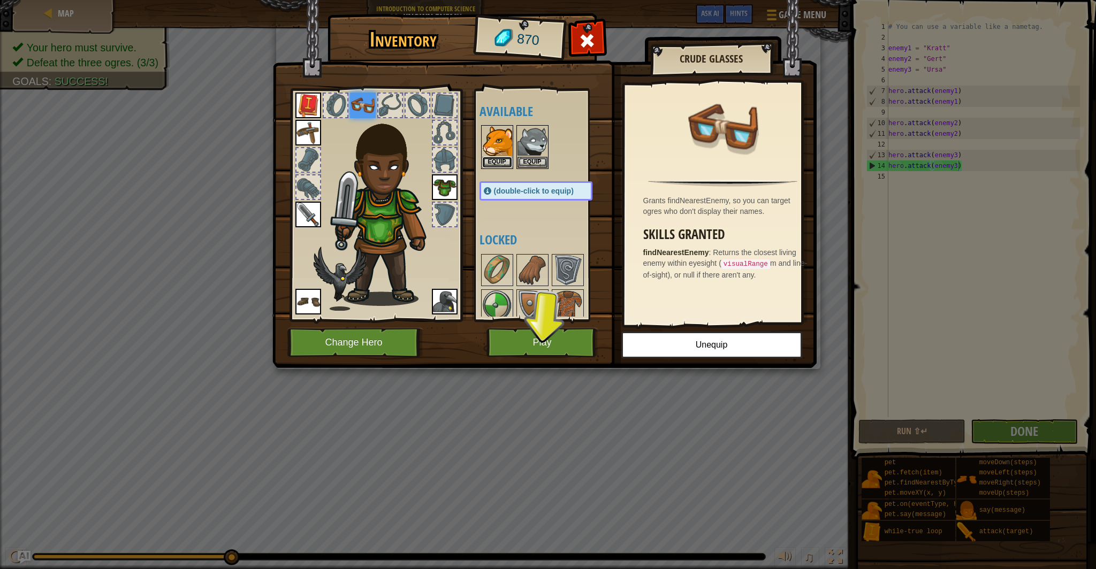
click at [507, 159] on button "Equip" at bounding box center [497, 162] width 30 height 11
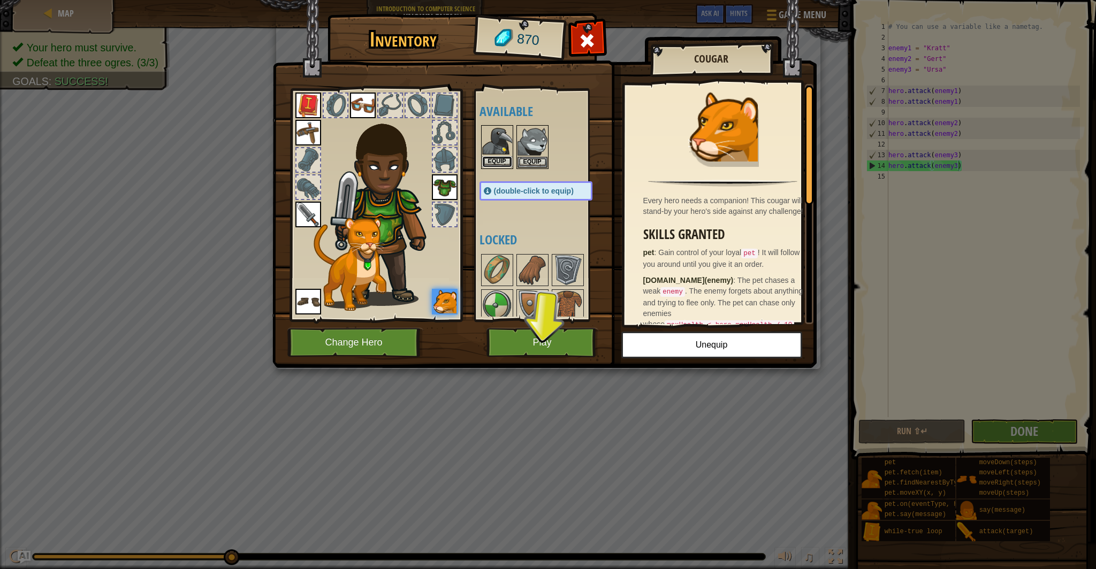
click at [504, 161] on button "Equip" at bounding box center [497, 161] width 30 height 11
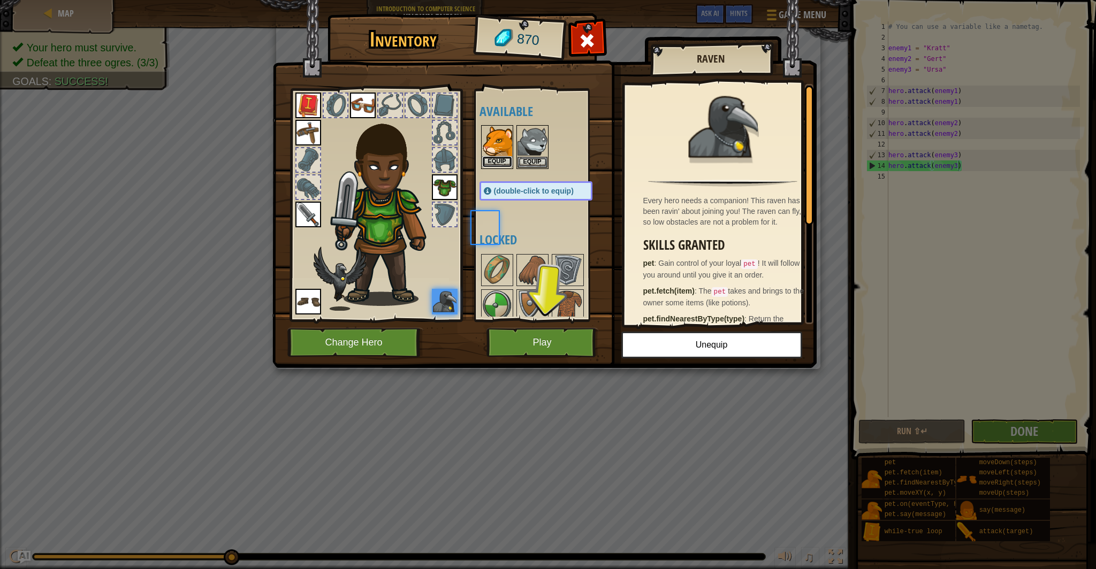
click at [504, 162] on button "Equip" at bounding box center [497, 161] width 30 height 11
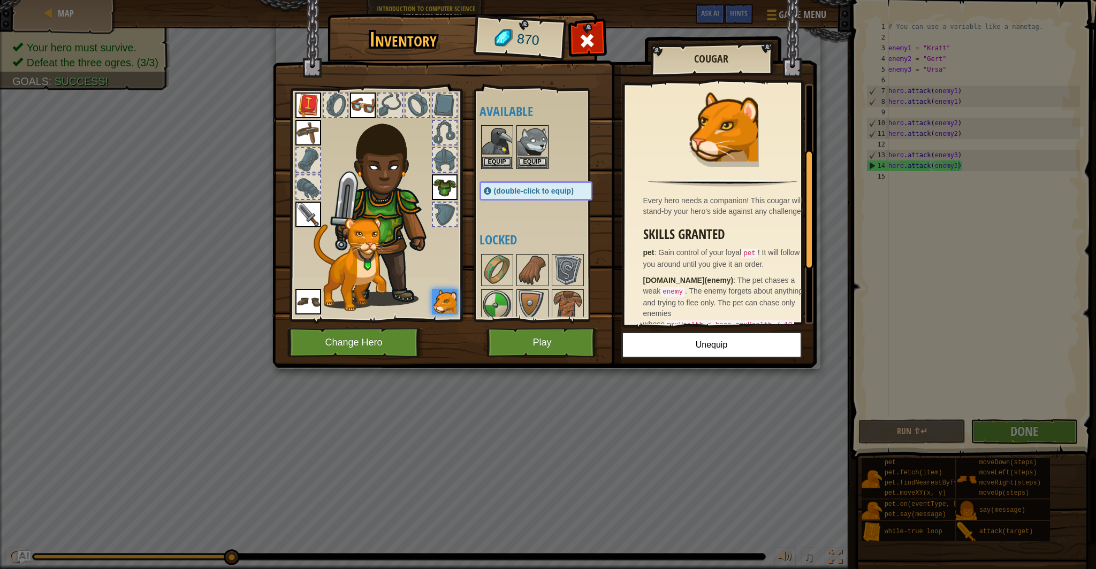
scroll to position [130, 0]
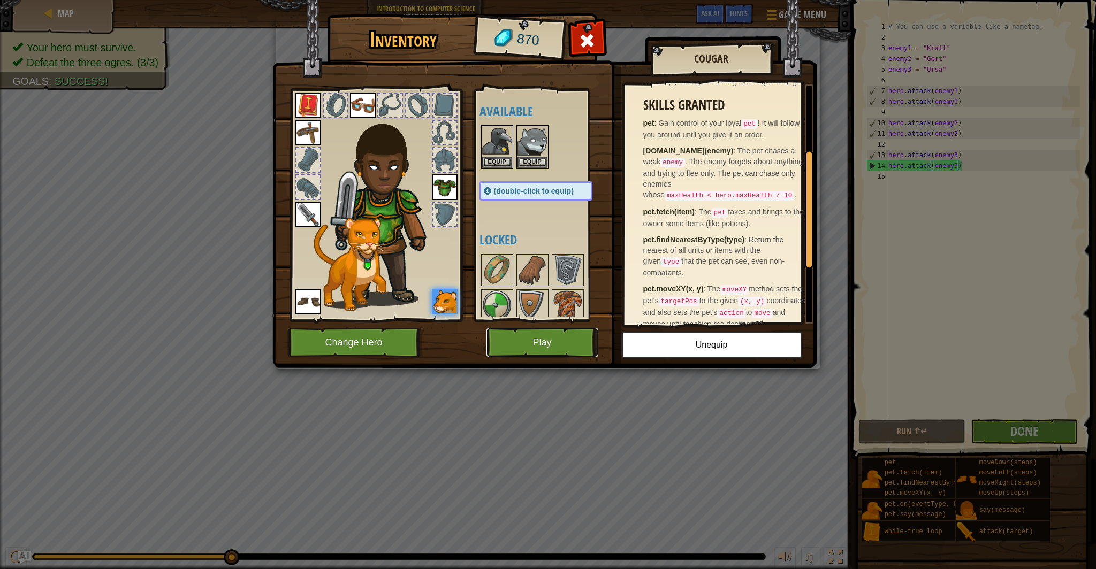
click at [553, 346] on button "Play" at bounding box center [543, 342] width 112 height 29
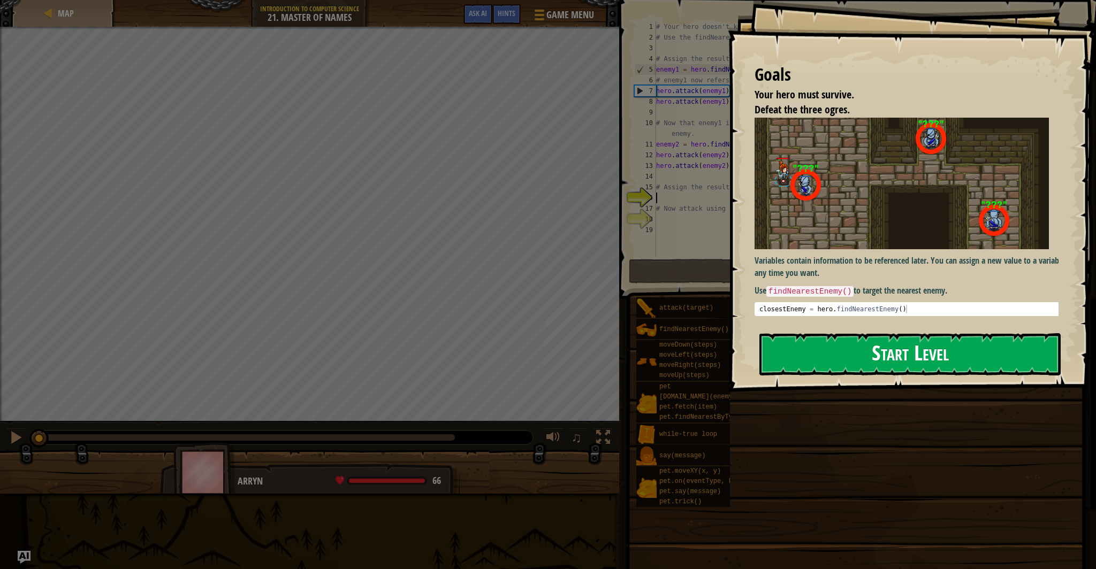
click at [891, 364] on button "Start Level" at bounding box center [909, 354] width 301 height 42
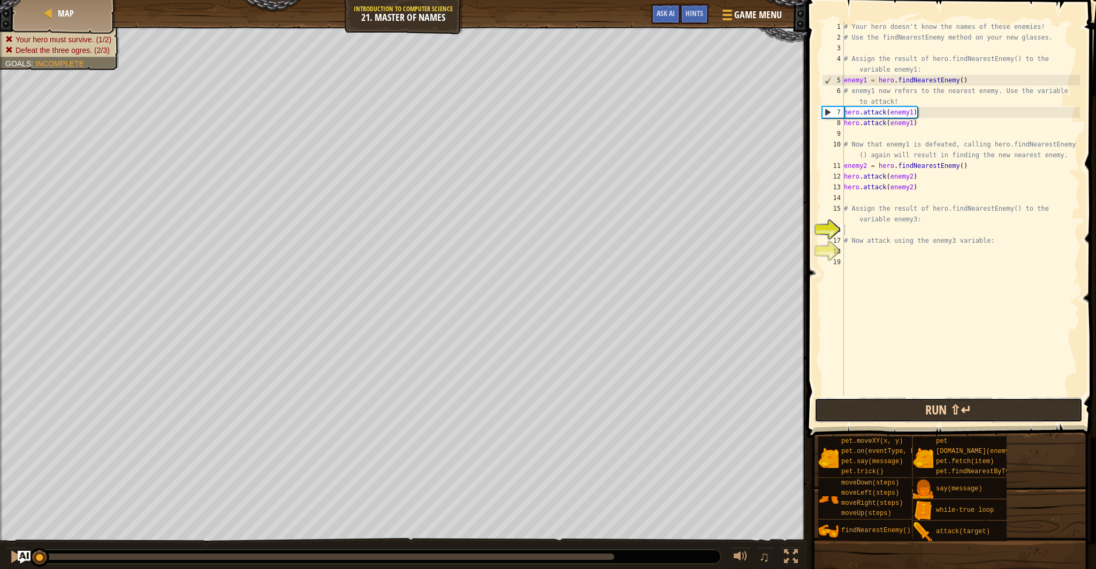
click at [986, 412] on button "Run ⇧↵" at bounding box center [949, 410] width 268 height 25
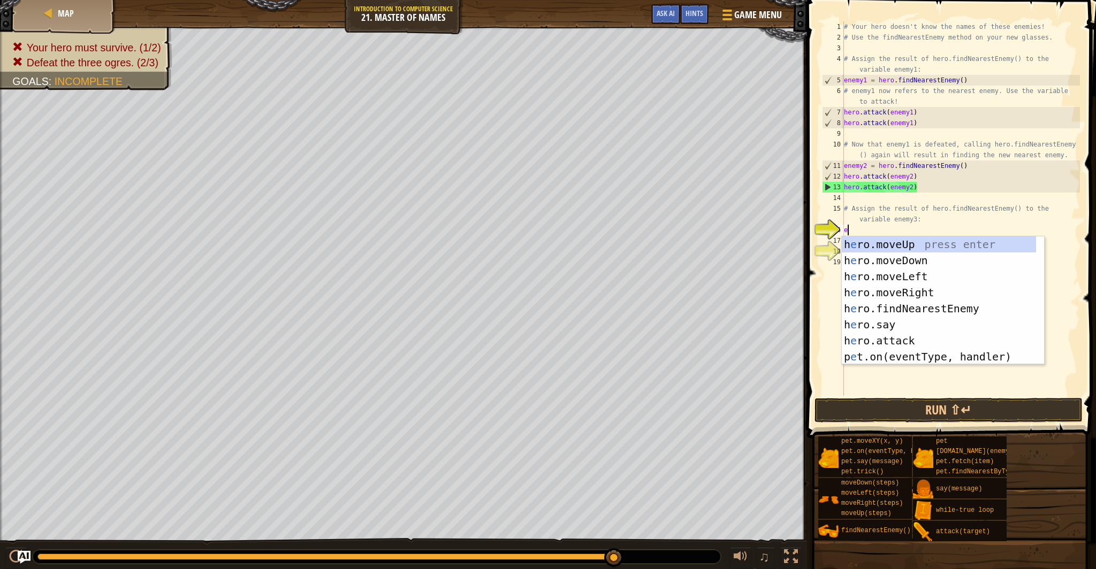
scroll to position [5, 0]
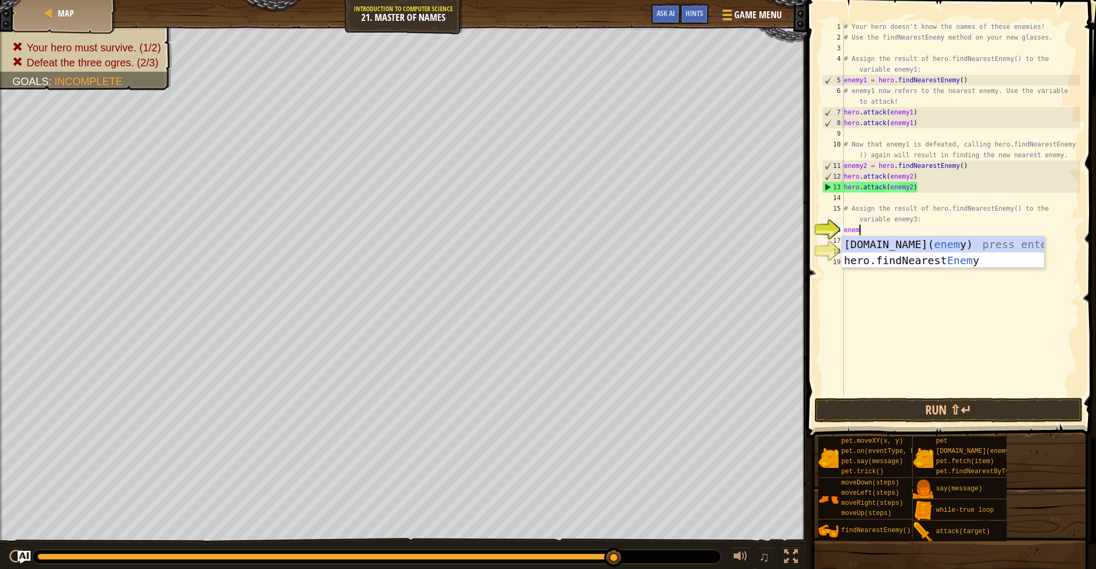
type textarea "enemy"
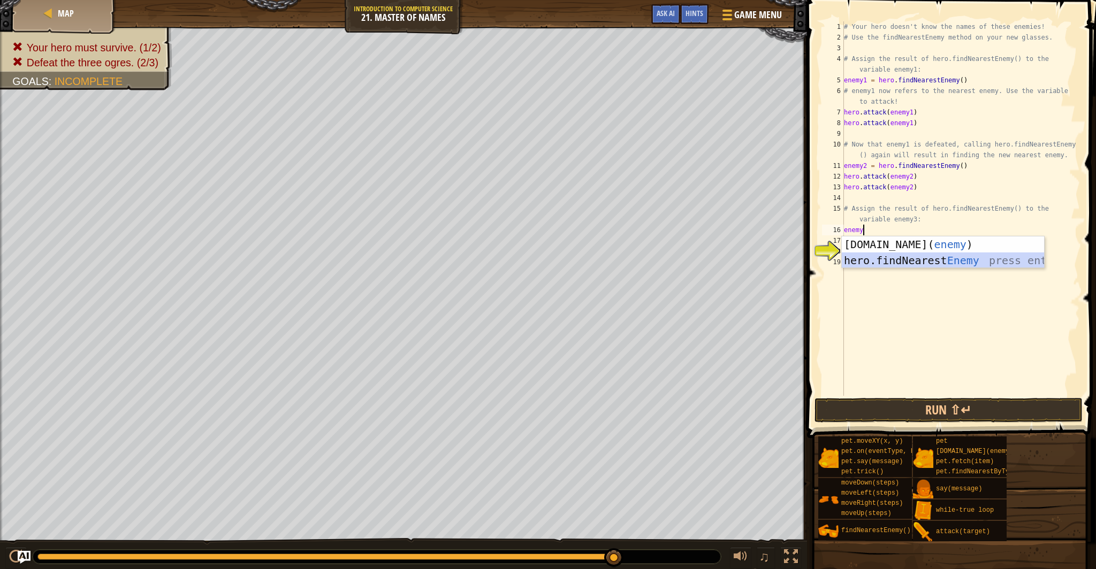
click at [906, 263] on div "[DOMAIN_NAME]( enemy ) press enter hero.findNearest Enemy press enter" at bounding box center [943, 269] width 202 height 64
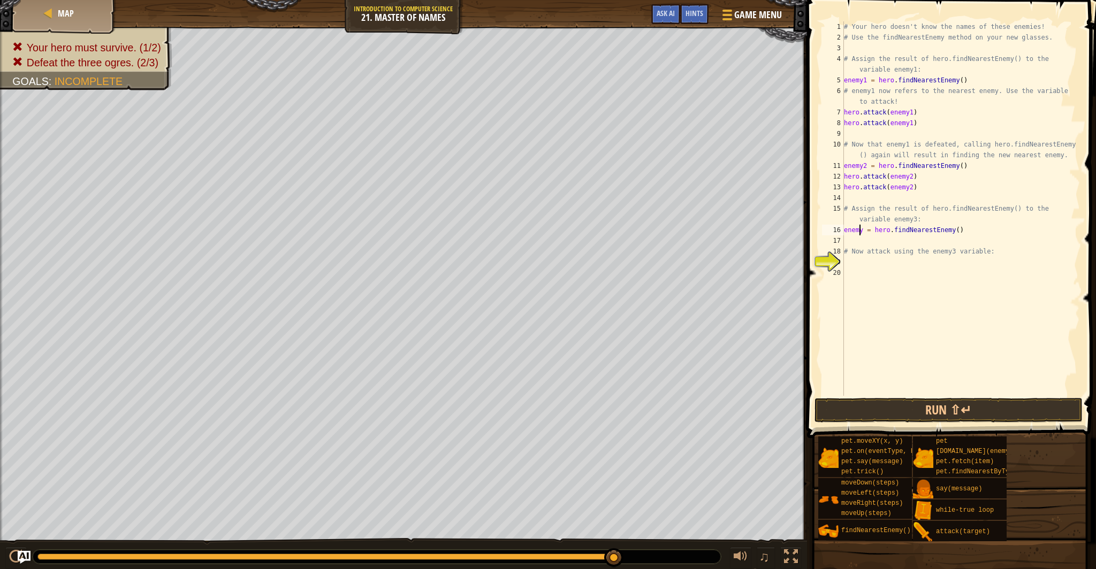
click at [861, 231] on div "# Your hero doesn't know the names of these enemies! # Use the findNearestEnemy…" at bounding box center [961, 219] width 238 height 396
click at [864, 235] on div "# Your hero doesn't know the names of these enemies! # Use the findNearestEnemy…" at bounding box center [961, 219] width 238 height 396
type textarea "enemy3 = hero.findNearestEnemy()"
drag, startPoint x: 975, startPoint y: 229, endPoint x: 972, endPoint y: 234, distance: 6.5
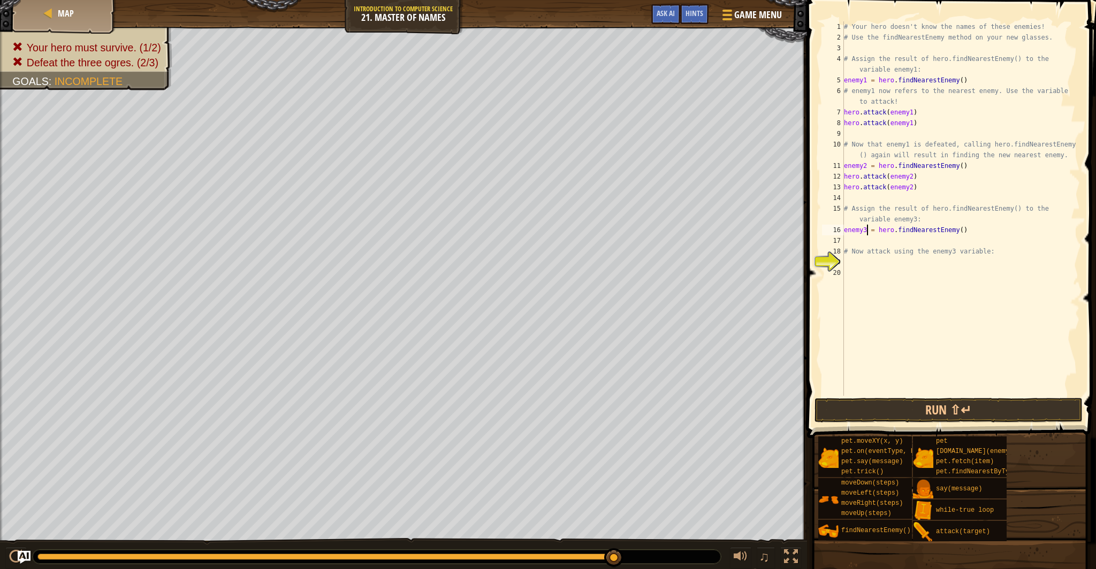
click at [975, 229] on div "# Your hero doesn't know the names of these enemies! # Use the findNearestEnemy…" at bounding box center [961, 219] width 238 height 396
type textarea "hero.attack(enemy3)"
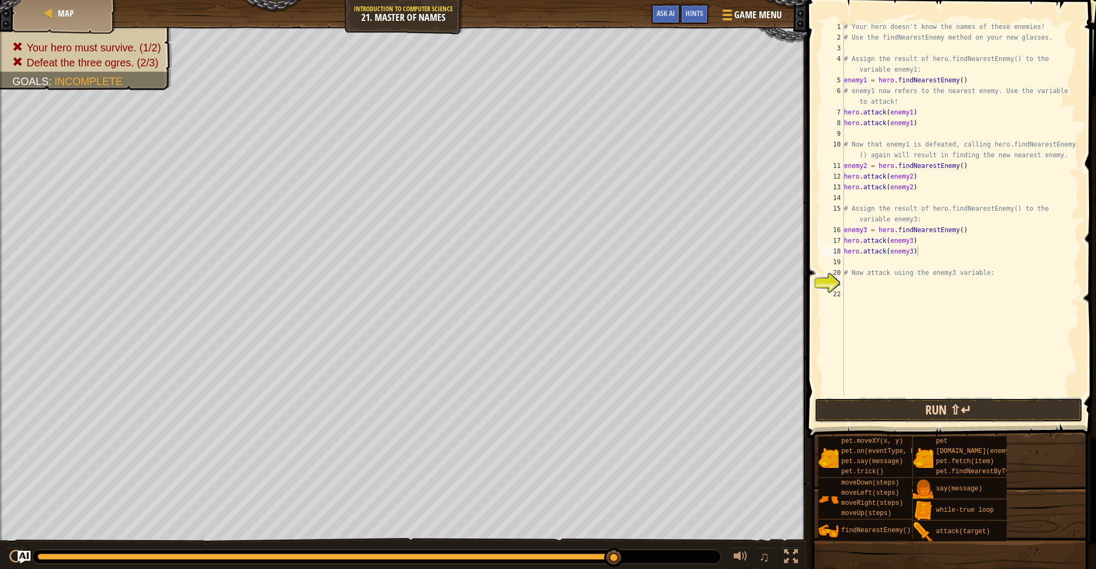
click at [929, 407] on button "Run ⇧↵" at bounding box center [949, 410] width 268 height 25
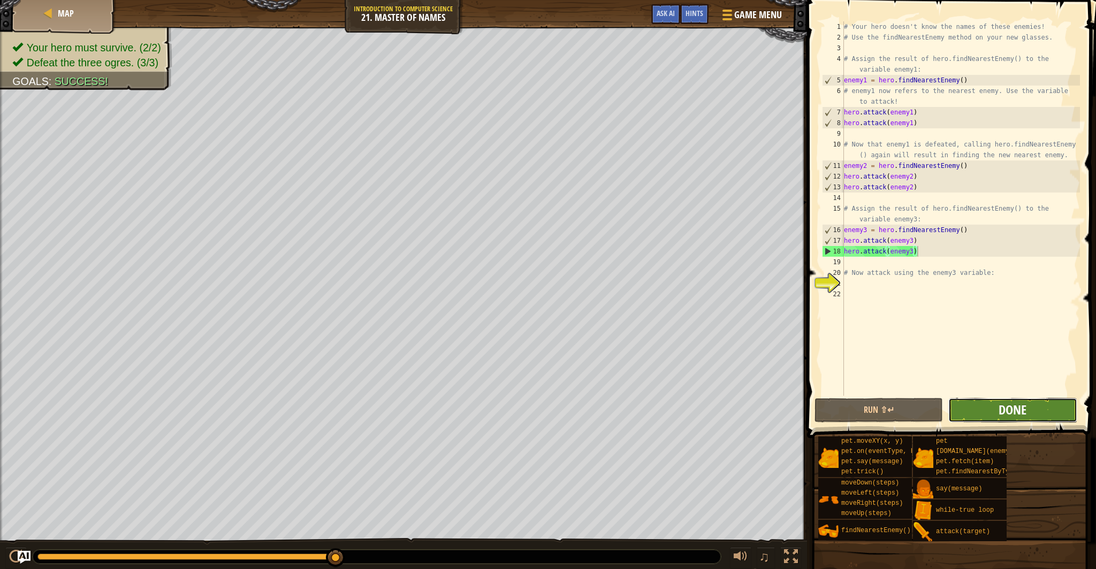
click at [1024, 414] on span "Done" at bounding box center [1013, 409] width 28 height 17
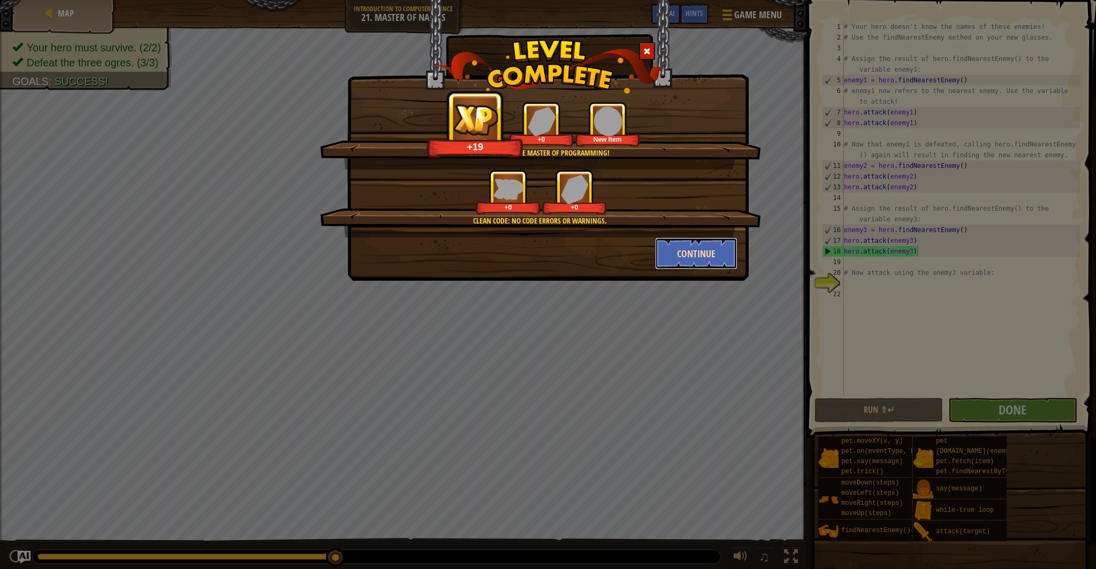
click at [702, 250] on button "Continue" at bounding box center [696, 254] width 83 height 32
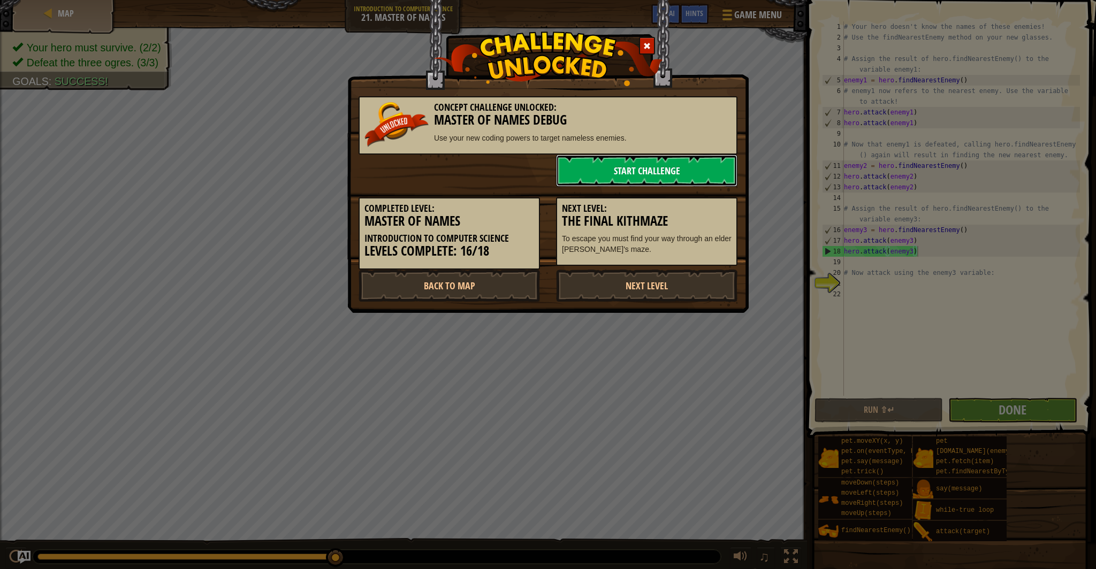
click at [633, 174] on link "Start Challenge" at bounding box center [646, 171] width 181 height 32
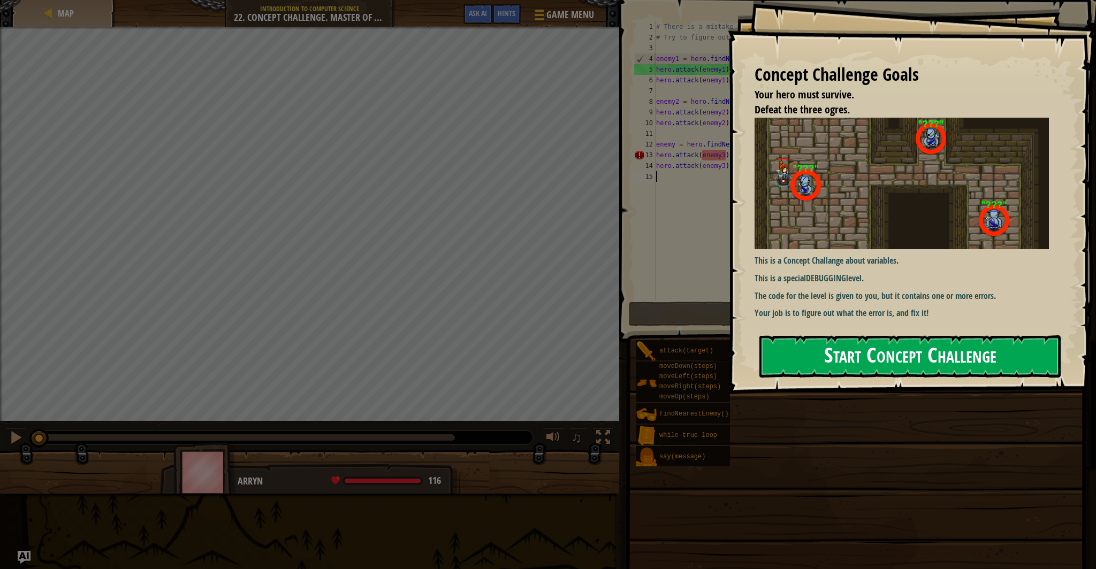
click at [877, 353] on button "Start Concept Challenge" at bounding box center [909, 357] width 301 height 42
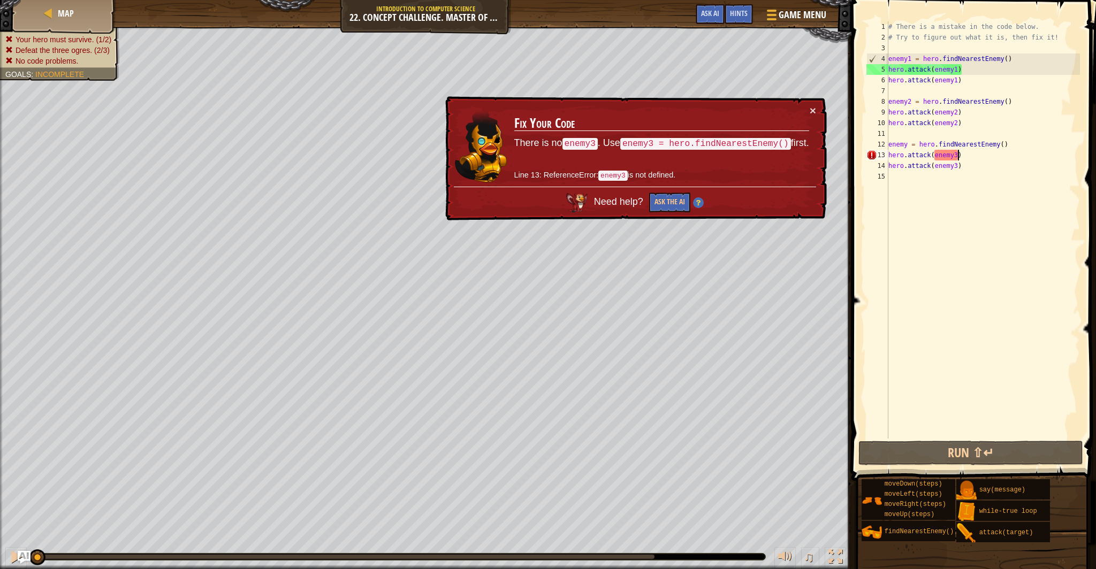
drag, startPoint x: 959, startPoint y: 154, endPoint x: 956, endPoint y: 161, distance: 7.5
click at [959, 156] on div "# There is a mistake in the code below. # Try to figure out what it is, then fi…" at bounding box center [983, 240] width 194 height 439
drag, startPoint x: 977, startPoint y: 170, endPoint x: 964, endPoint y: 174, distance: 14.2
click at [977, 170] on div "# There is a mistake in the code below. # Try to figure out what it is, then fi…" at bounding box center [983, 240] width 194 height 439
drag, startPoint x: 961, startPoint y: 166, endPoint x: 958, endPoint y: 179, distance: 13.1
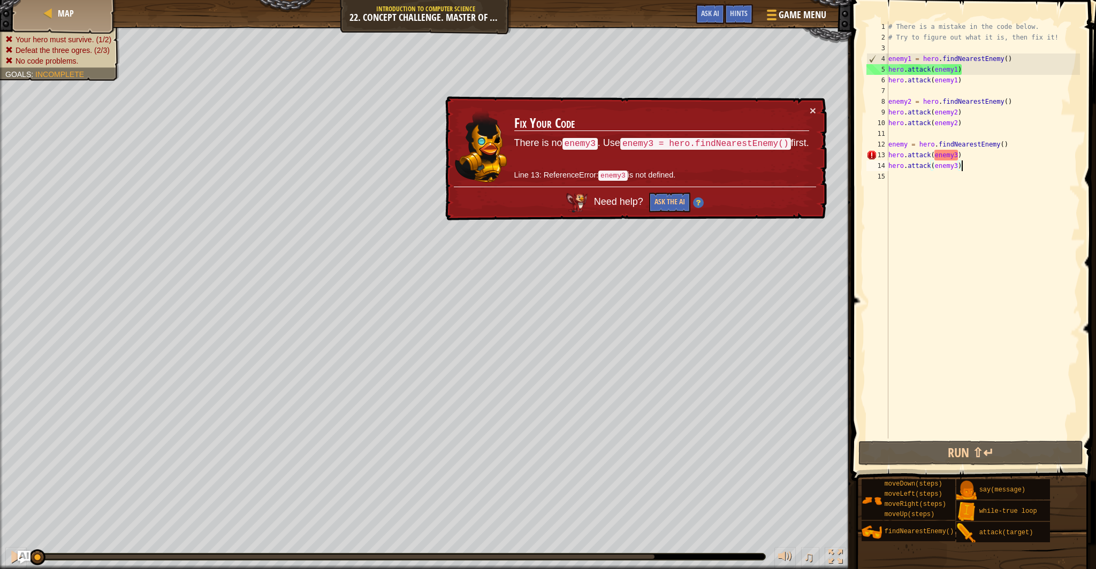
click at [961, 166] on div "# There is a mistake in the code below. # Try to figure out what it is, then fi…" at bounding box center [983, 240] width 194 height 439
drag, startPoint x: 959, startPoint y: 168, endPoint x: 952, endPoint y: 198, distance: 30.8
click at [959, 169] on div "# There is a mistake in the code below. # Try to figure out what it is, then fi…" at bounding box center [983, 240] width 194 height 439
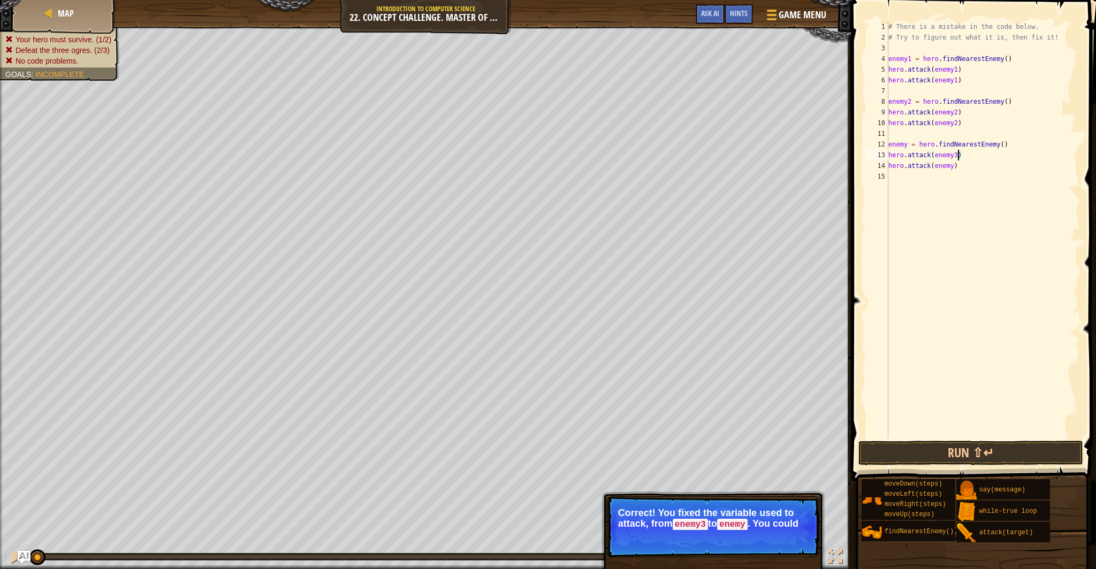
drag, startPoint x: 958, startPoint y: 154, endPoint x: 959, endPoint y: 178, distance: 23.6
click at [958, 156] on div "# There is a mistake in the code below. # Try to figure out what it is, then fi…" at bounding box center [983, 240] width 194 height 439
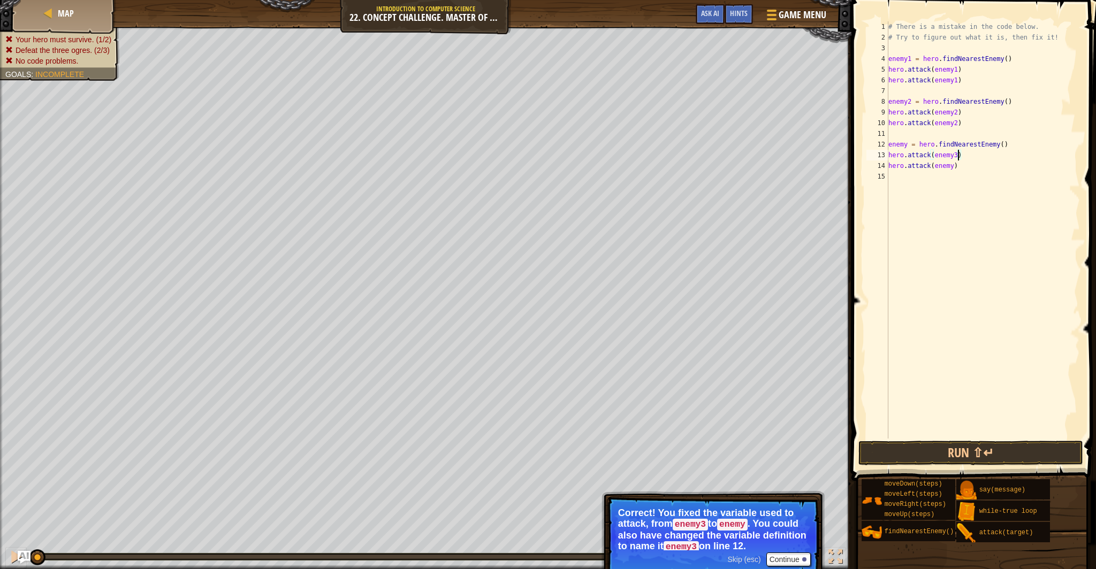
type textarea "hero.attack(enemy)"
drag, startPoint x: 990, startPoint y: 451, endPoint x: 984, endPoint y: 450, distance: 6.4
click at [990, 451] on button "Run ⇧↵" at bounding box center [971, 453] width 225 height 25
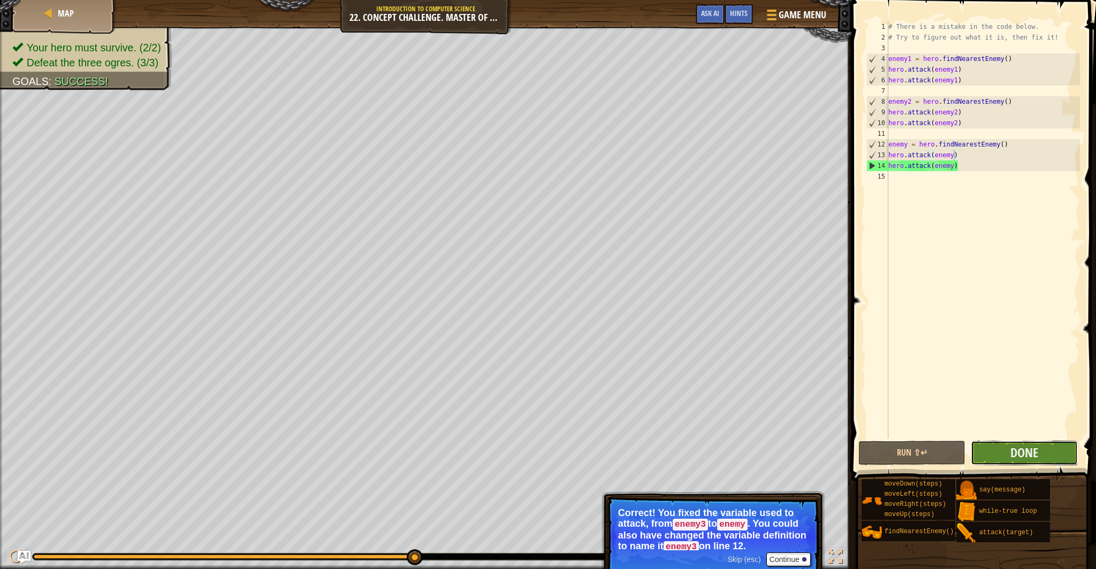
click at [1027, 462] on button "Done" at bounding box center [1024, 453] width 107 height 25
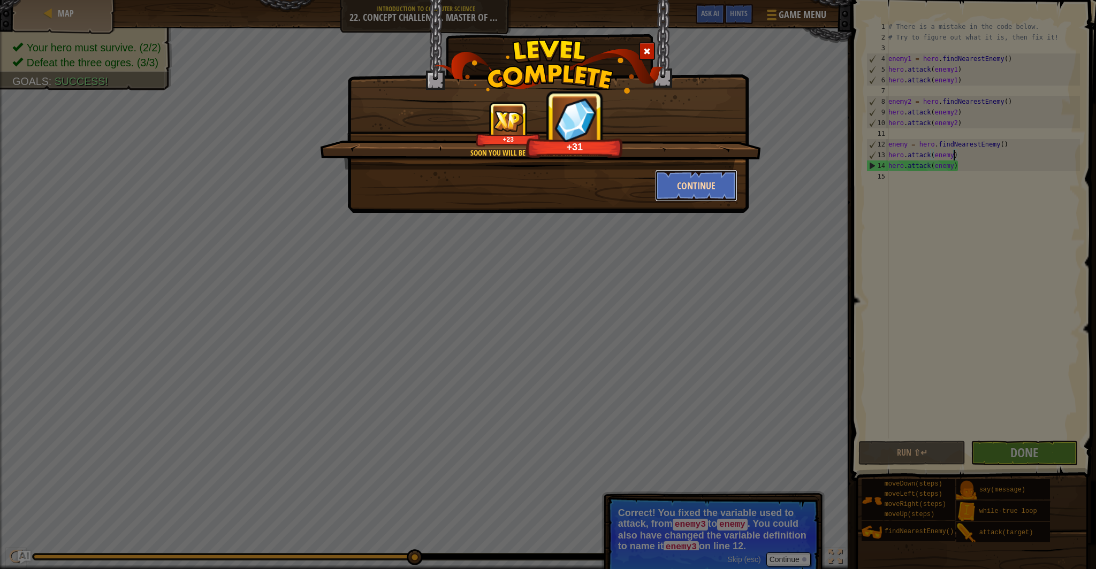
click at [714, 182] on button "Continue" at bounding box center [696, 186] width 83 height 32
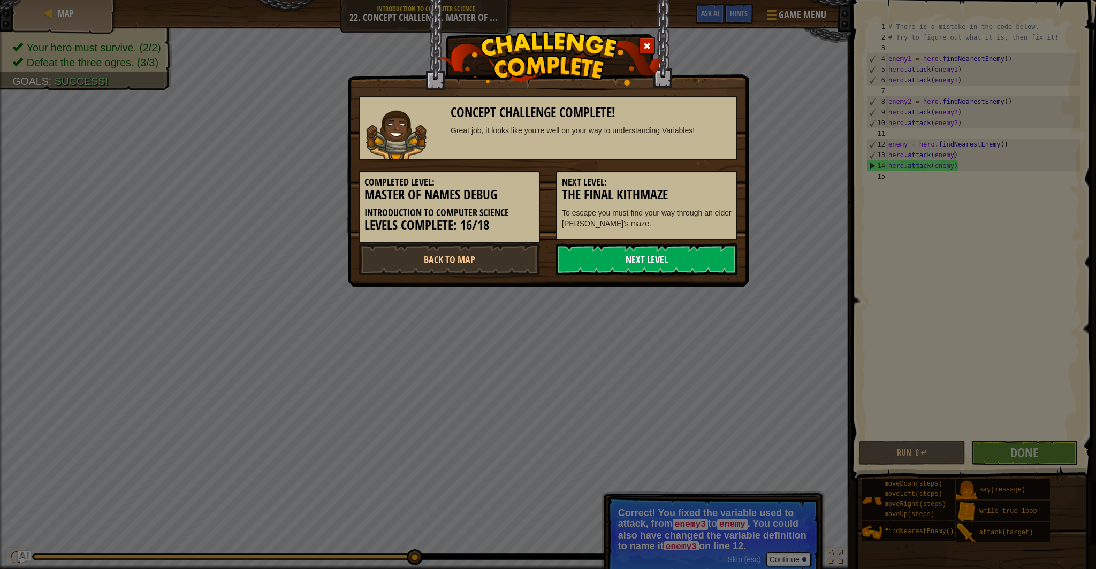
click at [678, 274] on link "Next Level" at bounding box center [646, 260] width 181 height 32
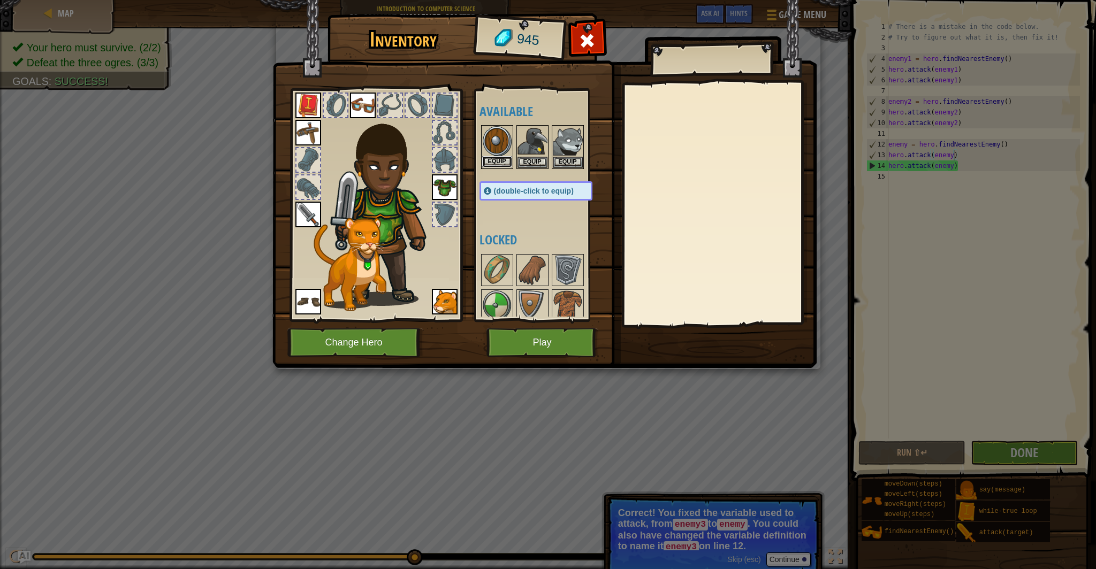
click at [497, 163] on button "Equip" at bounding box center [497, 161] width 30 height 11
click at [518, 163] on button "Equip" at bounding box center [533, 161] width 30 height 11
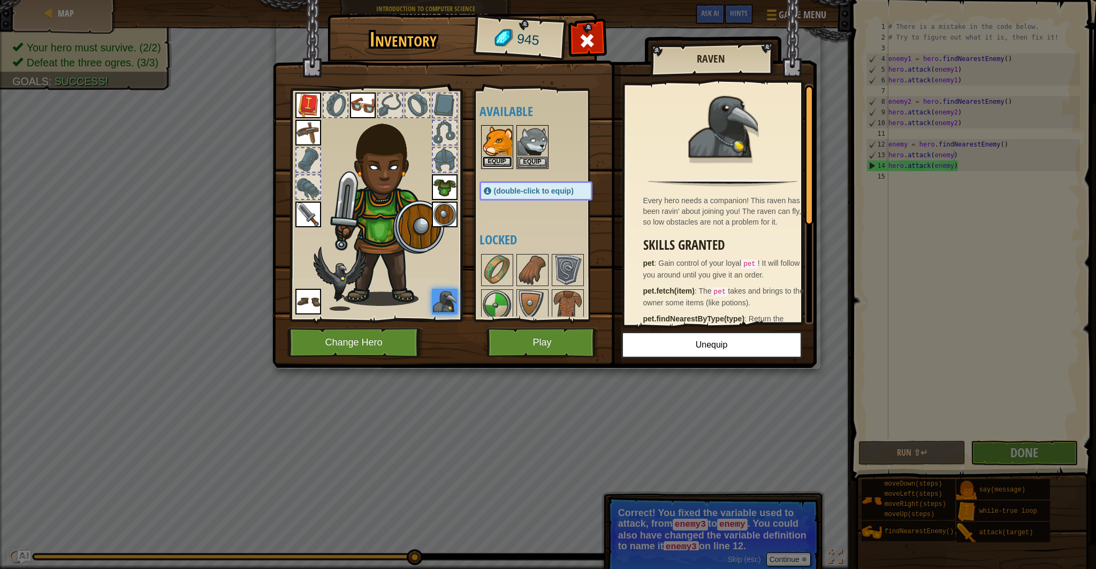
click at [498, 162] on button "Equip" at bounding box center [497, 161] width 30 height 11
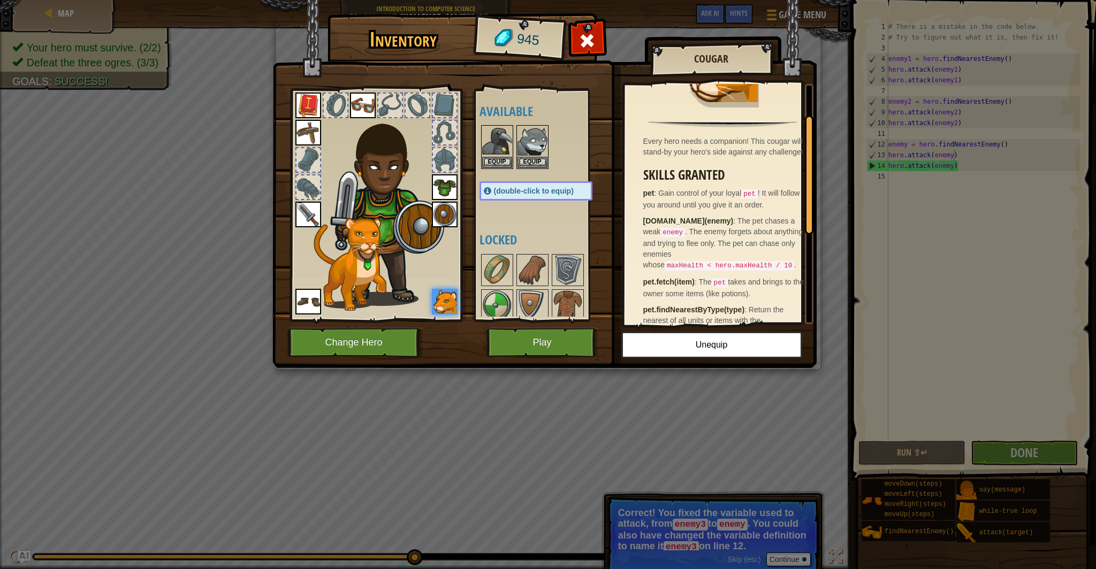
scroll to position [124, 0]
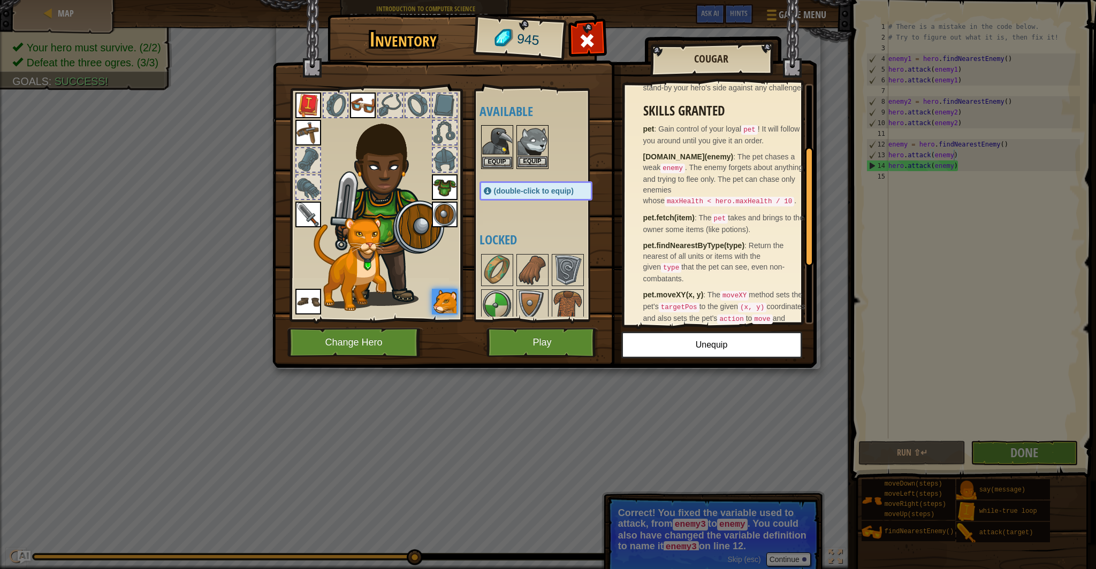
click at [536, 143] on img at bounding box center [533, 141] width 30 height 30
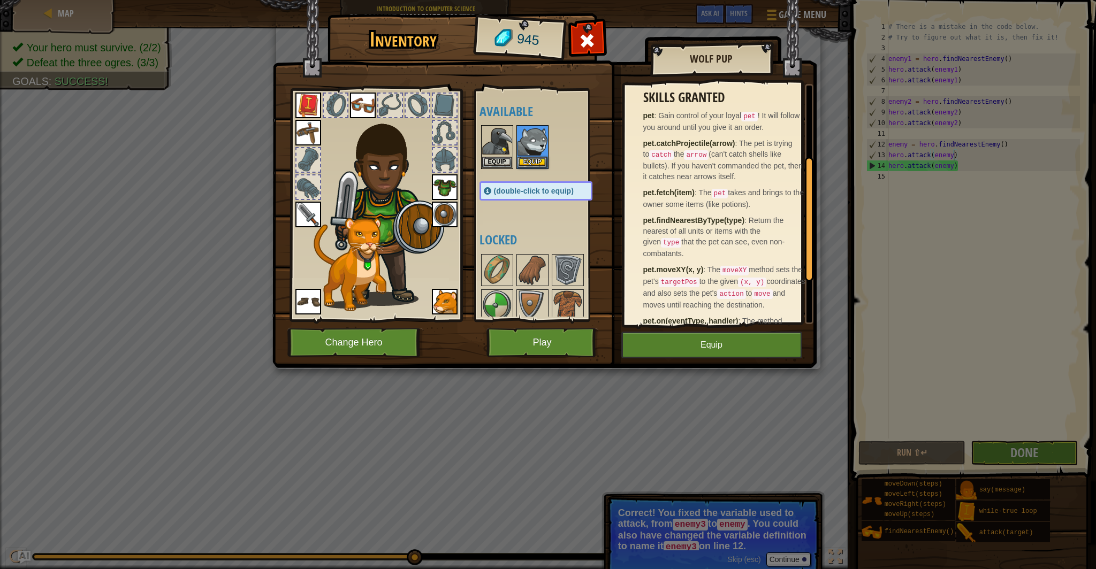
scroll to position [228, 0]
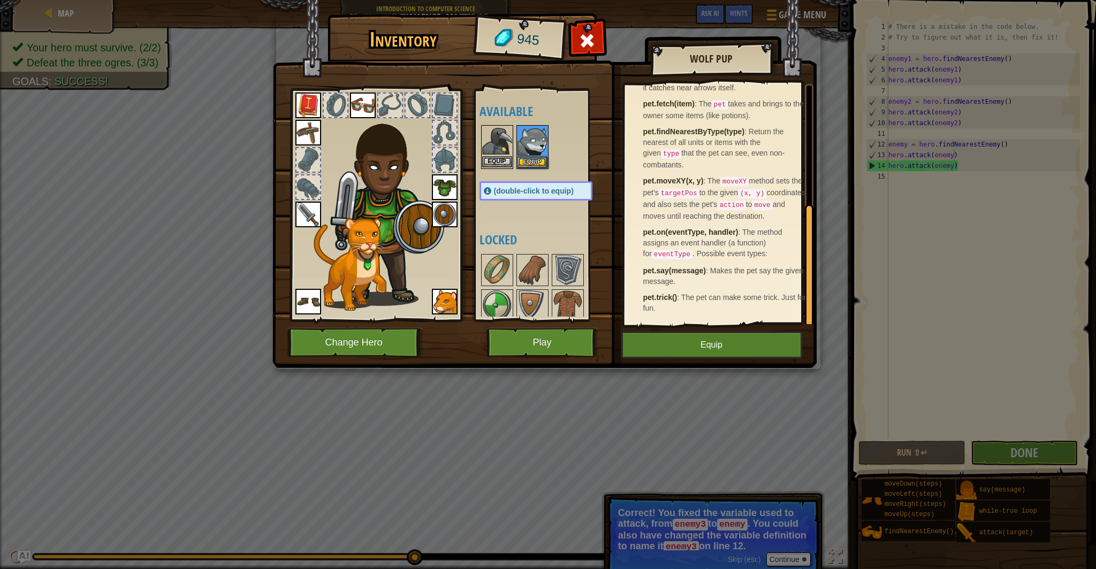
click at [502, 136] on img at bounding box center [497, 141] width 30 height 30
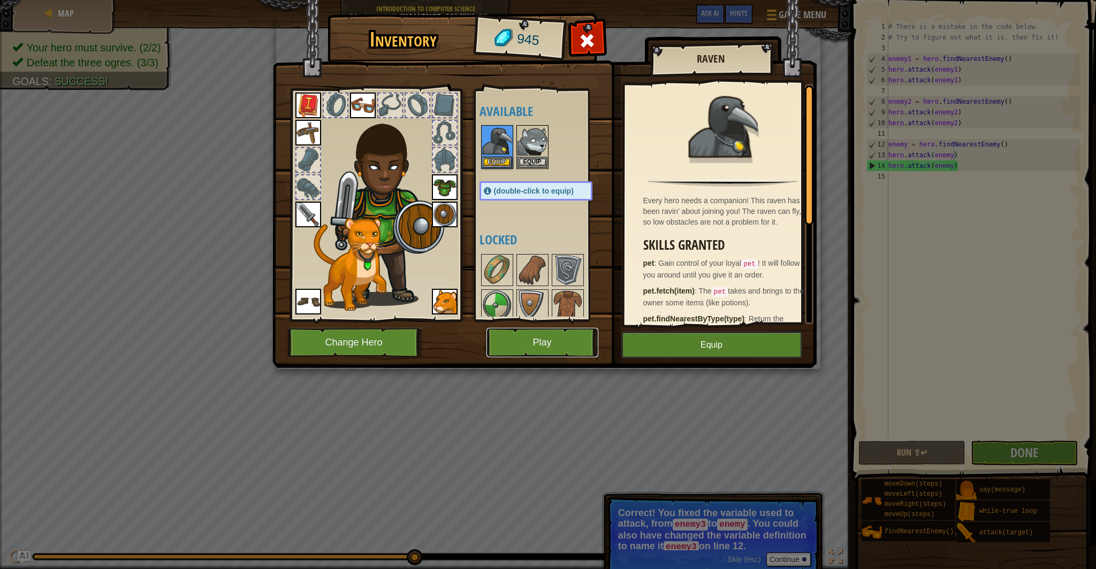
click at [557, 352] on button "Play" at bounding box center [543, 342] width 112 height 29
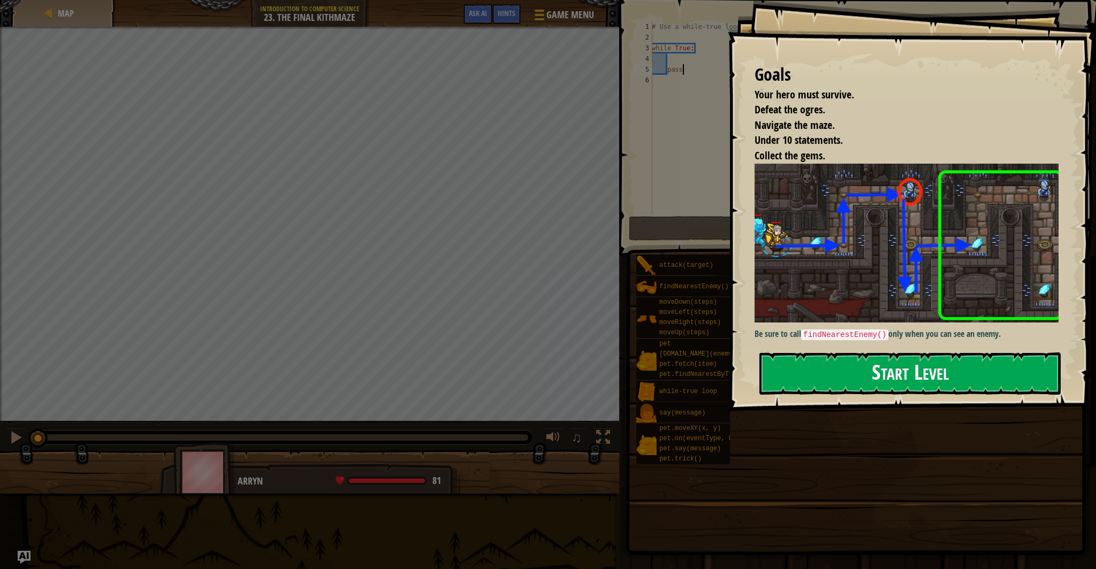
drag, startPoint x: 883, startPoint y: 382, endPoint x: 875, endPoint y: 379, distance: 7.8
click at [880, 382] on button "Start Level" at bounding box center [909, 374] width 301 height 42
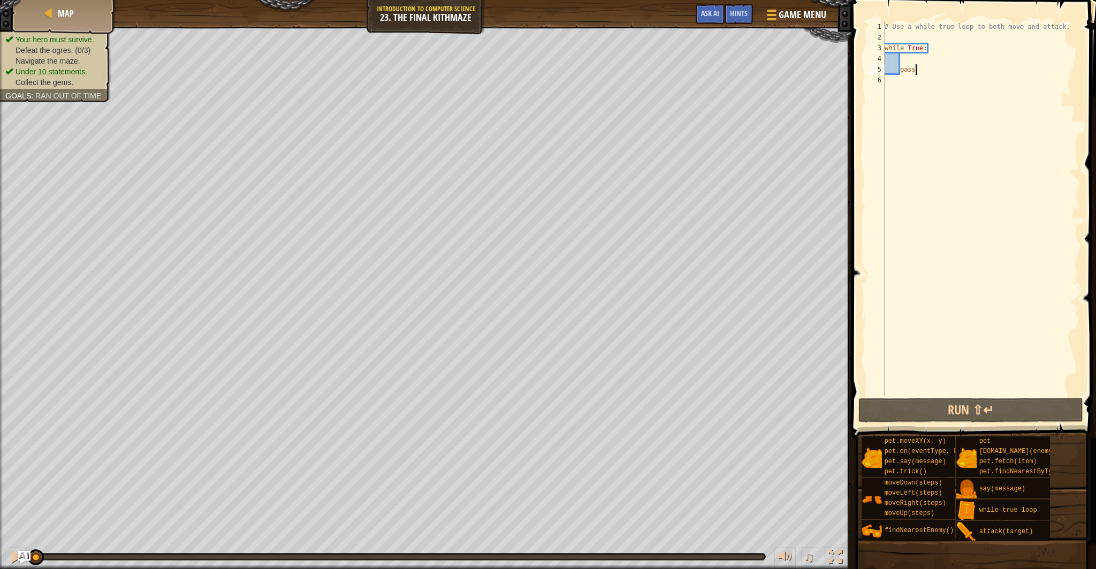
click at [919, 63] on div "# Use a while-true loop to both move and attack. while True : pass" at bounding box center [982, 219] width 198 height 396
click at [929, 70] on div "# Use a while-true loop to both move and attack. while True : hero . moveRight …" at bounding box center [982, 219] width 198 height 396
type textarea "p"
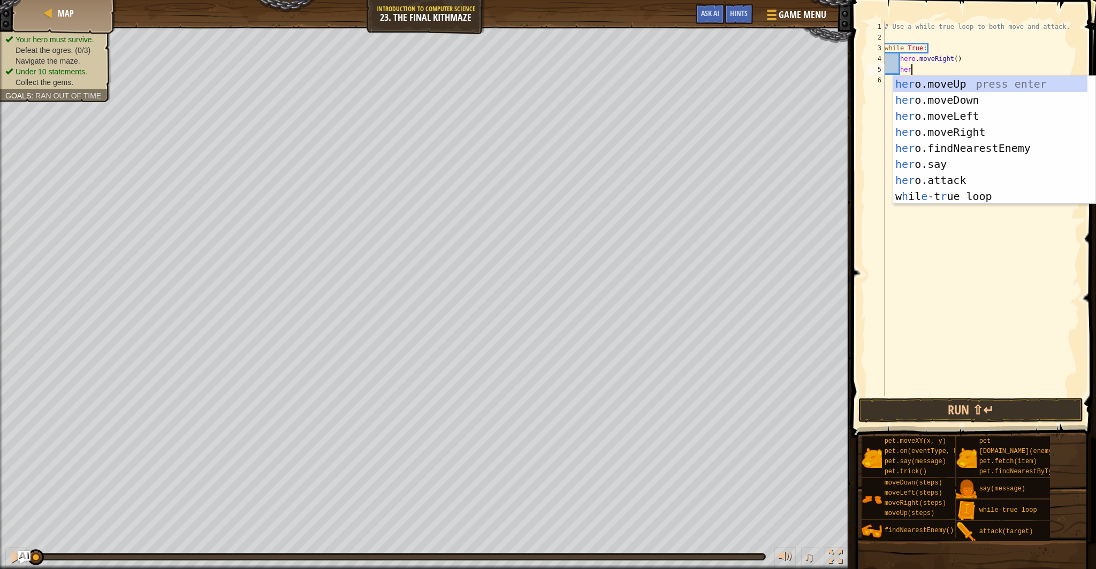
type textarea "hero"
click at [940, 82] on div "hero .moveUp press enter hero .moveDown press enter hero .moveLeft press enter …" at bounding box center [994, 156] width 202 height 161
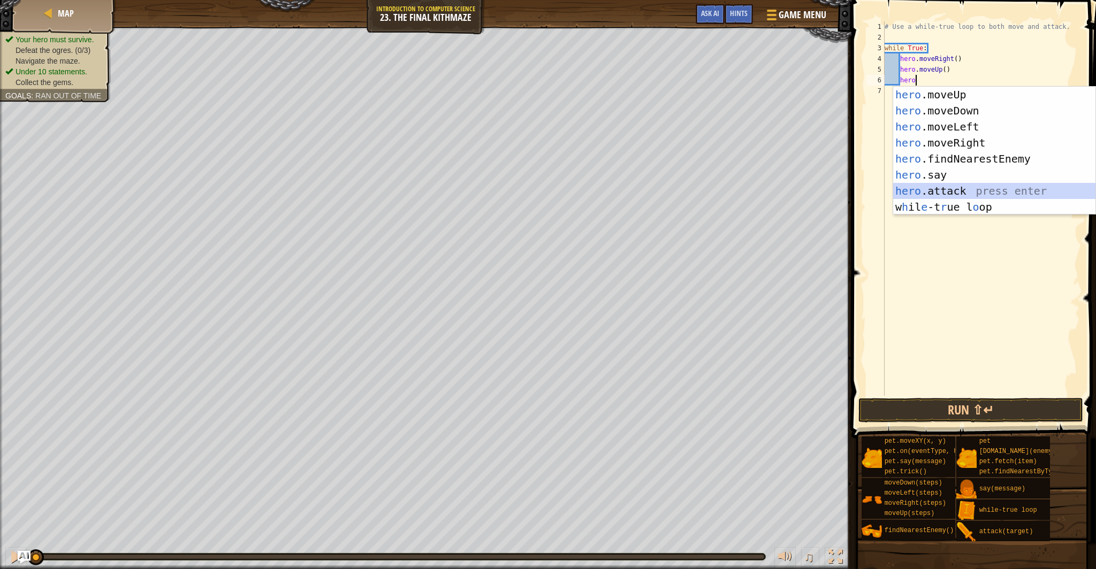
drag, startPoint x: 989, startPoint y: 191, endPoint x: 946, endPoint y: 197, distance: 43.2
click at [989, 192] on div "hero .moveUp press enter hero .moveDown press enter hero .moveLeft press enter …" at bounding box center [994, 167] width 202 height 161
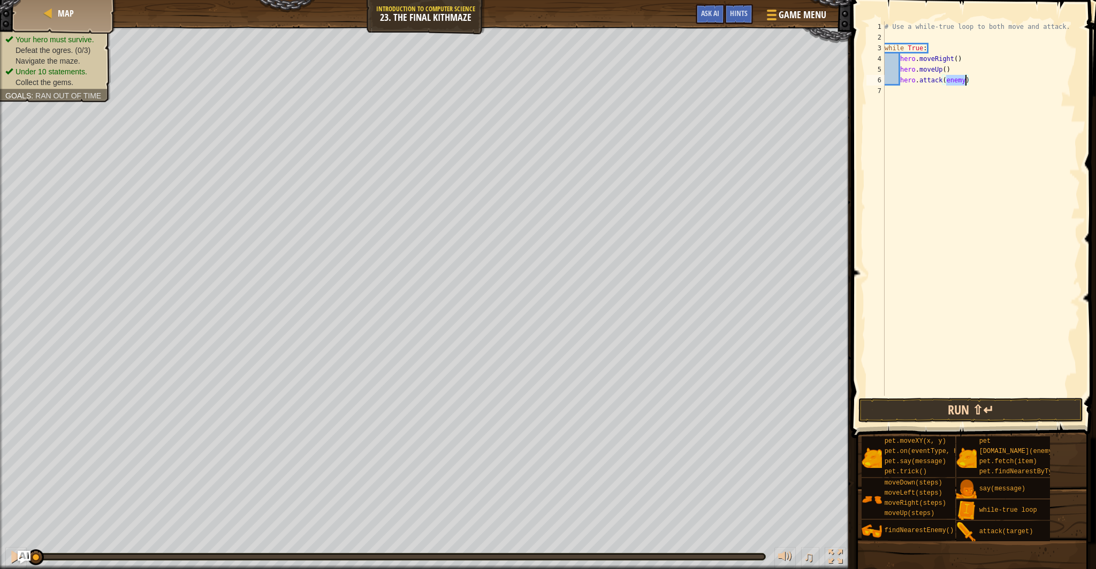
type textarea "hero.attack(enemy)"
click at [966, 413] on button "Run ⇧↵" at bounding box center [971, 410] width 225 height 25
